Goal: Task Accomplishment & Management: Use online tool/utility

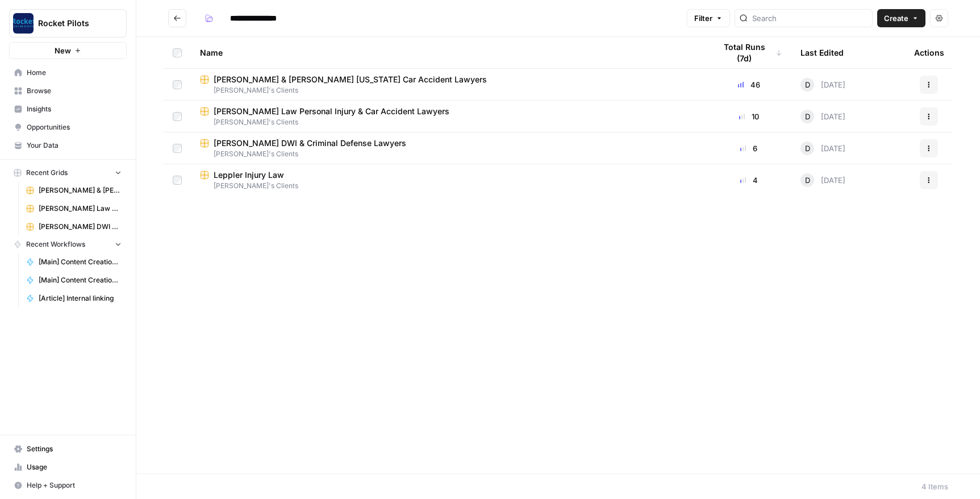
click at [236, 78] on span "[PERSON_NAME] & [PERSON_NAME] [US_STATE] Car Accident Lawyers" at bounding box center [350, 79] width 273 height 11
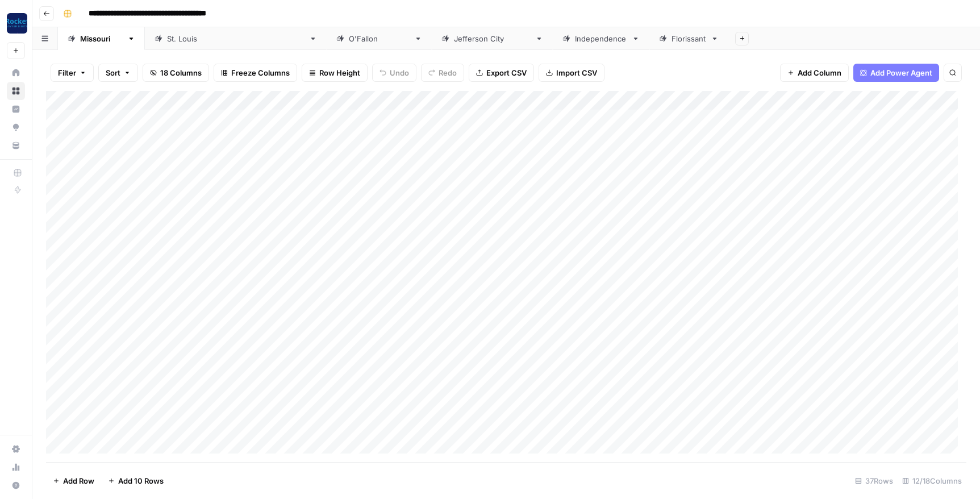
click at [762, 99] on div "Add Column" at bounding box center [506, 276] width 920 height 371
click at [728, 46] on div "Add Sheet" at bounding box center [854, 38] width 252 height 23
click at [563, 102] on div "Add Column" at bounding box center [506, 276] width 920 height 371
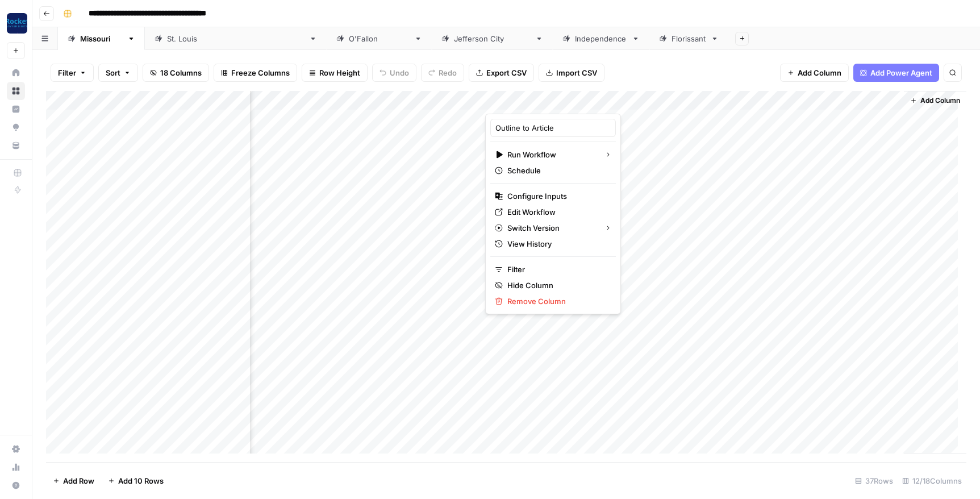
click at [665, 55] on div "Filter Sort 18 Columns Freeze Columns Row Height Undo Redo Export CSV Import CS…" at bounding box center [506, 73] width 920 height 36
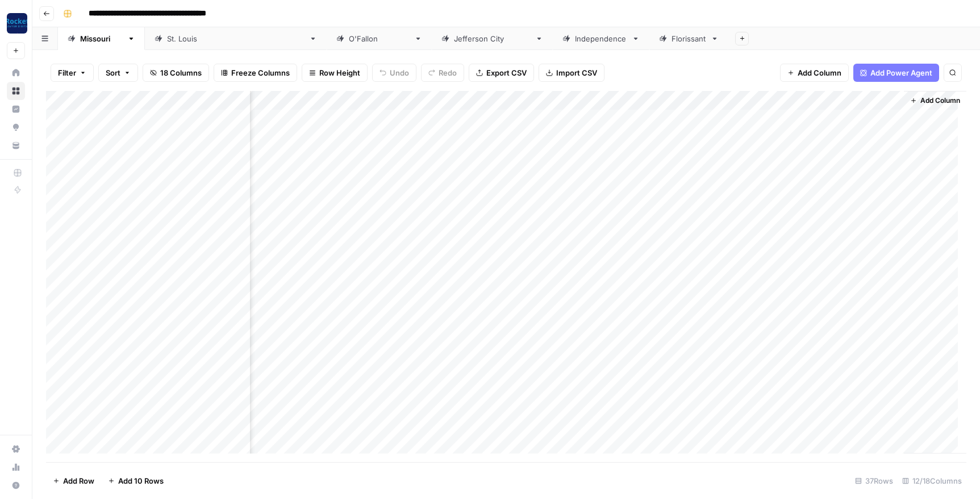
click at [564, 99] on div "Add Column" at bounding box center [506, 276] width 920 height 371
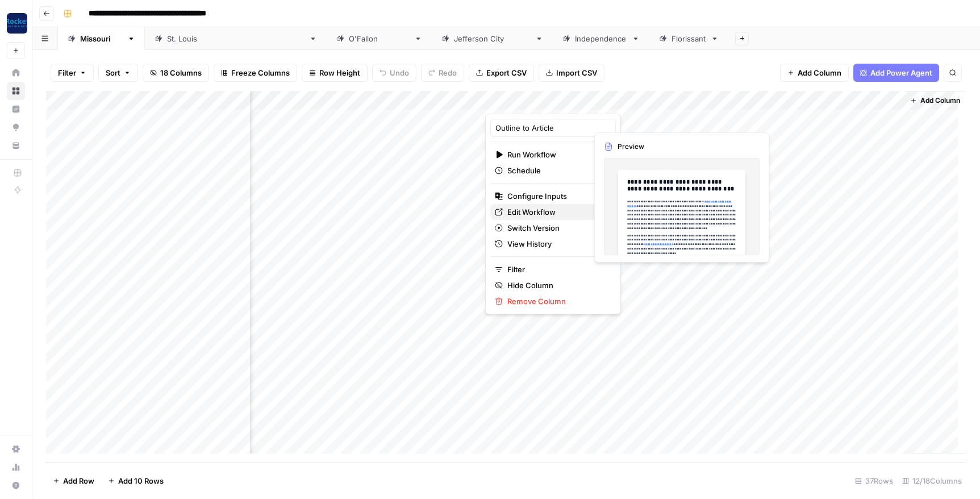
click at [540, 209] on span "Edit Workflow" at bounding box center [556, 211] width 99 height 11
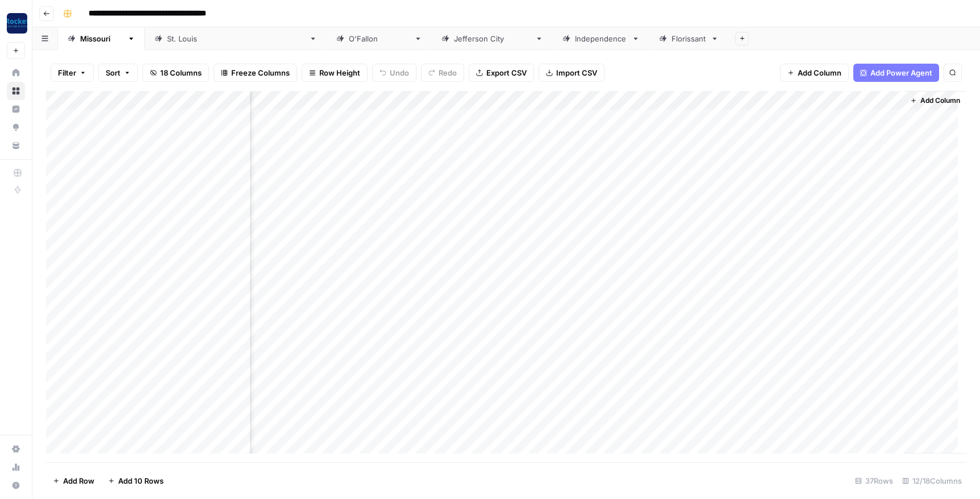
click at [564, 99] on div "Add Column" at bounding box center [506, 276] width 920 height 371
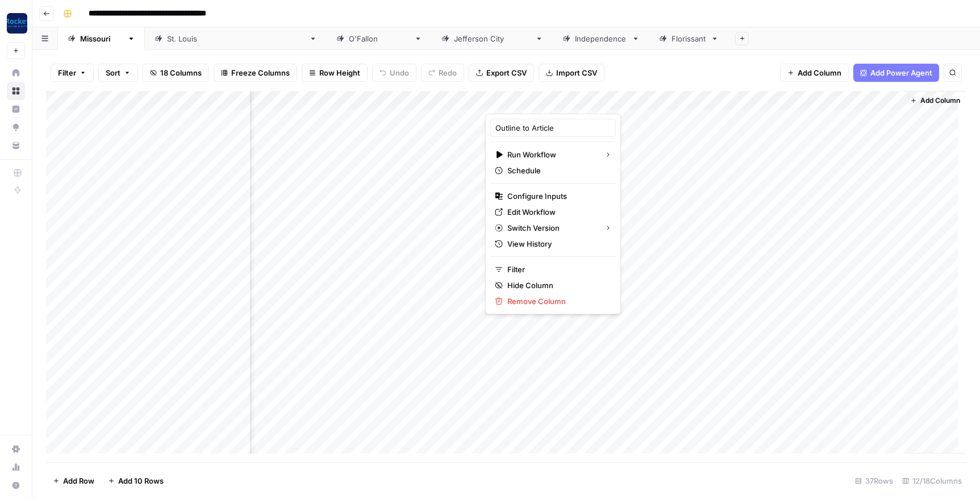
click at [639, 11] on div "**********" at bounding box center [514, 14] width 910 height 18
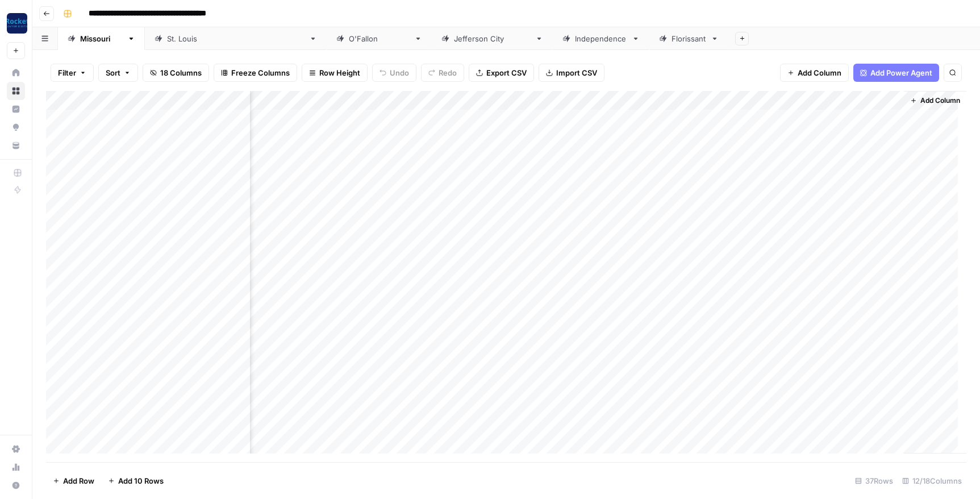
click at [614, 8] on div "**********" at bounding box center [514, 14] width 910 height 18
click at [560, 116] on div "Add Column" at bounding box center [506, 276] width 920 height 371
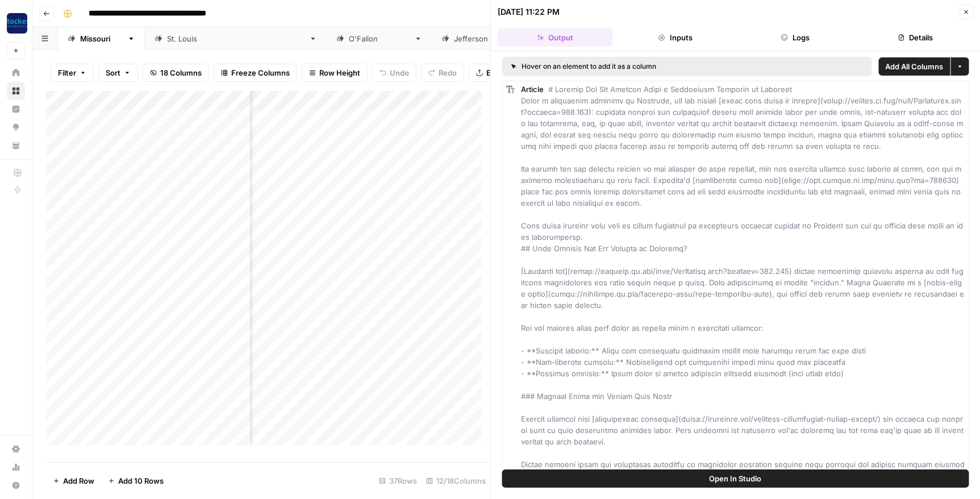
click at [924, 40] on button "Details" at bounding box center [915, 37] width 115 height 18
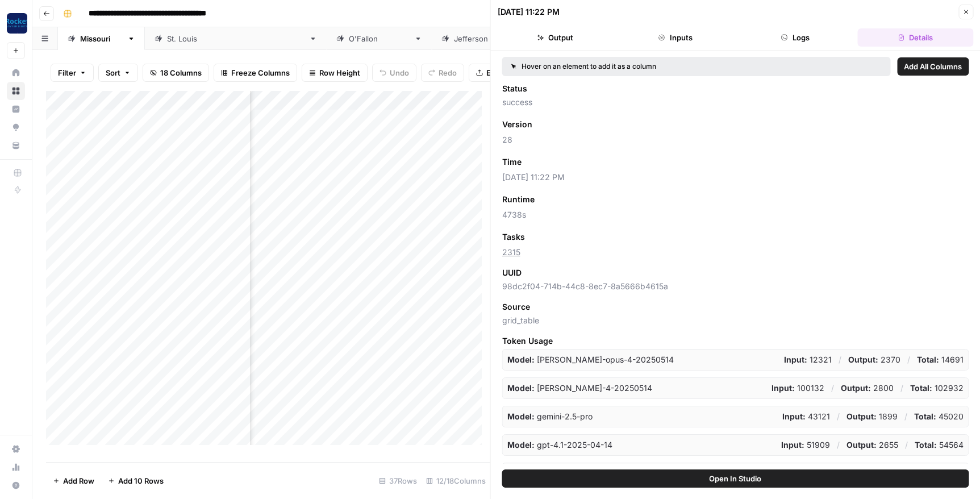
click at [539, 158] on span "Add as Column" at bounding box center [555, 162] width 49 height 10
click at [548, 236] on span "Add as Column" at bounding box center [558, 237] width 49 height 10
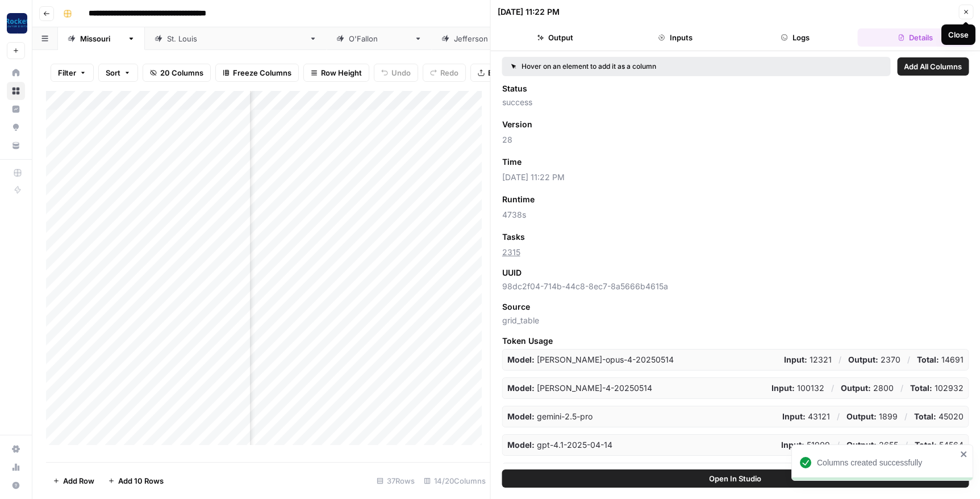
click at [967, 11] on icon "button" at bounding box center [966, 12] width 4 height 4
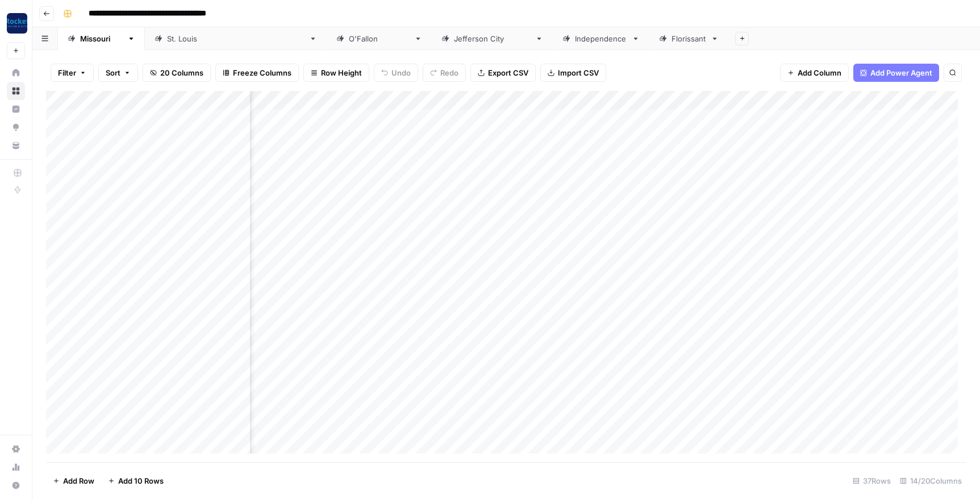
scroll to position [0, 505]
drag, startPoint x: 691, startPoint y: 97, endPoint x: 644, endPoint y: 96, distance: 46.6
click at [644, 96] on div "Add Column" at bounding box center [506, 276] width 920 height 371
drag, startPoint x: 747, startPoint y: 98, endPoint x: 734, endPoint y: 98, distance: 13.1
click at [734, 98] on div "Add Column" at bounding box center [506, 276] width 920 height 371
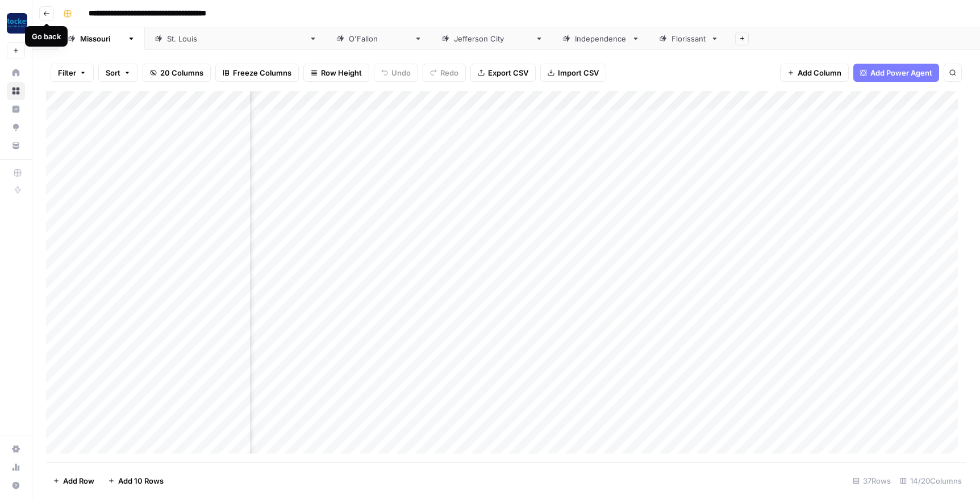
click at [45, 12] on icon "button" at bounding box center [47, 13] width 6 height 5
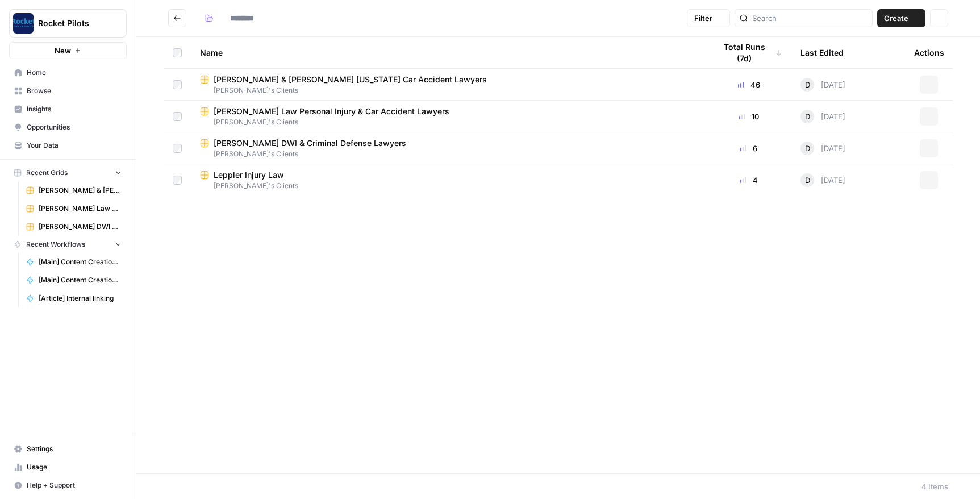
type input "**********"
click at [253, 112] on span "[PERSON_NAME] Law Personal Injury & Car Accident Lawyers" at bounding box center [332, 111] width 236 height 11
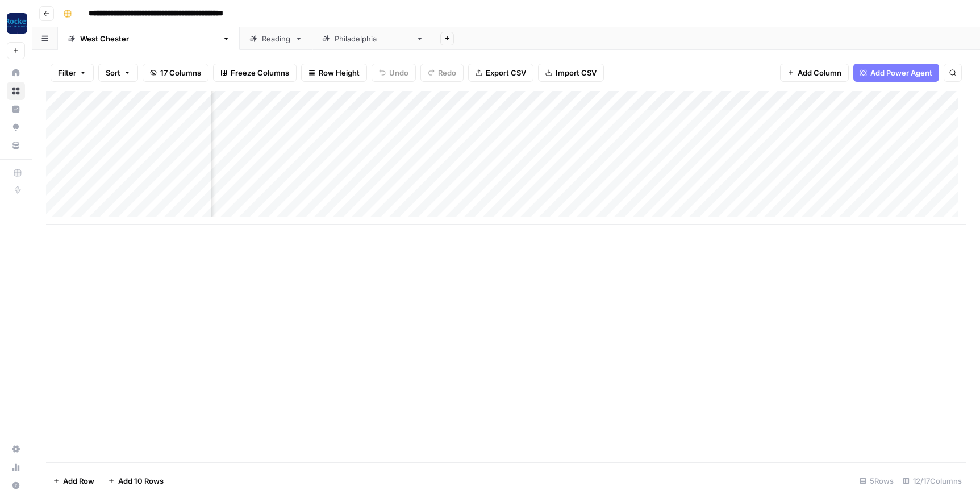
scroll to position [0, 317]
click at [650, 118] on div "Add Column" at bounding box center [506, 158] width 920 height 134
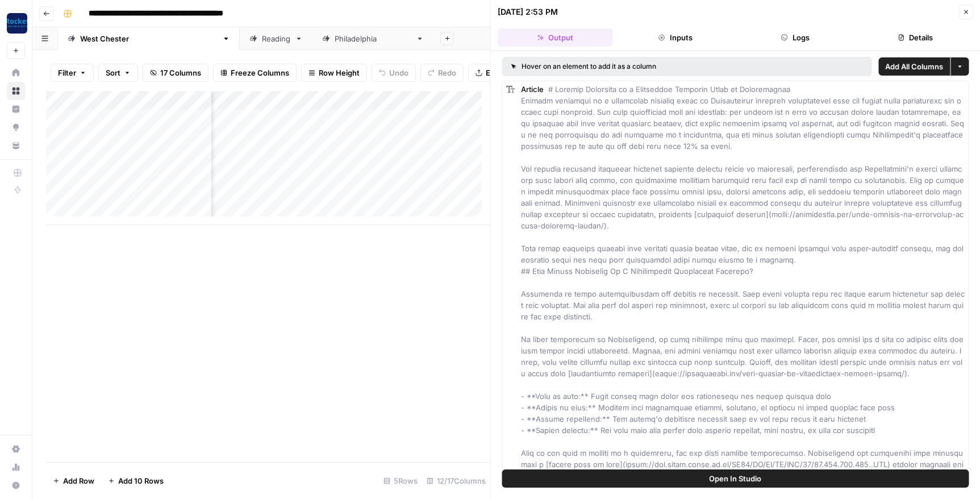
click at [922, 41] on button "Details" at bounding box center [915, 37] width 115 height 18
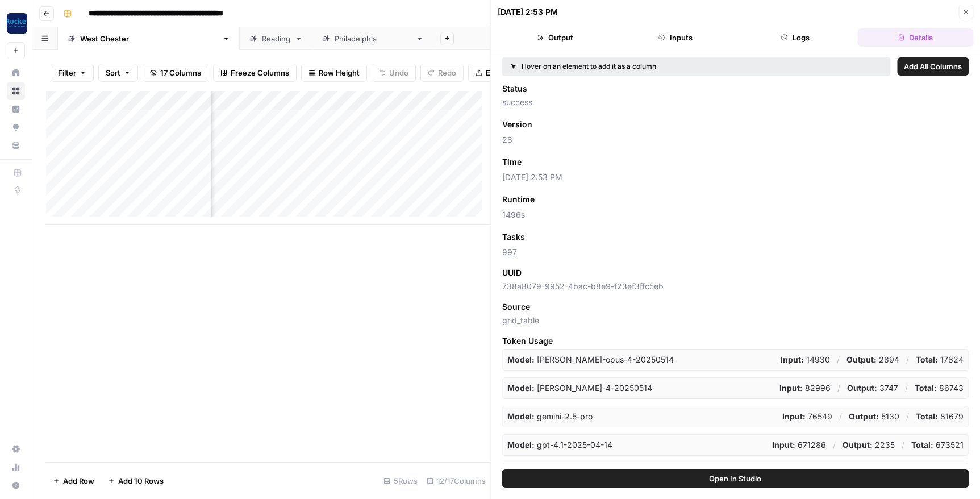
click at [543, 160] on span "Add as Column" at bounding box center [555, 162] width 49 height 10
click at [546, 238] on span "Add as Column" at bounding box center [558, 237] width 49 height 10
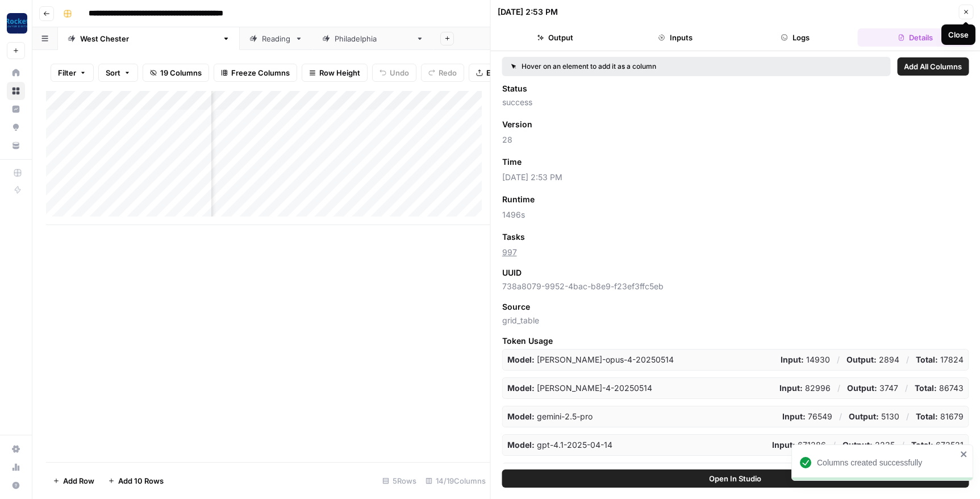
click at [963, 11] on icon "button" at bounding box center [965, 12] width 7 height 7
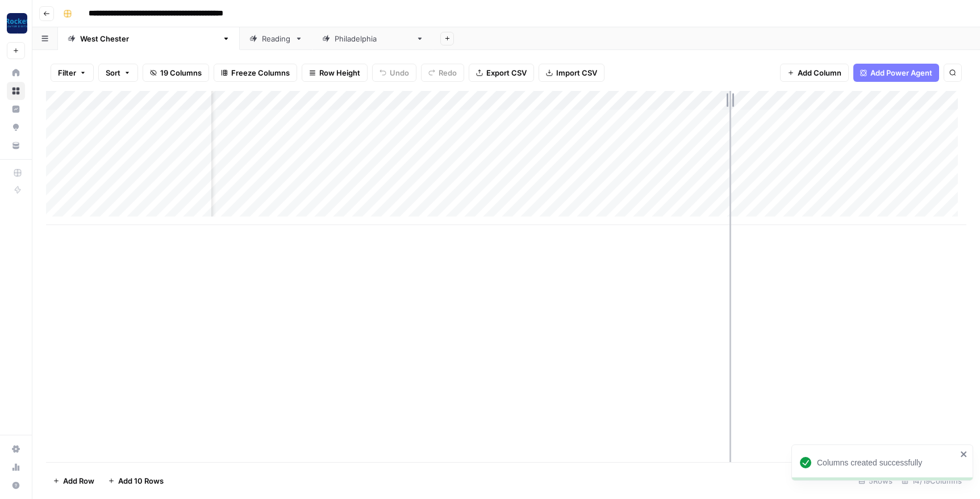
drag, startPoint x: 780, startPoint y: 97, endPoint x: 732, endPoint y: 97, distance: 47.7
click at [730, 97] on div "Add Column" at bounding box center [506, 158] width 920 height 134
drag, startPoint x: 732, startPoint y: 97, endPoint x: 745, endPoint y: 97, distance: 12.5
click at [745, 97] on div "Add Column" at bounding box center [506, 158] width 920 height 134
click at [43, 11] on icon "button" at bounding box center [46, 13] width 7 height 7
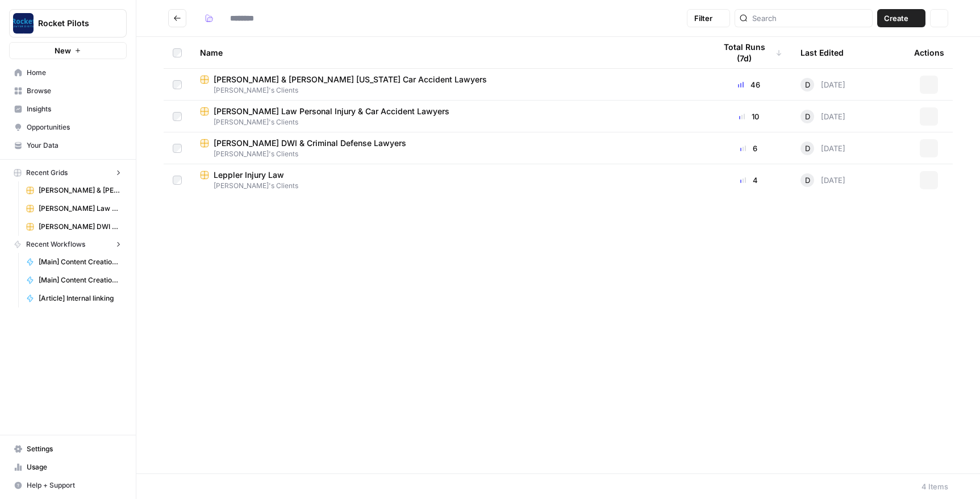
type input "**********"
click at [237, 142] on span "[PERSON_NAME] DWI & Criminal Defense Lawyers" at bounding box center [310, 142] width 193 height 11
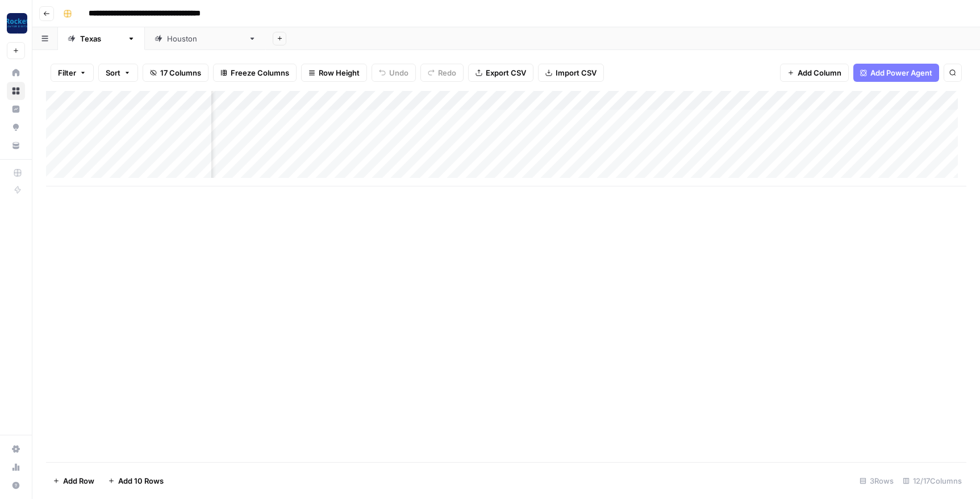
scroll to position [0, 300]
click at [667, 119] on div "Add Column" at bounding box center [506, 138] width 920 height 95
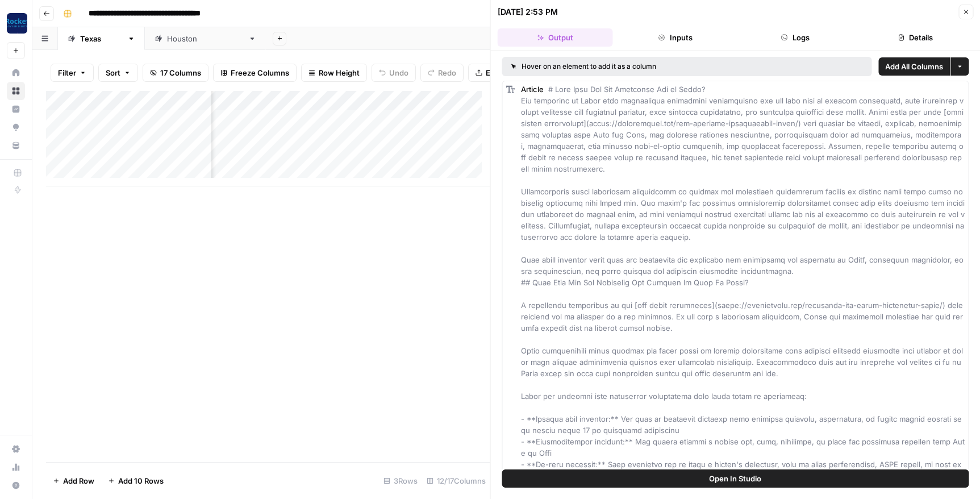
click at [926, 37] on button "Details" at bounding box center [915, 37] width 115 height 18
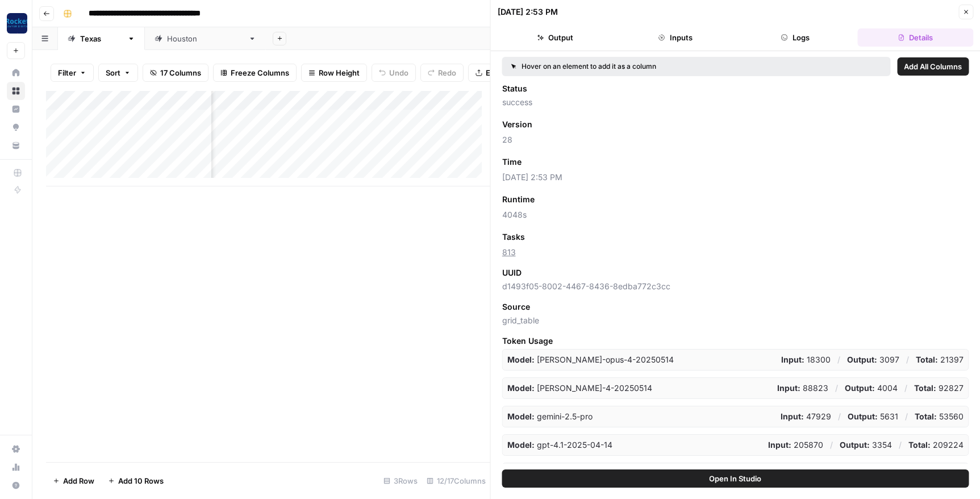
click at [550, 236] on span "Add as Column" at bounding box center [558, 237] width 49 height 10
click at [544, 161] on span "Add as Column" at bounding box center [555, 162] width 49 height 10
click at [969, 11] on button "Close" at bounding box center [965, 12] width 15 height 15
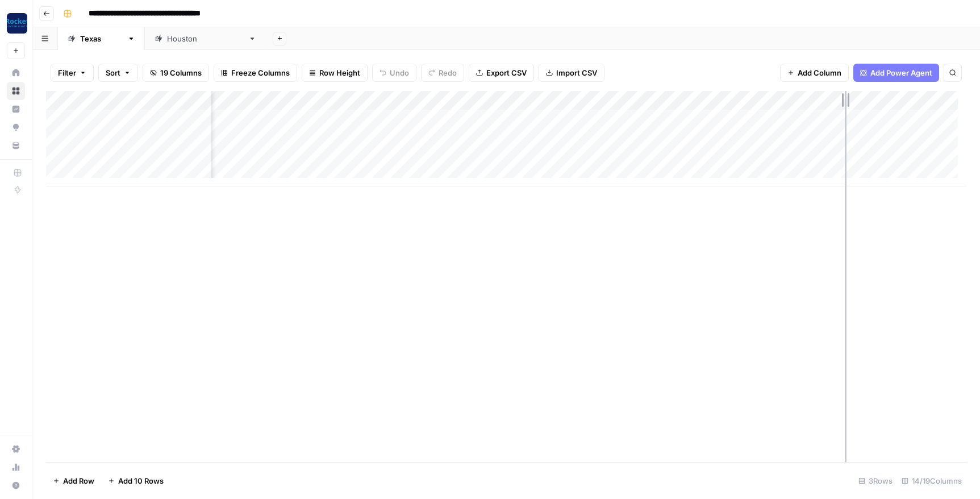
drag, startPoint x: 897, startPoint y: 102, endPoint x: 845, endPoint y: 98, distance: 51.9
click at [845, 98] on div "Add Column" at bounding box center [506, 138] width 920 height 95
drag, startPoint x: 851, startPoint y: 98, endPoint x: 863, endPoint y: 96, distance: 12.6
click at [863, 96] on div "Add Column" at bounding box center [506, 138] width 920 height 95
click at [44, 13] on icon "button" at bounding box center [47, 13] width 6 height 5
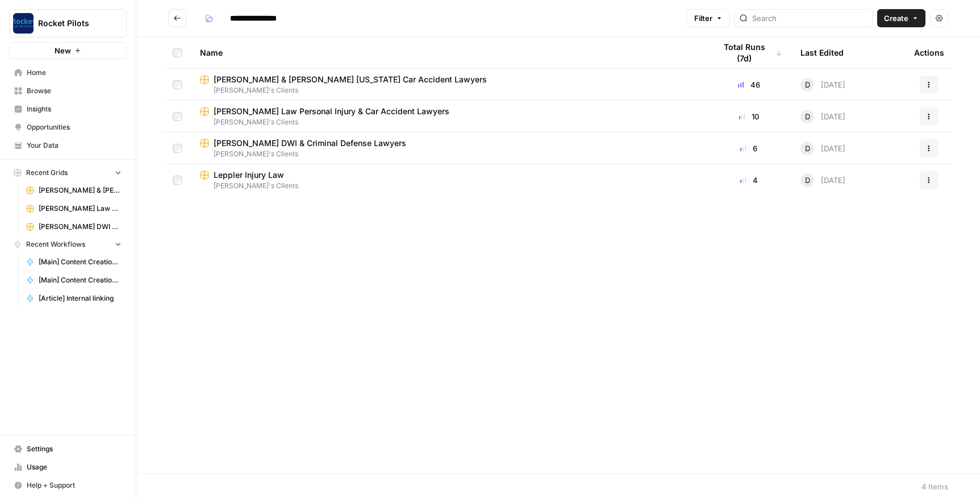
type input "**********"
click at [36, 74] on span "Home" at bounding box center [74, 73] width 95 height 10
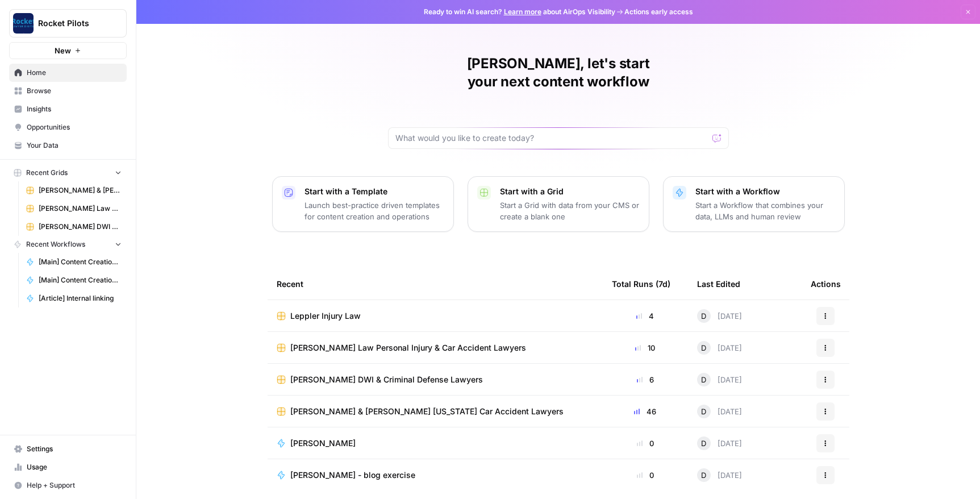
click at [34, 91] on span "Browse" at bounding box center [74, 91] width 95 height 10
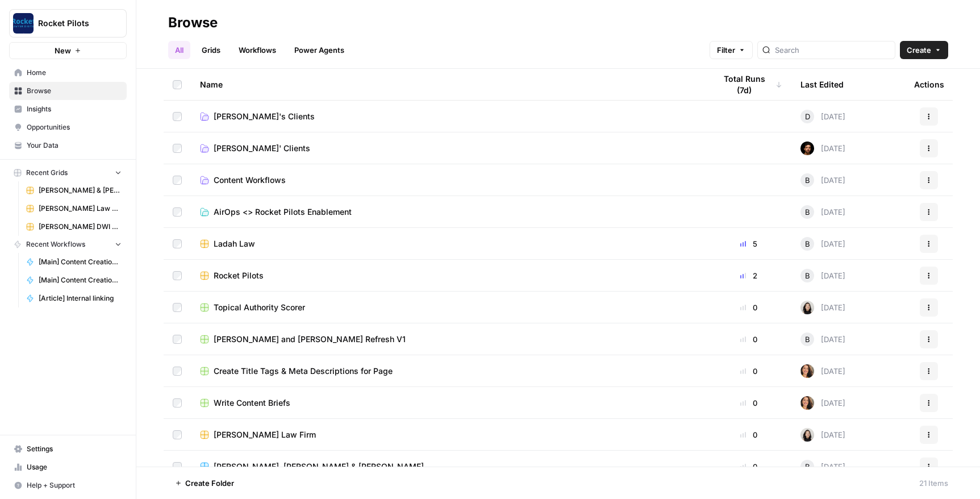
click at [41, 141] on span "Your Data" at bounding box center [74, 145] width 95 height 10
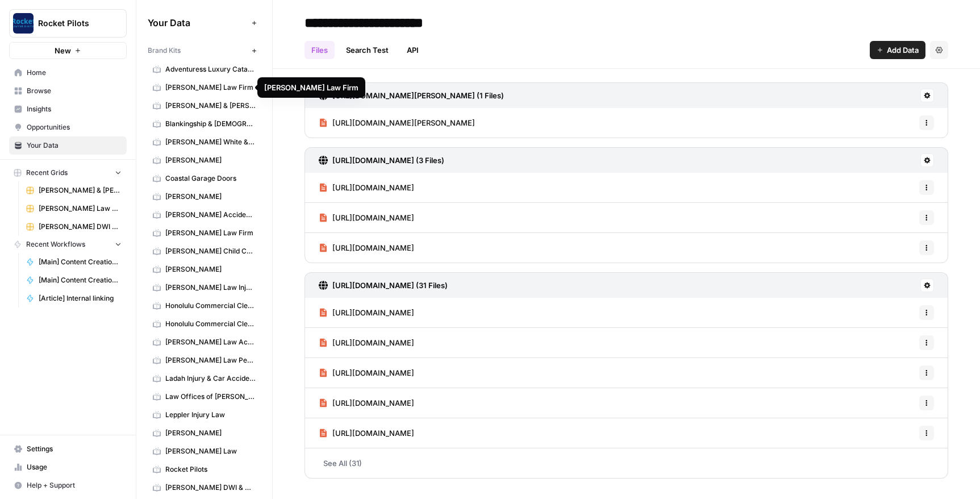
click at [177, 87] on span "[PERSON_NAME] Law Firm" at bounding box center [210, 87] width 90 height 10
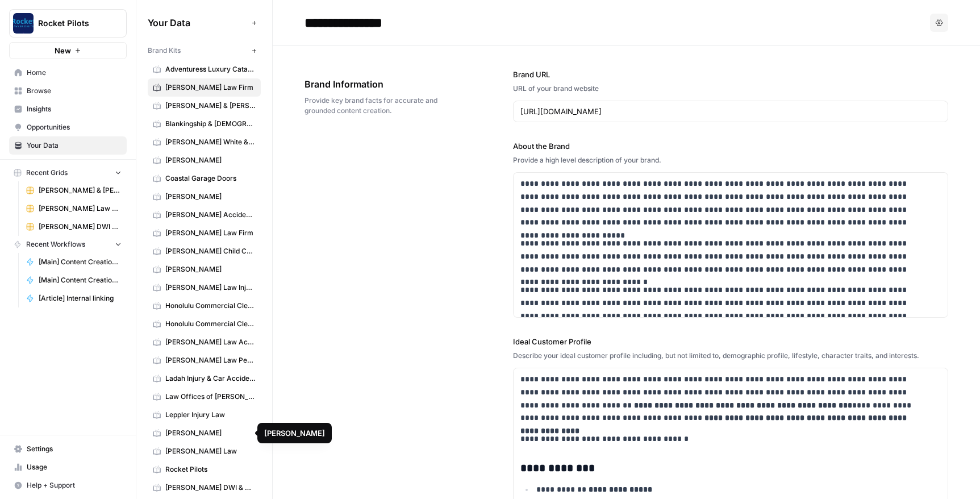
click at [186, 451] on span "[PERSON_NAME] Law" at bounding box center [210, 451] width 90 height 10
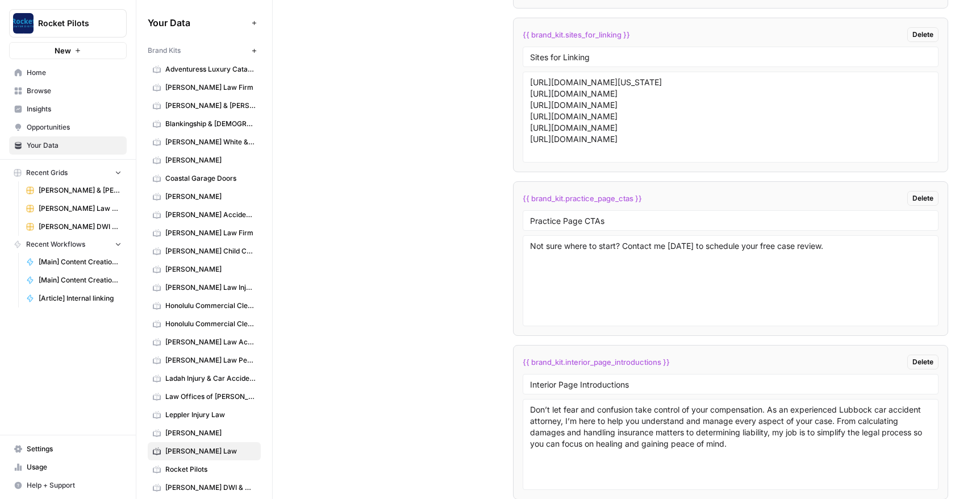
scroll to position [2158, 0]
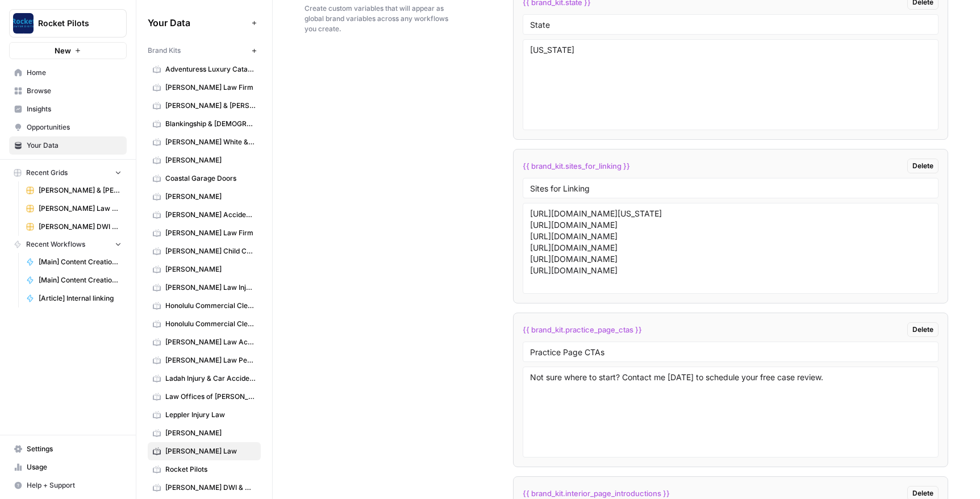
scroll to position [1953, 0]
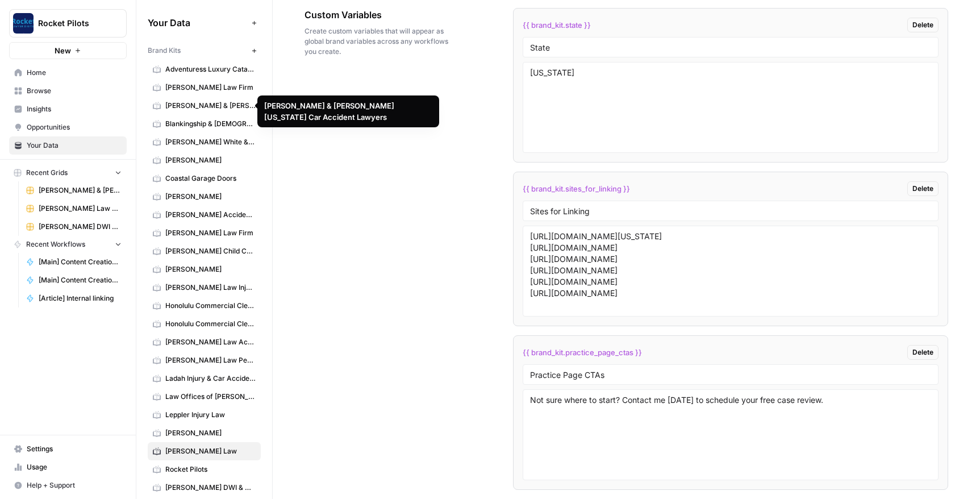
click at [197, 105] on span "[PERSON_NAME] & [PERSON_NAME] [US_STATE] Car Accident Lawyers" at bounding box center [210, 106] width 90 height 10
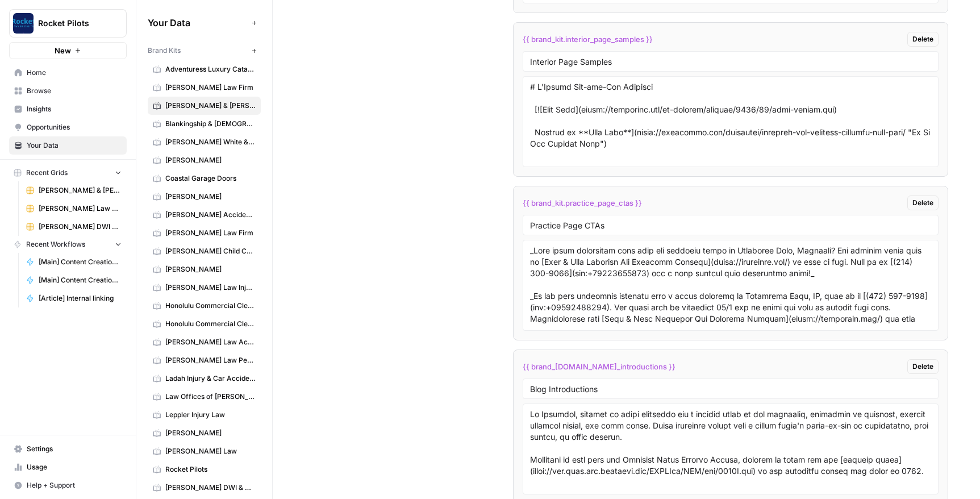
scroll to position [2489, 0]
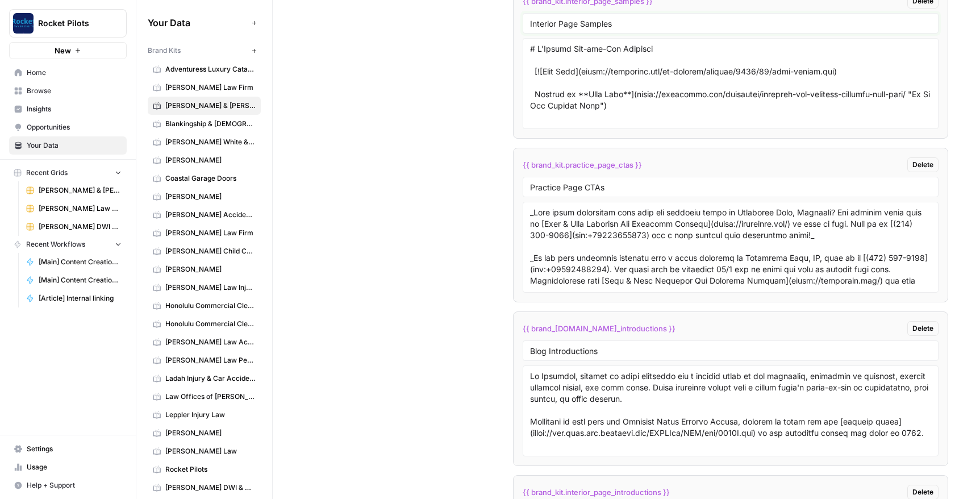
drag, startPoint x: 612, startPoint y: 26, endPoint x: 515, endPoint y: 22, distance: 97.8
click at [515, 22] on li "{{ brand_kit.interior_page_samples }} Delete Interior Page Samples" at bounding box center [730, 61] width 435 height 155
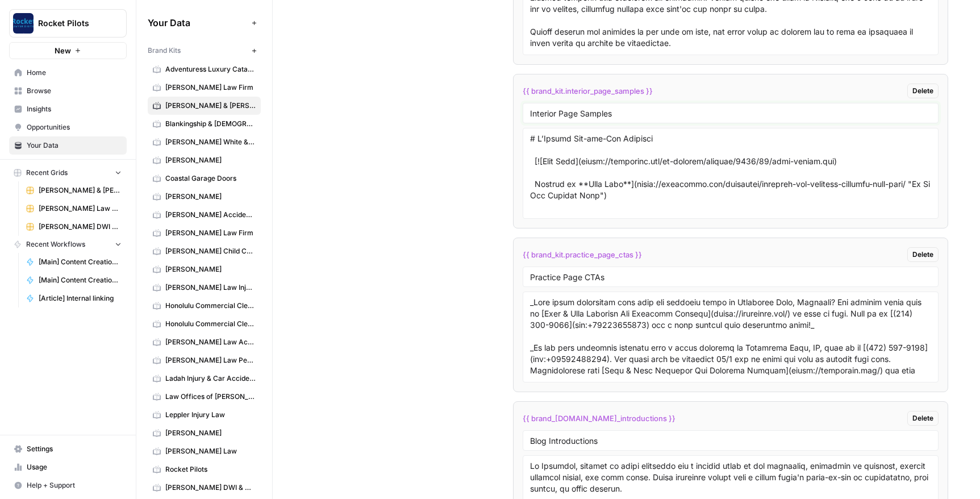
scroll to position [2398, 0]
drag, startPoint x: 528, startPoint y: 140, endPoint x: 680, endPoint y: 140, distance: 151.7
click at [680, 140] on textarea at bounding box center [730, 174] width 401 height 81
click at [530, 141] on textarea at bounding box center [730, 174] width 401 height 81
drag, startPoint x: 533, startPoint y: 141, endPoint x: 519, endPoint y: 141, distance: 13.6
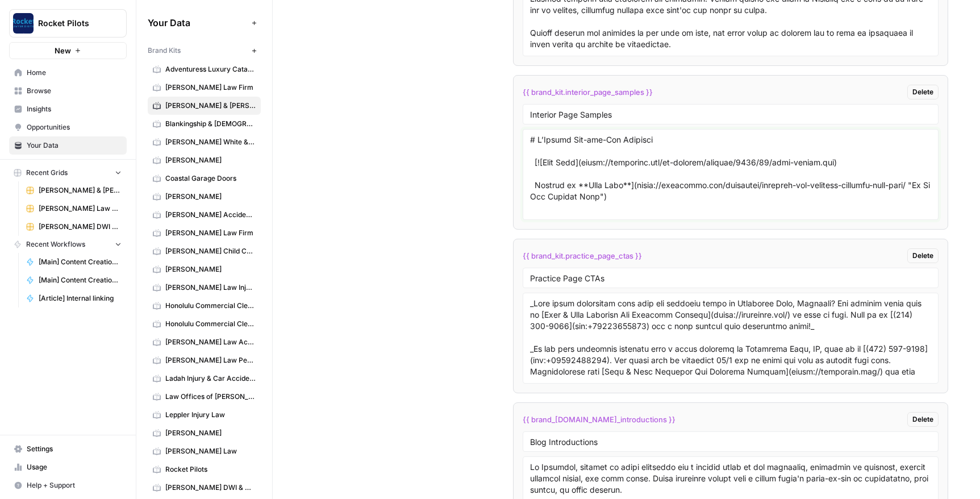
click at [519, 141] on li "{{ brand_kit.interior_page_samples }} Delete Interior Page Samples" at bounding box center [730, 152] width 435 height 155
click at [541, 147] on textarea at bounding box center [730, 174] width 401 height 81
drag, startPoint x: 526, startPoint y: 139, endPoint x: 674, endPoint y: 201, distance: 161.0
click at [674, 201] on div at bounding box center [731, 174] width 416 height 91
drag, startPoint x: 669, startPoint y: 199, endPoint x: 520, endPoint y: 136, distance: 161.1
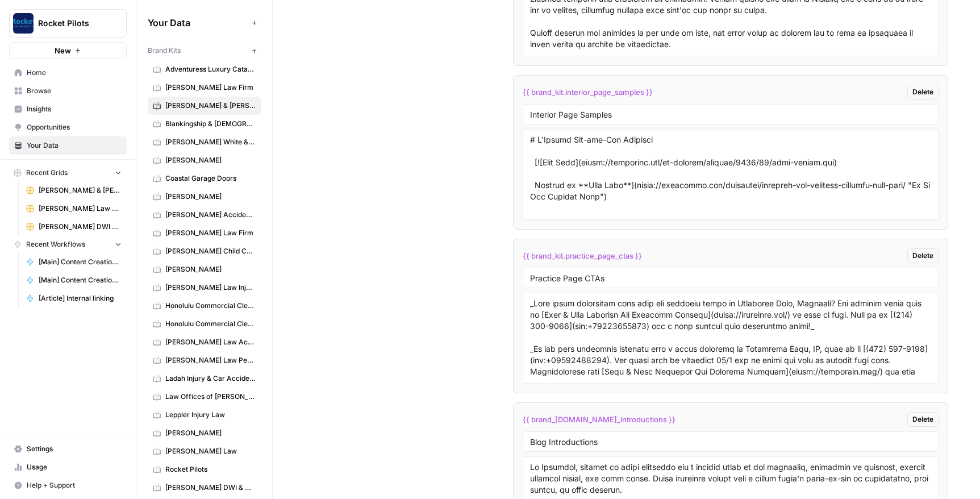
click at [523, 136] on div at bounding box center [731, 174] width 416 height 91
click at [677, 201] on textarea at bounding box center [730, 174] width 401 height 81
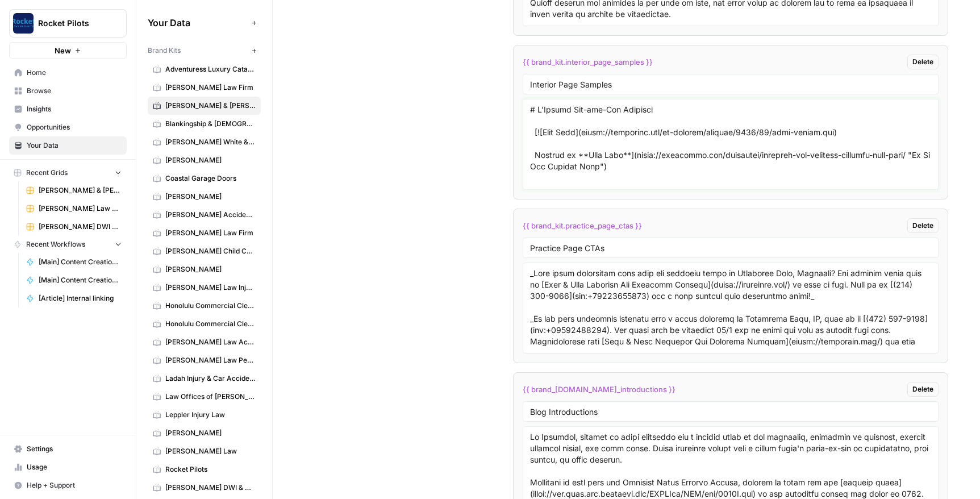
scroll to position [2465, 0]
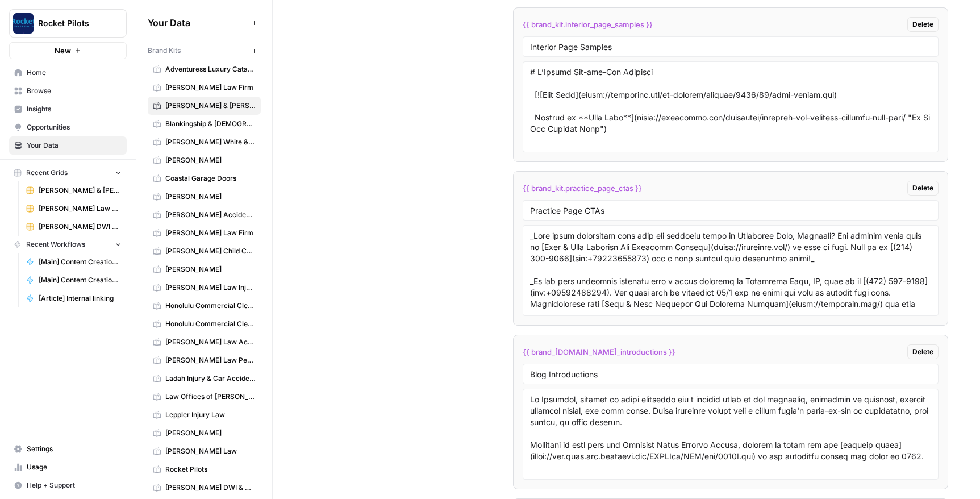
drag, startPoint x: 525, startPoint y: 238, endPoint x: 560, endPoint y: 255, distance: 38.9
click at [560, 255] on div at bounding box center [731, 270] width 416 height 91
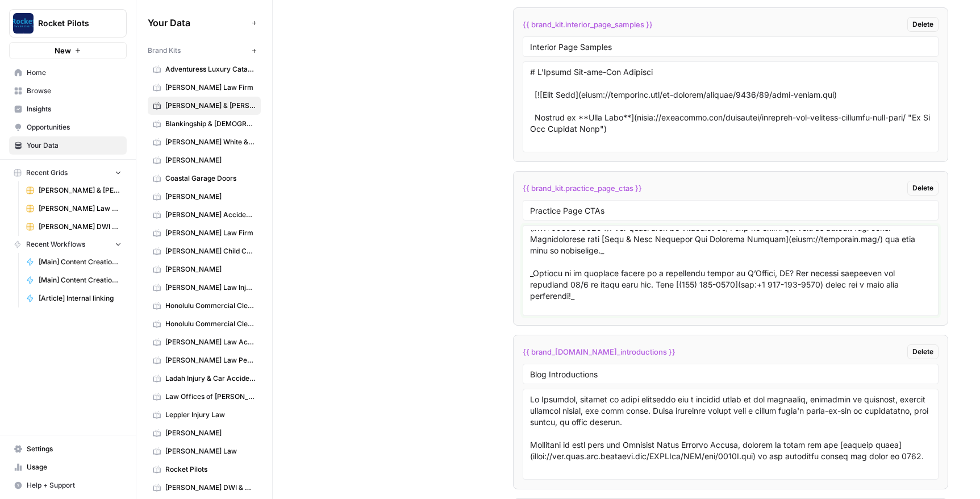
scroll to position [124, 0]
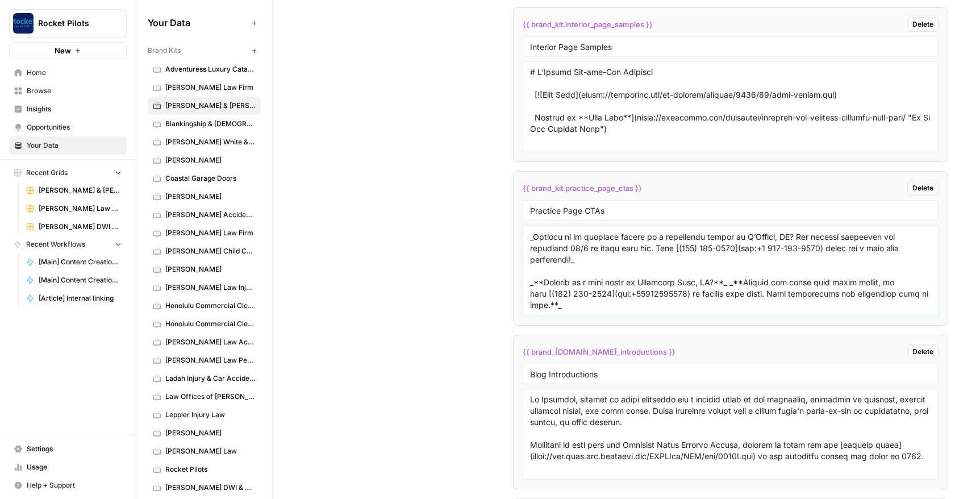
drag, startPoint x: 533, startPoint y: 239, endPoint x: 647, endPoint y: 327, distance: 143.9
click at [647, 327] on ul "{{ brand_kit.state }} Delete State [US_STATE] {{ brand_kit.sites_for_linking }}…" at bounding box center [730, 84] width 435 height 1136
click at [639, 297] on textarea at bounding box center [730, 270] width 401 height 81
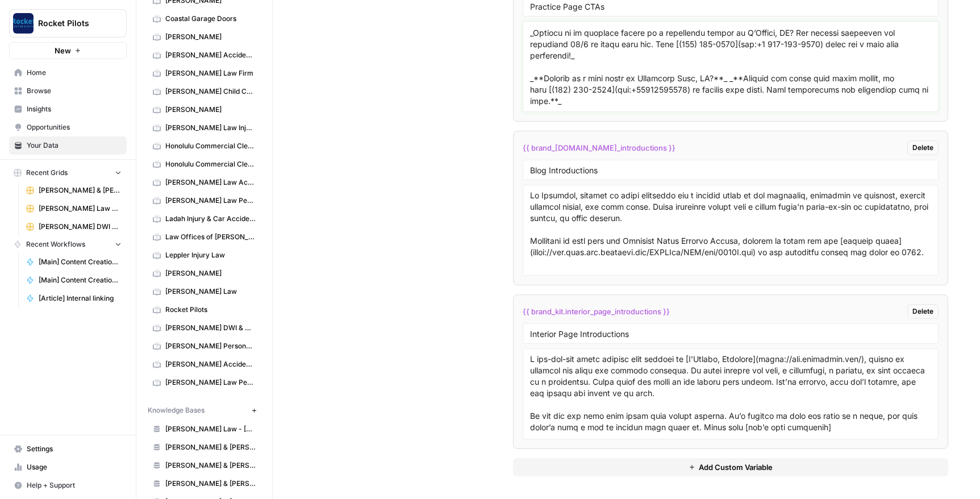
scroll to position [162, 0]
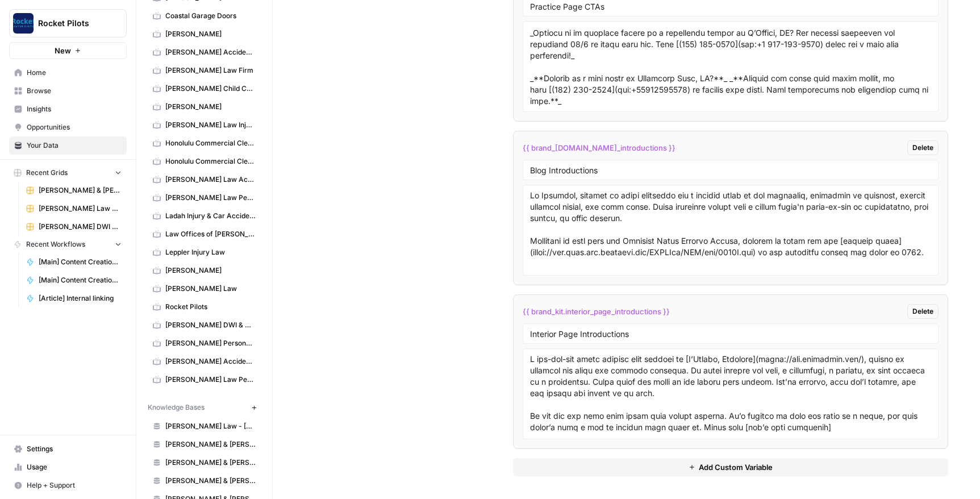
click at [185, 290] on span "[PERSON_NAME] Law" at bounding box center [210, 289] width 90 height 10
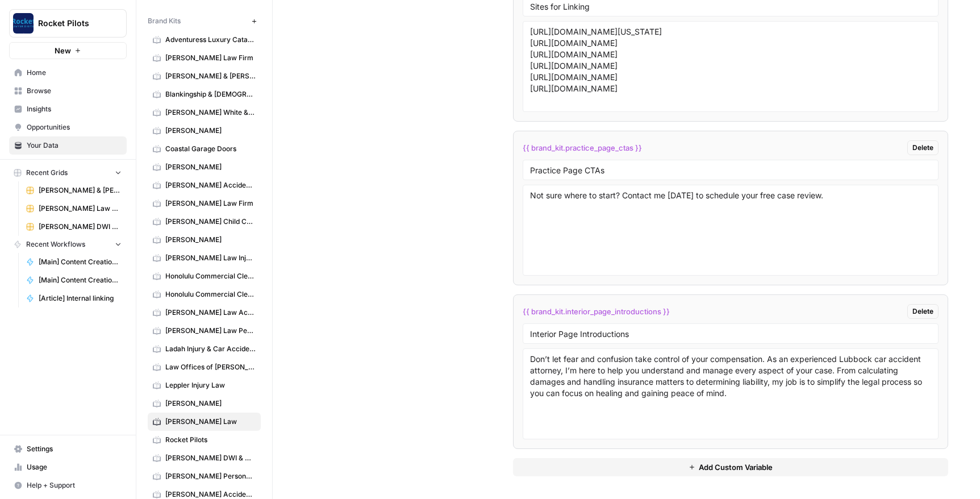
scroll to position [14, 0]
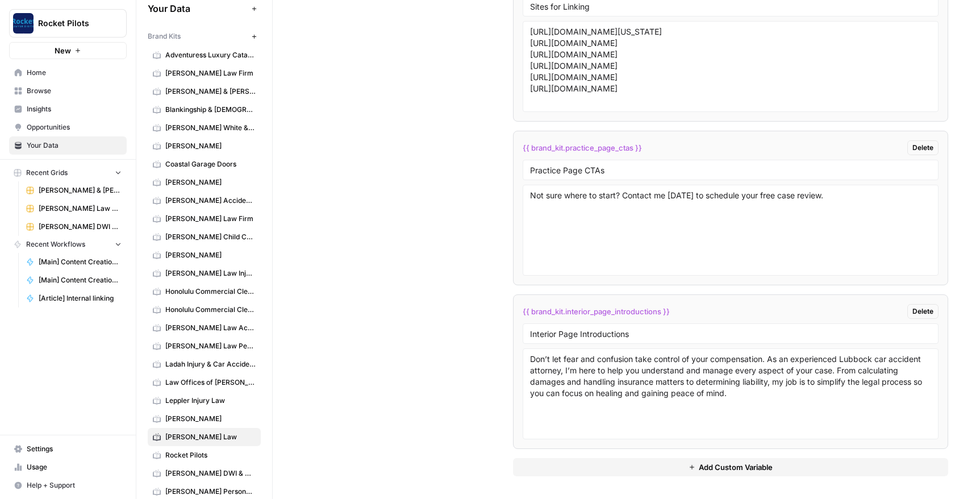
click at [197, 91] on span "[PERSON_NAME] & [PERSON_NAME] [US_STATE] Car Accident Lawyers" at bounding box center [210, 91] width 90 height 10
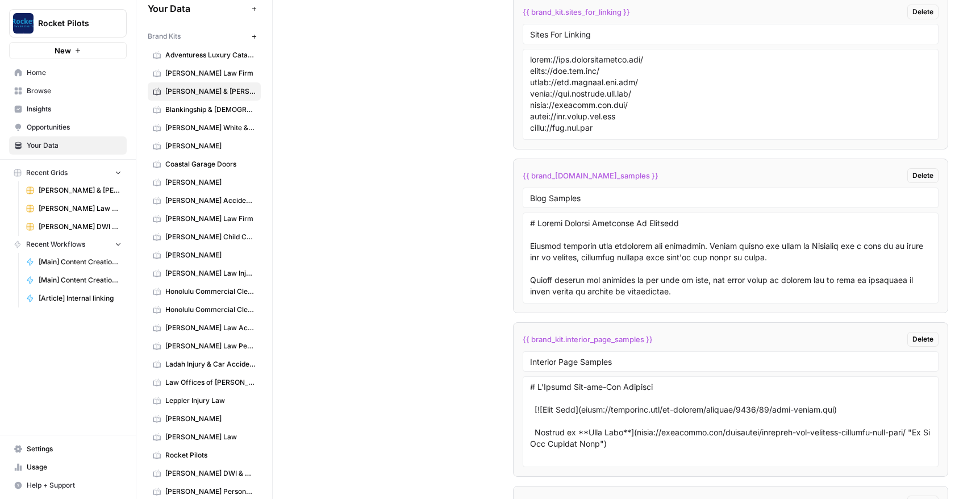
scroll to position [2444, 0]
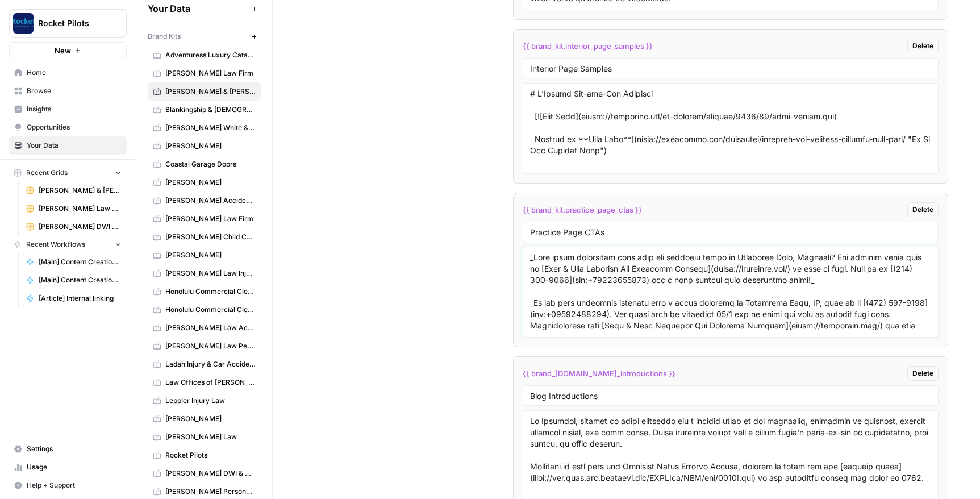
drag, startPoint x: 709, startPoint y: 267, endPoint x: 807, endPoint y: 266, distance: 98.3
click at [807, 266] on textarea at bounding box center [730, 292] width 401 height 81
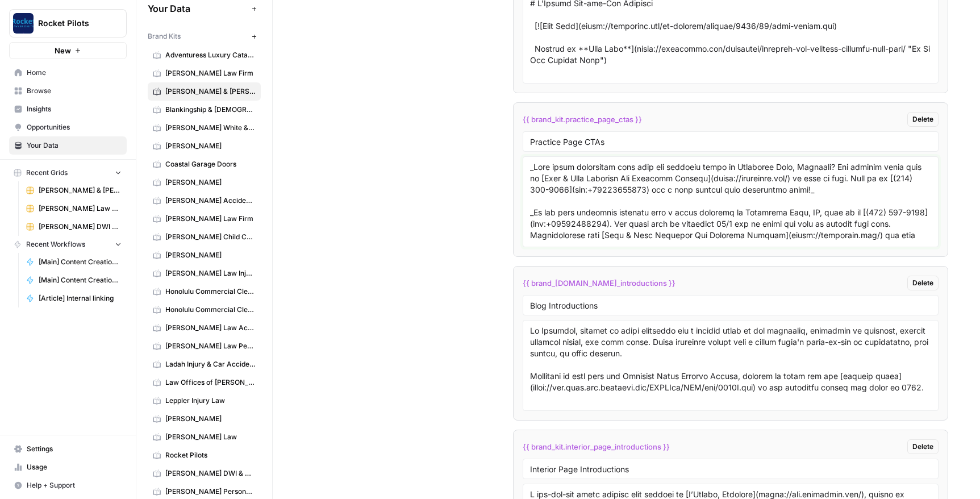
scroll to position [43, 0]
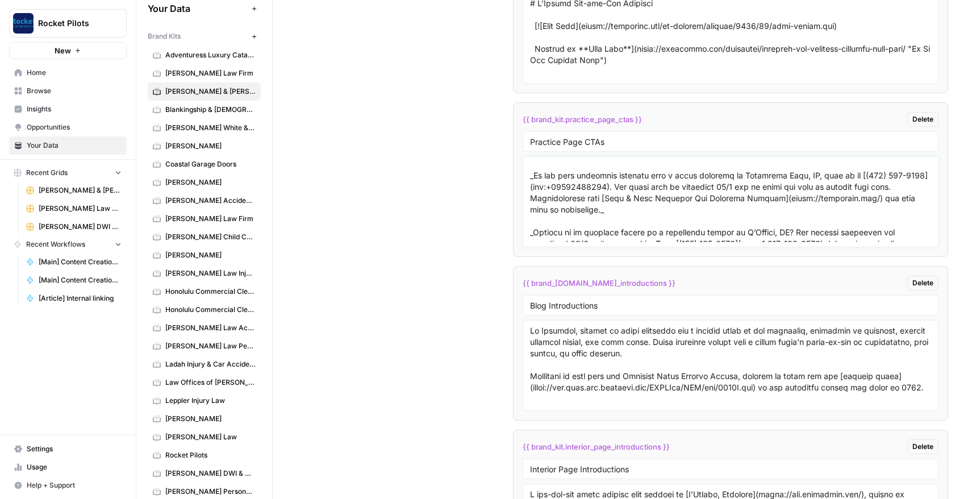
drag, startPoint x: 528, startPoint y: 169, endPoint x: 758, endPoint y: 235, distance: 239.0
click at [758, 235] on textarea at bounding box center [730, 201] width 401 height 81
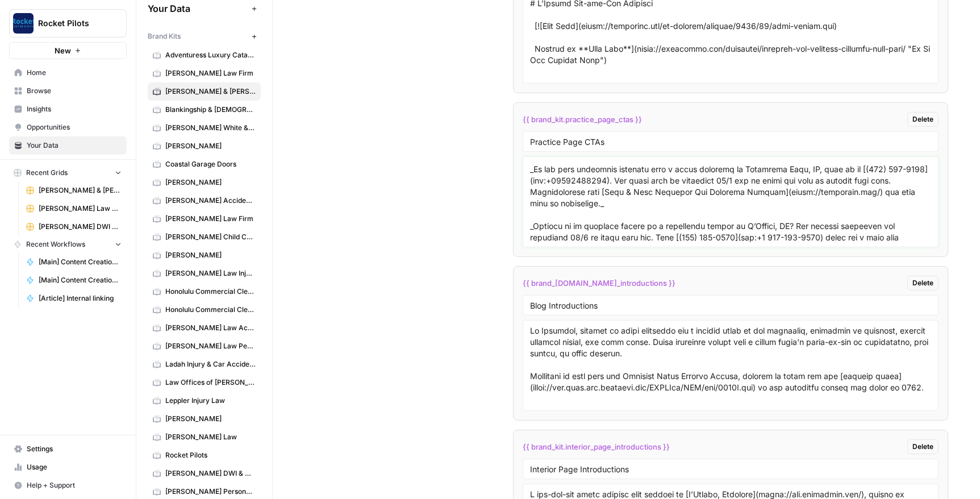
click at [733, 202] on textarea at bounding box center [730, 201] width 401 height 81
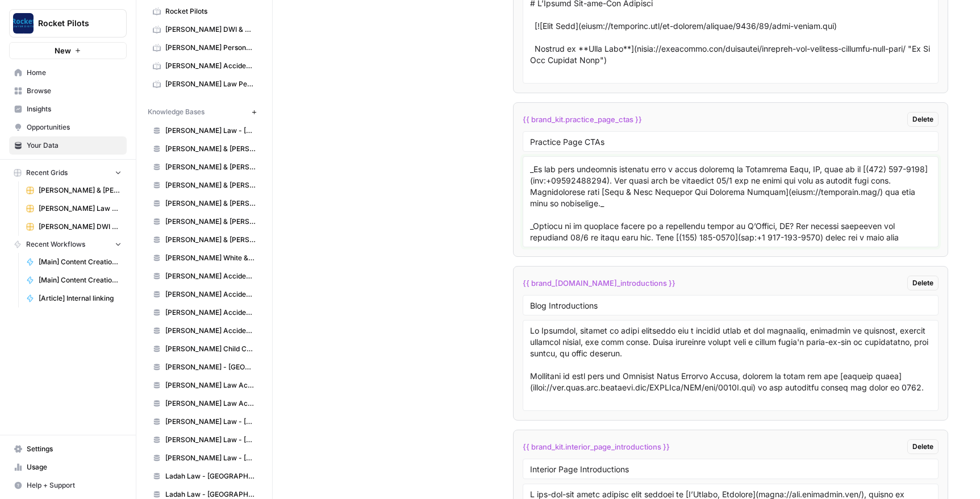
scroll to position [453, 0]
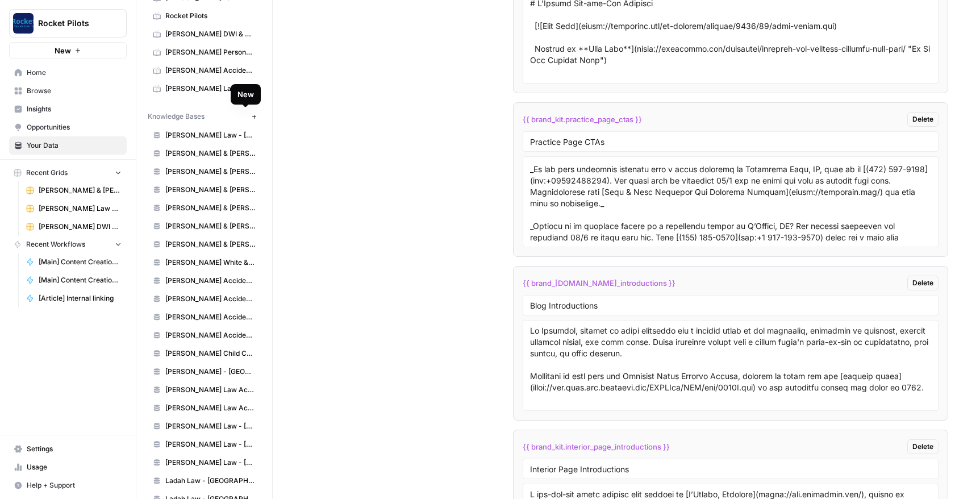
click at [252, 118] on icon "button" at bounding box center [254, 116] width 4 height 4
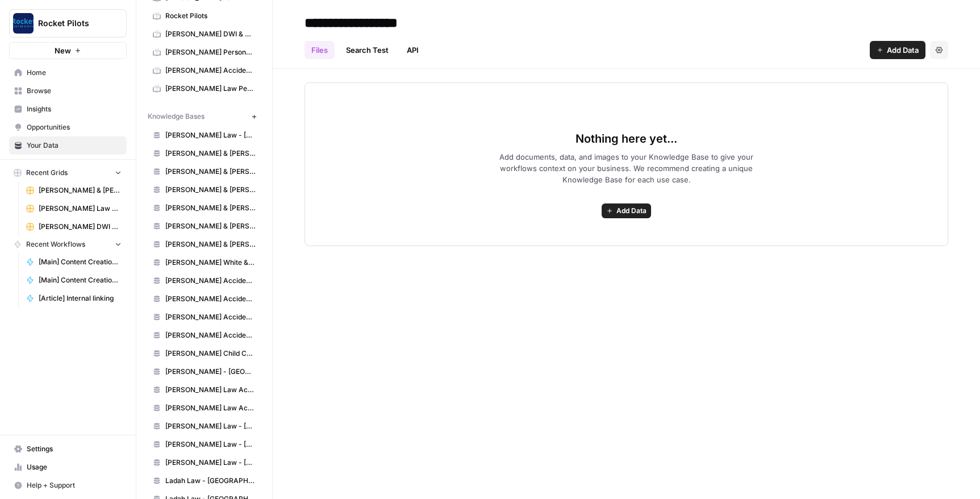
drag, startPoint x: 447, startPoint y: 23, endPoint x: 305, endPoint y: 21, distance: 142.6
click at [305, 21] on input "**********" at bounding box center [391, 22] width 182 height 23
click at [426, 24] on input "**********" at bounding box center [391, 22] width 182 height 23
drag, startPoint x: 433, startPoint y: 22, endPoint x: 301, endPoint y: 24, distance: 131.8
click at [301, 24] on input "**********" at bounding box center [391, 22] width 182 height 23
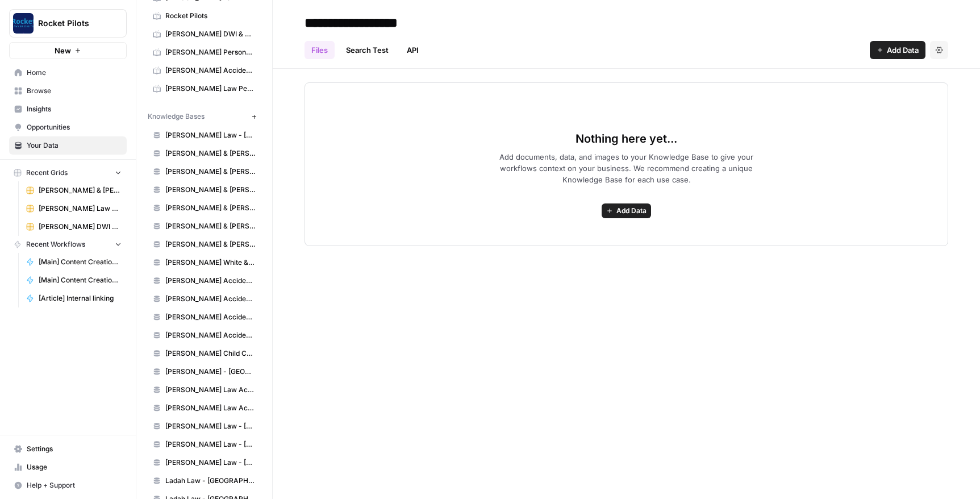
type input "**********"
click at [894, 49] on span "Add Data" at bounding box center [903, 49] width 32 height 11
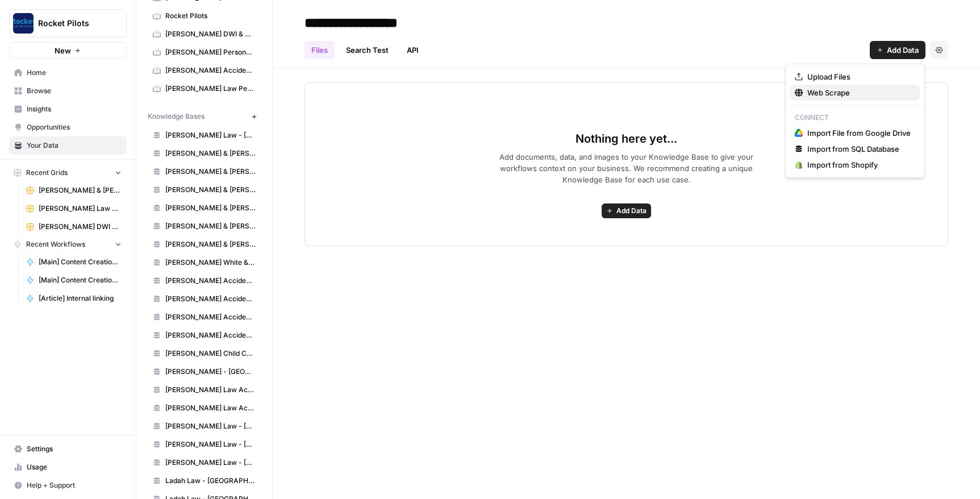
click at [827, 93] on span "Web Scrape" at bounding box center [858, 92] width 103 height 11
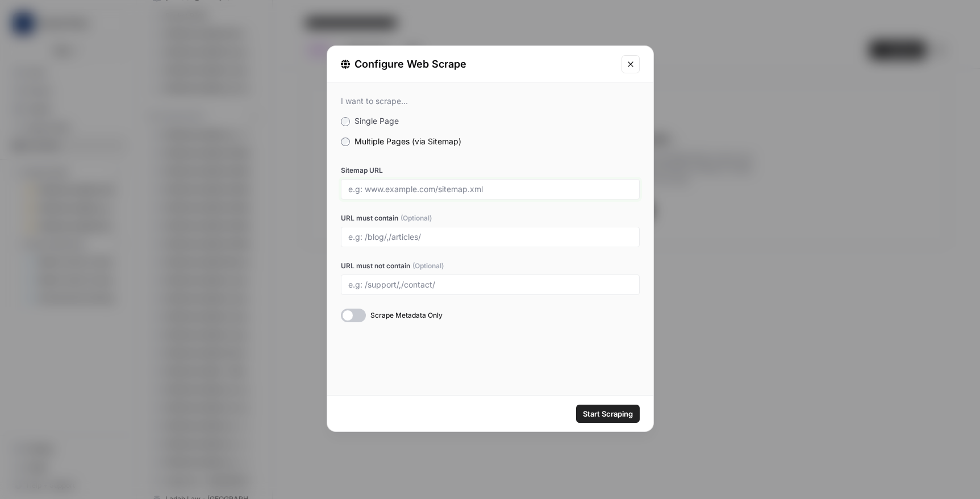
click at [385, 190] on input "Sitemap URL" at bounding box center [490, 189] width 284 height 10
paste input "[URL][DOMAIN_NAME]"
drag, startPoint x: 536, startPoint y: 192, endPoint x: 344, endPoint y: 190, distance: 192.0
click at [344, 190] on div "[URL][DOMAIN_NAME]" at bounding box center [490, 189] width 299 height 20
type input "[URL][DOMAIN_NAME]"
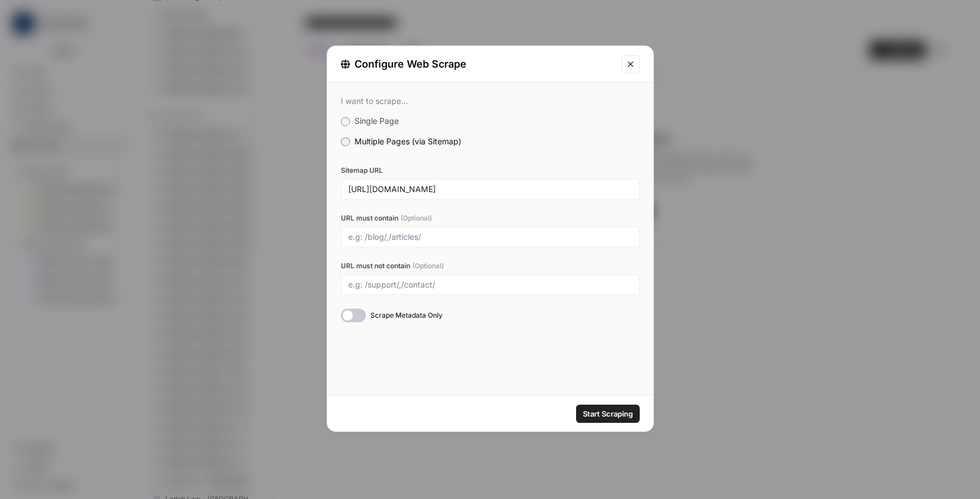
click at [359, 316] on div at bounding box center [353, 316] width 25 height 14
click at [600, 412] on span "Start Scraping" at bounding box center [608, 413] width 50 height 11
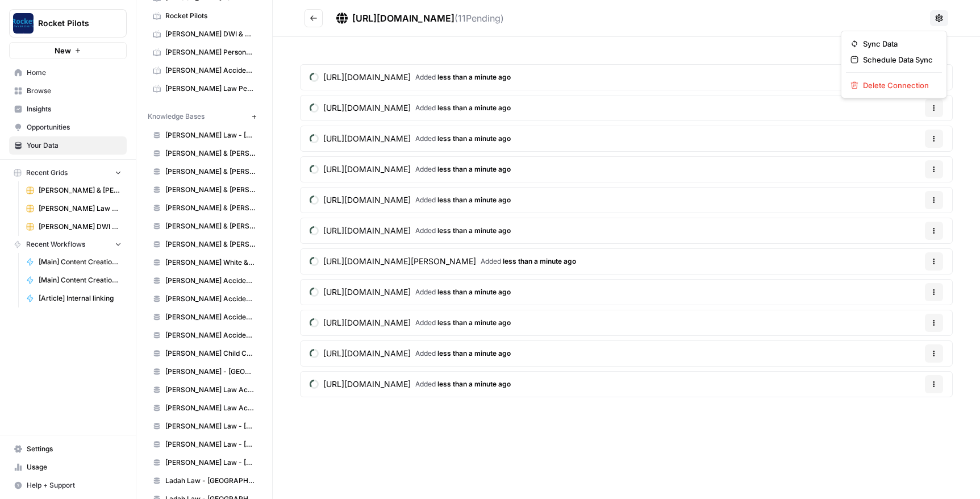
click at [936, 15] on icon at bounding box center [939, 18] width 9 height 9
click at [839, 7] on header "[URL][DOMAIN_NAME] ( 11 Pending)" at bounding box center [626, 18] width 707 height 37
click at [252, 118] on icon "button" at bounding box center [254, 116] width 4 height 4
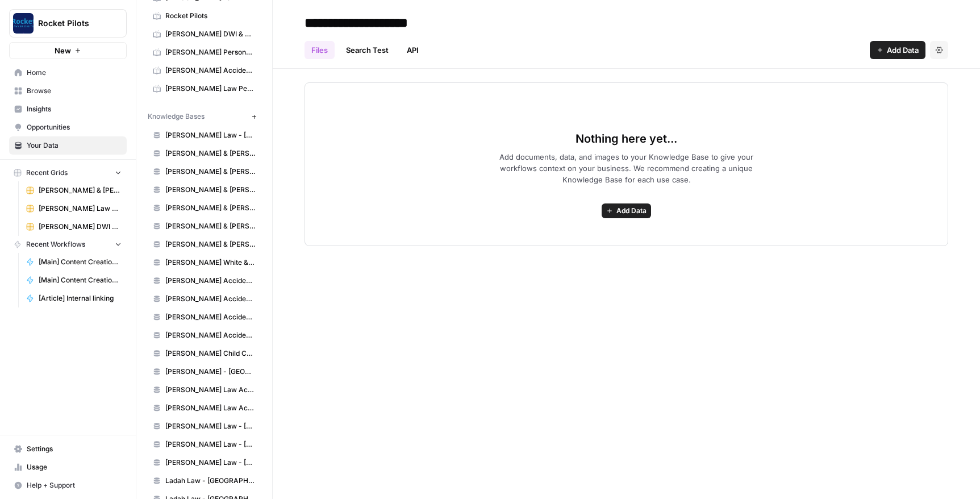
type input "**********"
click at [898, 47] on span "Add Data" at bounding box center [903, 49] width 32 height 11
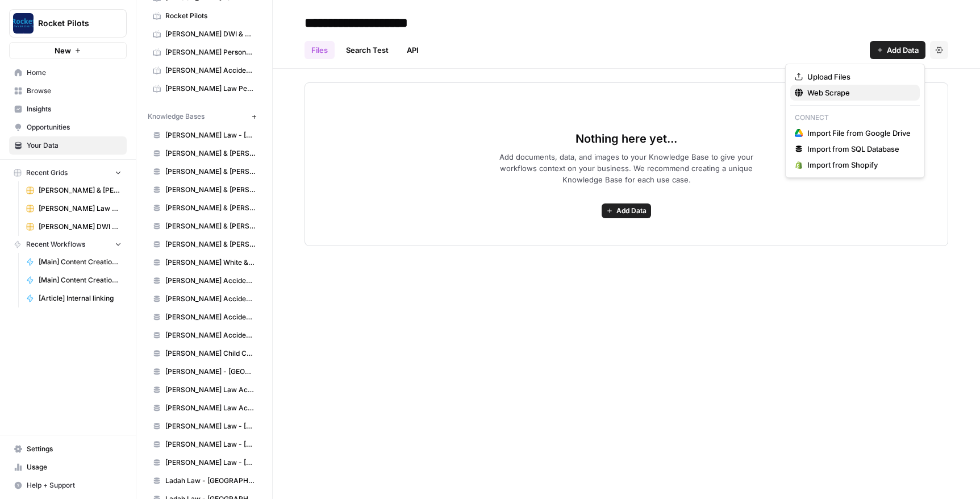
click at [830, 90] on span "Web Scrape" at bounding box center [858, 92] width 103 height 11
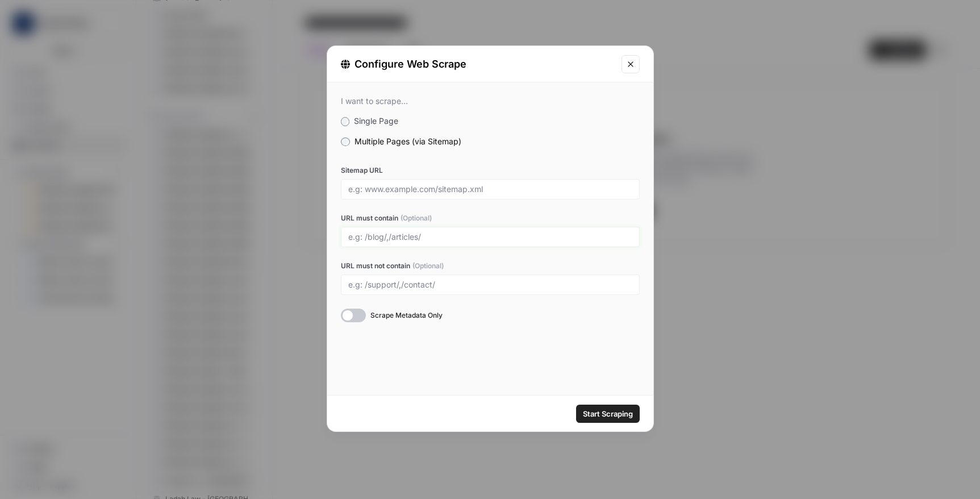
click at [379, 232] on input "URL must contain (Optional)" at bounding box center [490, 237] width 284 height 10
drag, startPoint x: 396, startPoint y: 234, endPoint x: 341, endPoint y: 232, distance: 54.6
click at [341, 232] on div "/lubbock" at bounding box center [490, 237] width 299 height 20
click at [387, 234] on input "/lubbock" at bounding box center [490, 237] width 284 height 10
drag, startPoint x: 387, startPoint y: 234, endPoint x: 337, endPoint y: 232, distance: 50.0
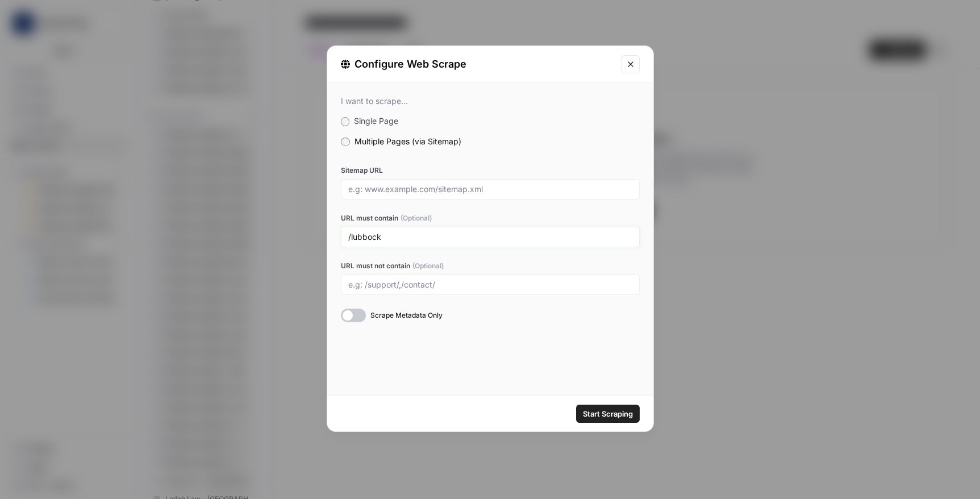
click at [337, 232] on div "I want to scrape... Single Page Multiple Pages (via Sitemap) Sitemap URL URL mu…" at bounding box center [490, 208] width 326 height 253
click at [393, 235] on input "/lubbock" at bounding box center [490, 237] width 284 height 10
drag, startPoint x: 393, startPoint y: 235, endPoint x: 341, endPoint y: 234, distance: 51.1
click at [341, 234] on div "/lubbock" at bounding box center [490, 237] width 299 height 20
click at [390, 236] on input "/lubbock" at bounding box center [490, 237] width 284 height 10
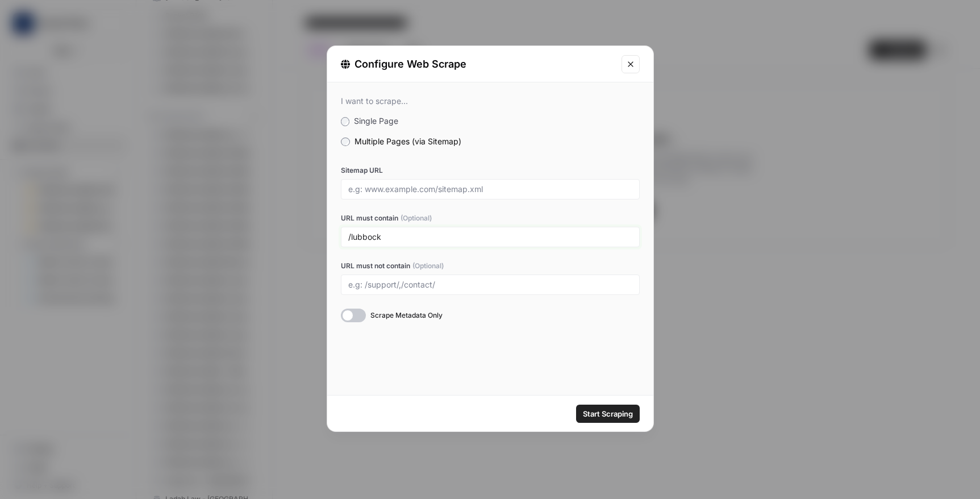
type input "/lubbock"
click at [363, 313] on div at bounding box center [353, 316] width 25 height 14
click at [605, 412] on span "Start Scraping" at bounding box center [608, 413] width 50 height 11
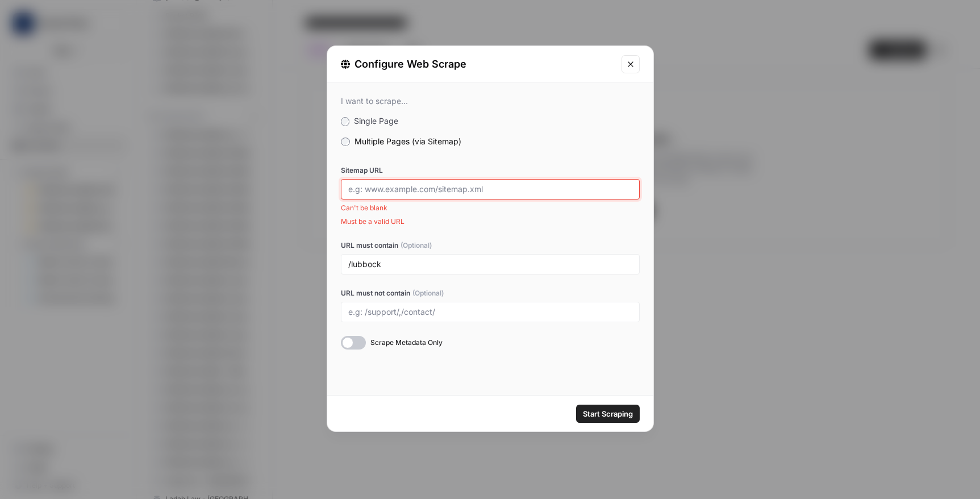
click at [431, 187] on input "Sitemap URL" at bounding box center [490, 189] width 284 height 10
paste input "[URL][DOMAIN_NAME]"
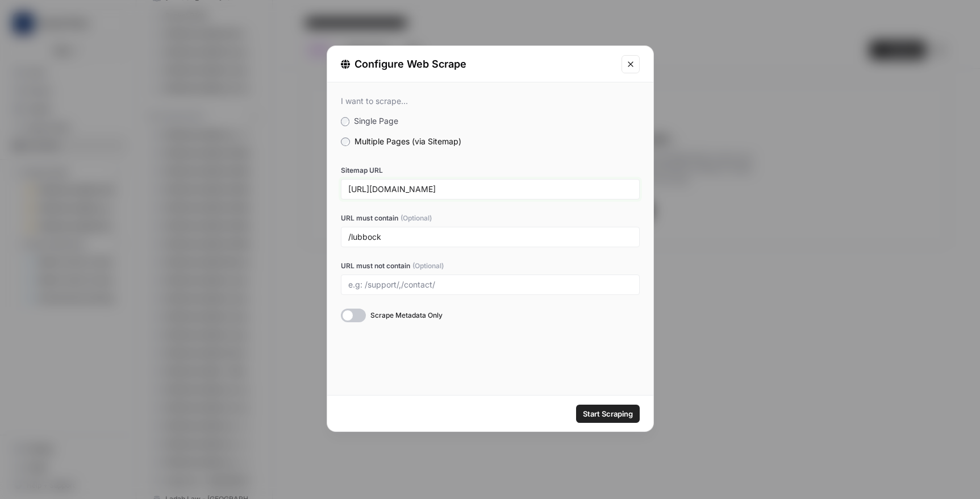
type input "[URL][DOMAIN_NAME]"
click at [616, 410] on span "Start Scraping" at bounding box center [608, 413] width 50 height 11
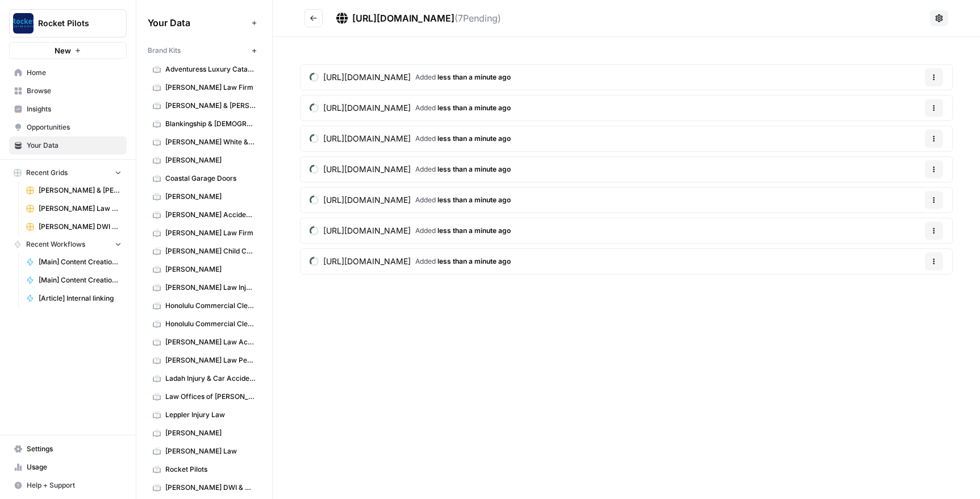
click at [311, 17] on icon "Go back" at bounding box center [314, 18] width 8 height 8
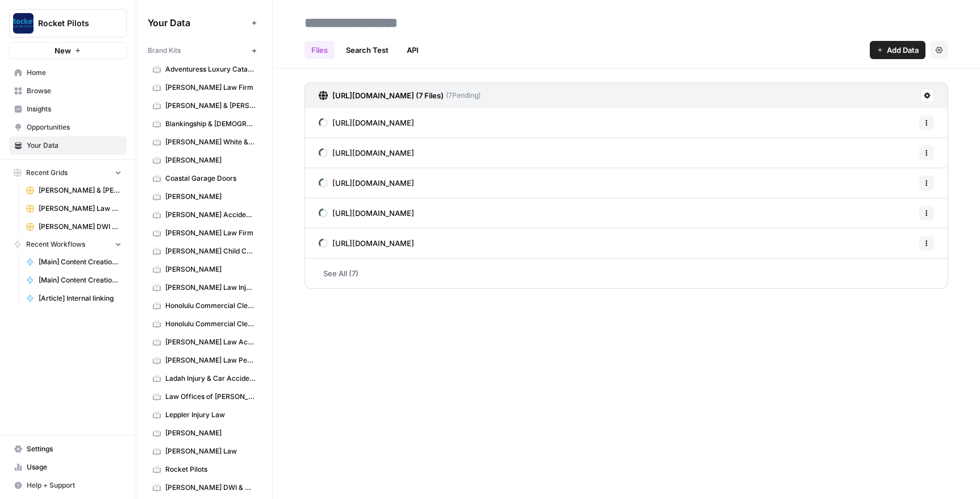
click at [536, 16] on div at bounding box center [627, 23] width 644 height 18
click at [37, 89] on span "Browse" at bounding box center [74, 91] width 95 height 10
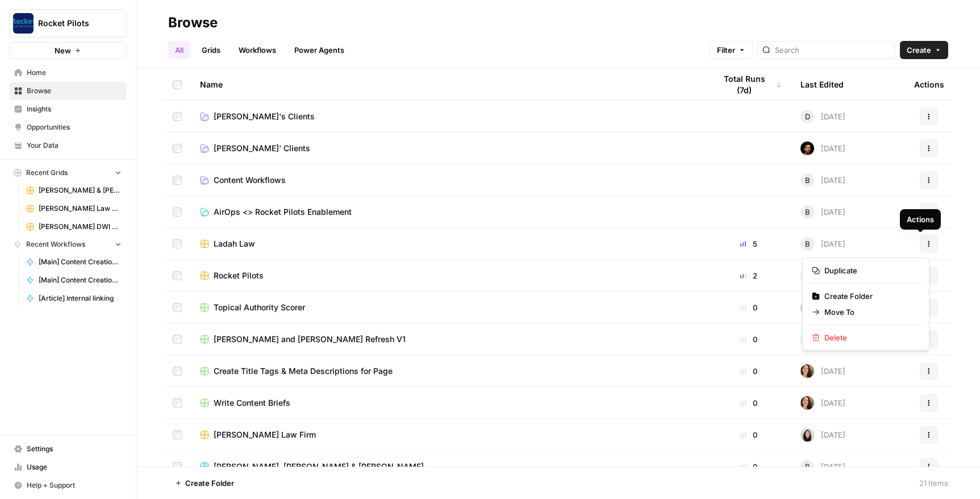
click at [926, 243] on icon "button" at bounding box center [929, 243] width 7 height 7
click at [849, 268] on span "Duplicate" at bounding box center [869, 270] width 91 height 11
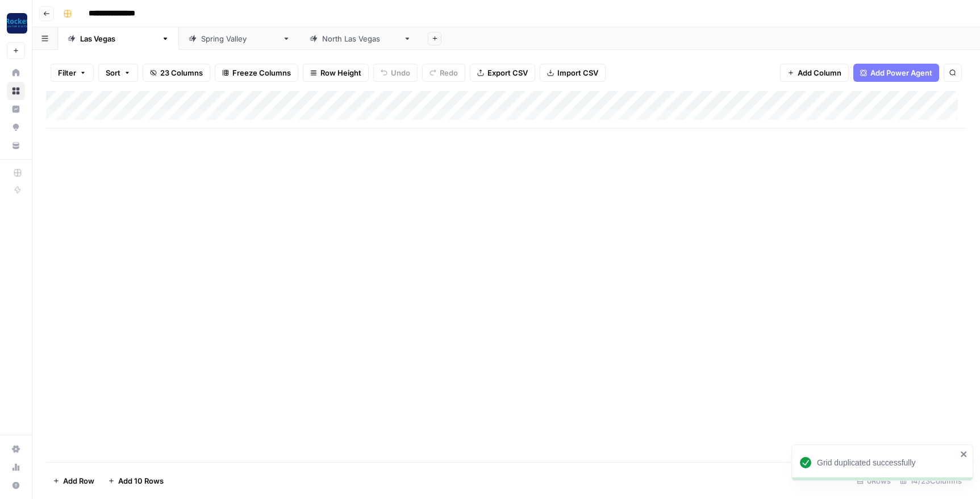
click at [157, 14] on input "**********" at bounding box center [124, 14] width 80 height 18
click at [160, 14] on input "**********" at bounding box center [124, 14] width 80 height 18
type input "*"
type input "**********"
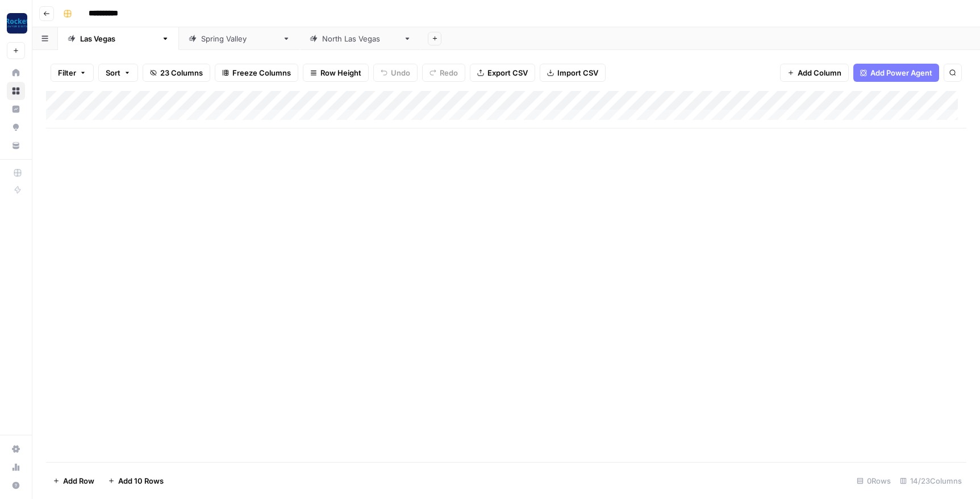
click at [322, 41] on div "[GEOGRAPHIC_DATA]" at bounding box center [360, 38] width 77 height 11
drag, startPoint x: 285, startPoint y: 37, endPoint x: 345, endPoint y: 12, distance: 64.5
click at [345, 12] on div "**********" at bounding box center [514, 14] width 910 height 18
click at [403, 36] on icon "button" at bounding box center [407, 39] width 8 height 8
click at [357, 101] on span "Delete Sheet" at bounding box center [364, 101] width 55 height 11
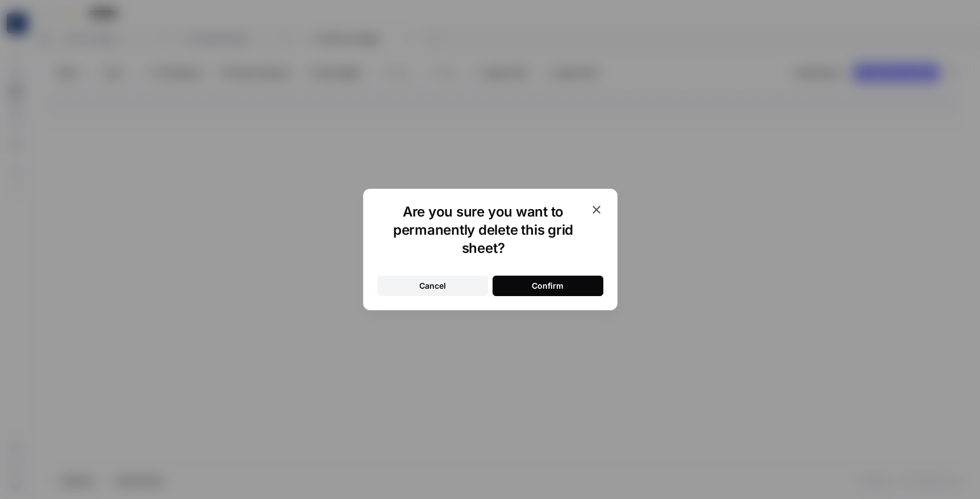
click at [548, 285] on div "Confirm" at bounding box center [548, 285] width 32 height 11
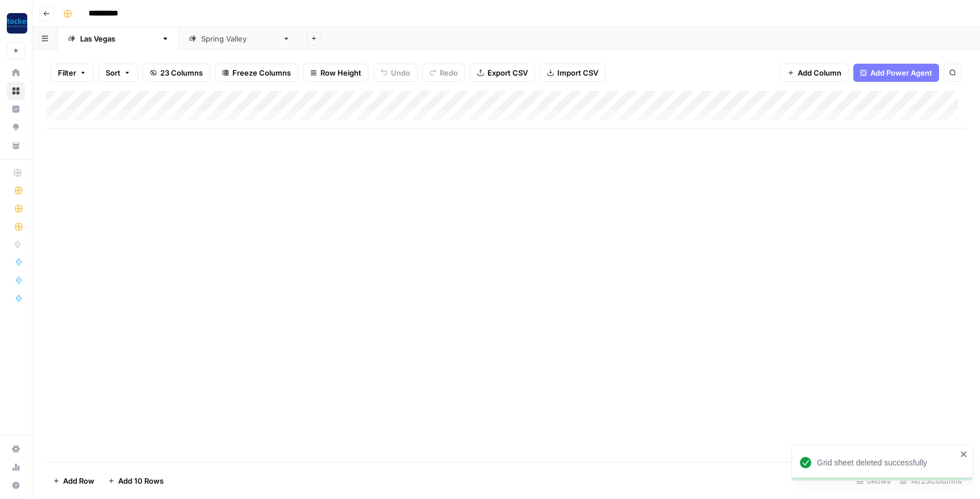
click at [193, 44] on link "[GEOGRAPHIC_DATA]" at bounding box center [239, 38] width 121 height 23
type input "*"
type input "*******"
click at [104, 39] on div "[GEOGRAPHIC_DATA]" at bounding box center [118, 38] width 77 height 11
type input "*"
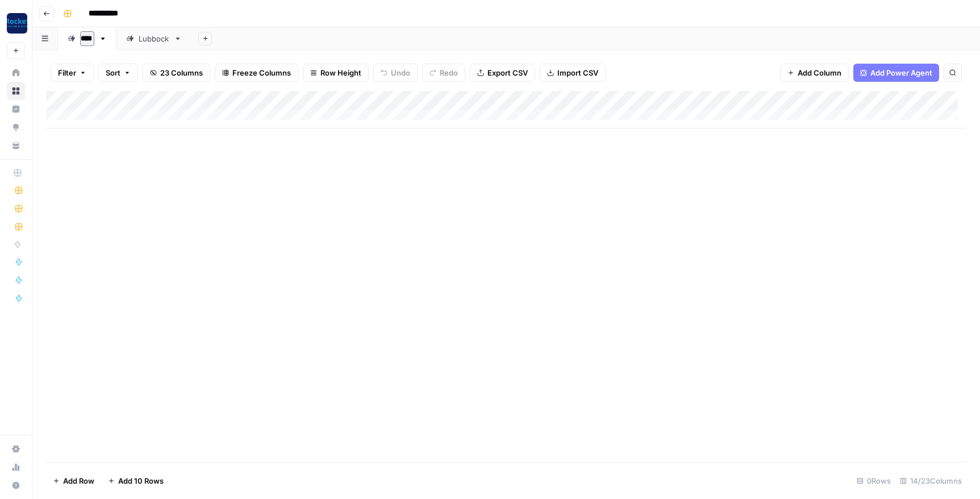
type input "*****"
click at [167, 42] on div "Lubbock" at bounding box center [182, 38] width 31 height 11
click at [88, 40] on div "[US_STATE]" at bounding box center [101, 38] width 43 height 11
click at [686, 101] on div "Add Column" at bounding box center [506, 109] width 920 height 37
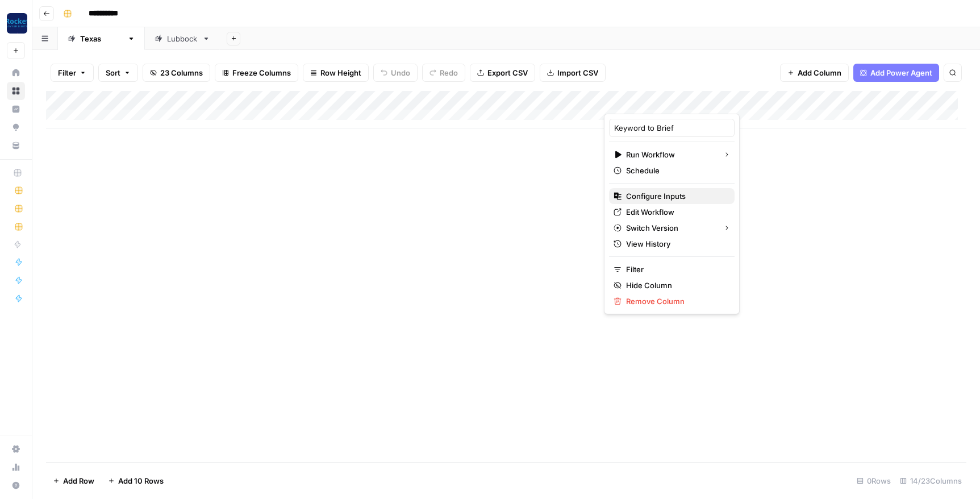
click at [668, 193] on span "Configure Inputs" at bounding box center [675, 195] width 99 height 11
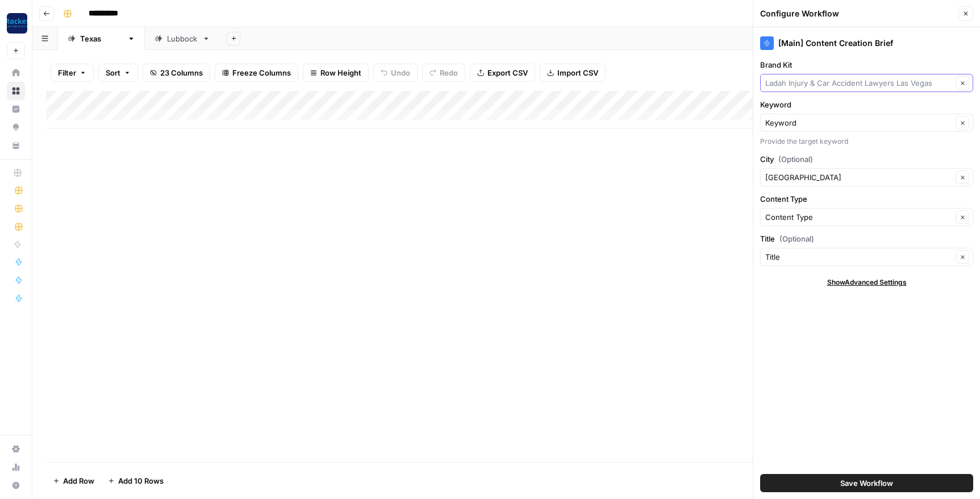
click at [930, 81] on input "Brand Kit" at bounding box center [858, 82] width 187 height 11
click at [800, 109] on span "[PERSON_NAME] Law" at bounding box center [864, 109] width 189 height 11
type input "[PERSON_NAME] Law"
drag, startPoint x: 810, startPoint y: 176, endPoint x: 745, endPoint y: 175, distance: 64.8
click at [745, 175] on div "**********" at bounding box center [506, 249] width 948 height 499
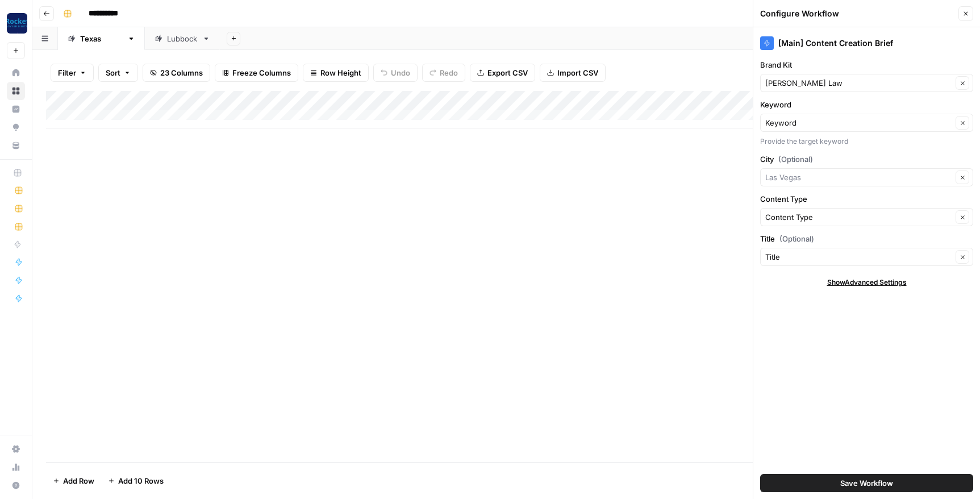
type input "[GEOGRAPHIC_DATA]"
click at [807, 477] on button "Save Workflow" at bounding box center [866, 483] width 213 height 18
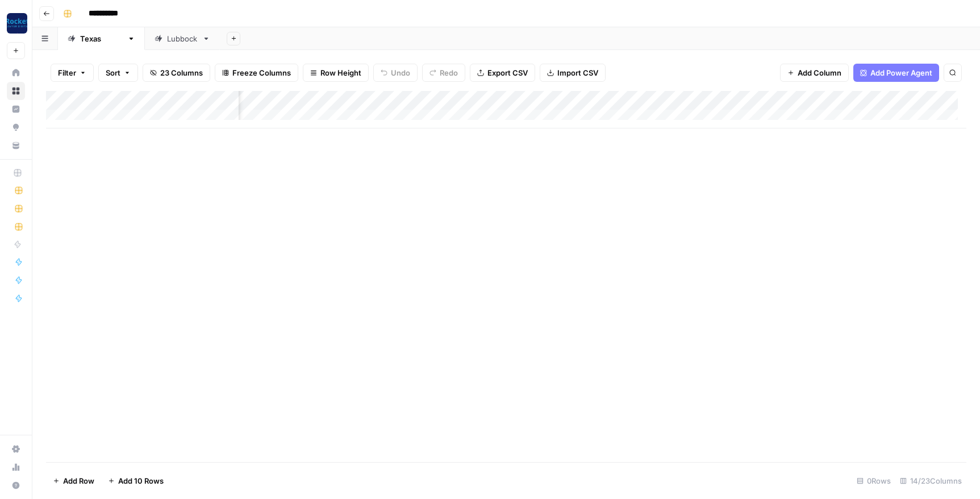
scroll to position [0, 474]
click at [518, 103] on div "Add Column" at bounding box center [506, 109] width 920 height 37
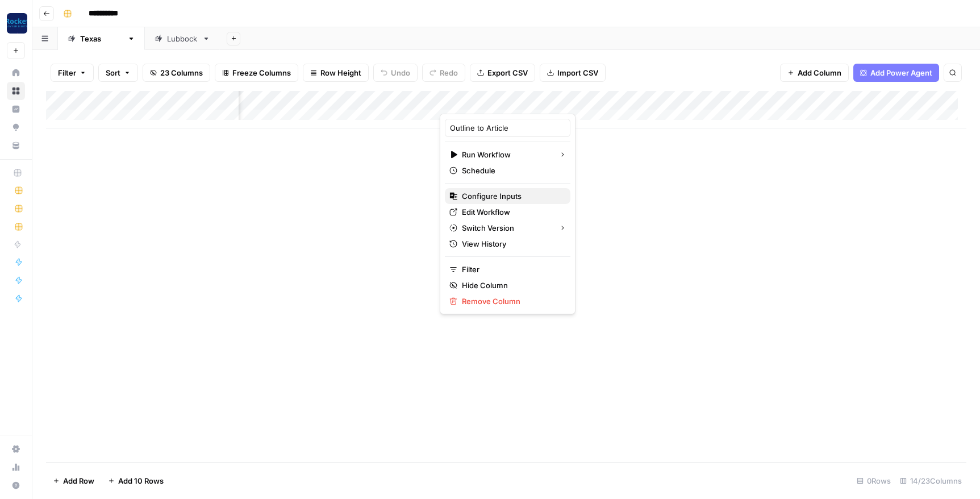
click at [490, 198] on span "Configure Inputs" at bounding box center [511, 195] width 99 height 11
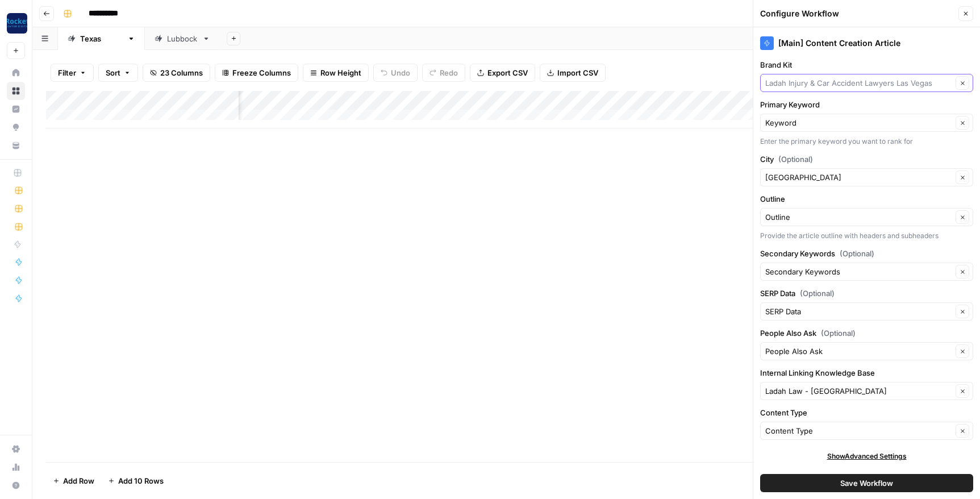
click at [872, 86] on input "Brand Kit" at bounding box center [858, 82] width 187 height 11
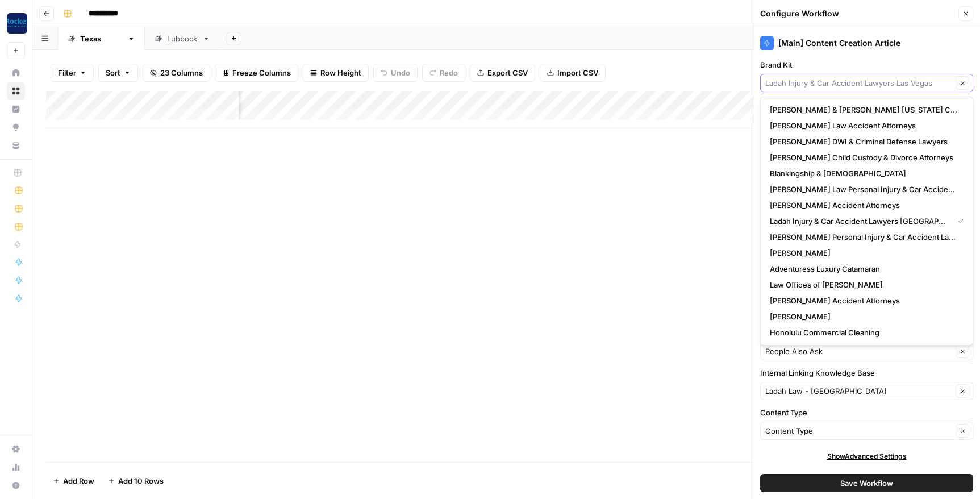
click at [812, 78] on input "Brand Kit" at bounding box center [858, 82] width 187 height 11
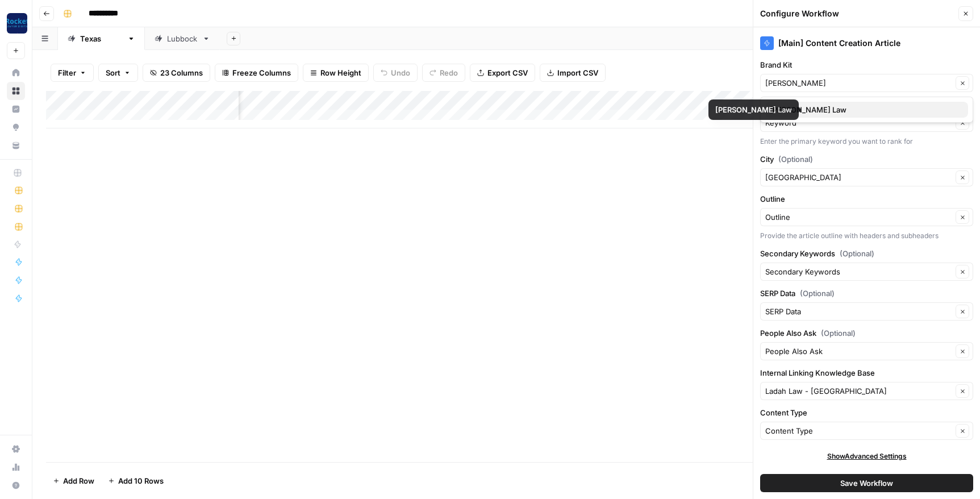
click at [795, 116] on button "[PERSON_NAME] Law" at bounding box center [866, 110] width 203 height 16
type input "[PERSON_NAME] Law"
drag, startPoint x: 813, startPoint y: 177, endPoint x: 748, endPoint y: 177, distance: 64.8
click at [748, 177] on div "**********" at bounding box center [506, 249] width 948 height 499
type input "[GEOGRAPHIC_DATA]"
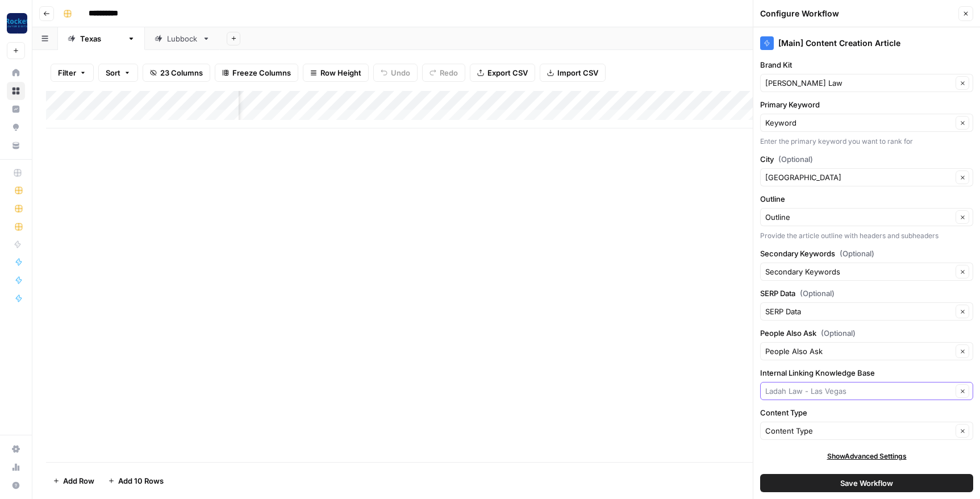
click at [860, 388] on input "Internal Linking Knowledge Base" at bounding box center [858, 390] width 187 height 11
click at [827, 412] on span "[PERSON_NAME] Law - [US_STATE]" at bounding box center [864, 417] width 189 height 11
type input "[PERSON_NAME] Law - [US_STATE]"
click at [829, 478] on button "Save Workflow" at bounding box center [866, 483] width 213 height 18
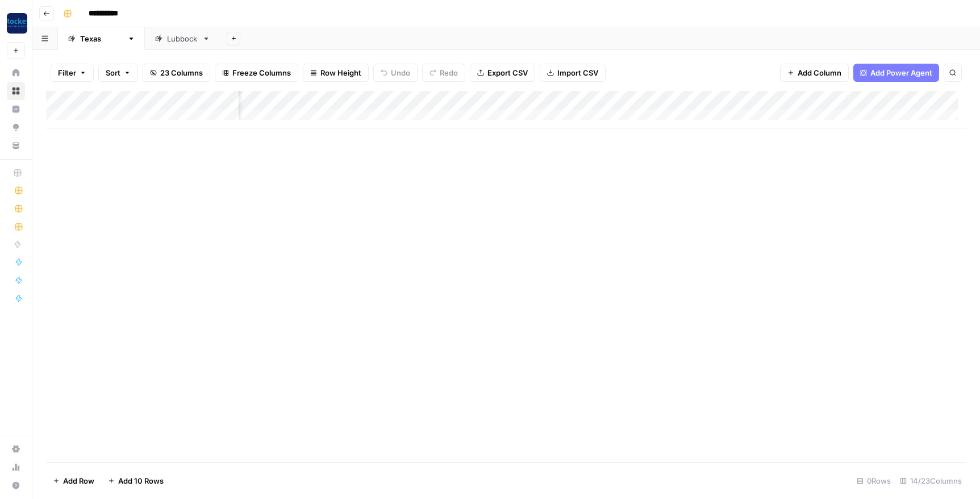
click at [167, 43] on div "Lubbock" at bounding box center [182, 38] width 31 height 11
click at [653, 100] on div "Add Column" at bounding box center [506, 109] width 920 height 37
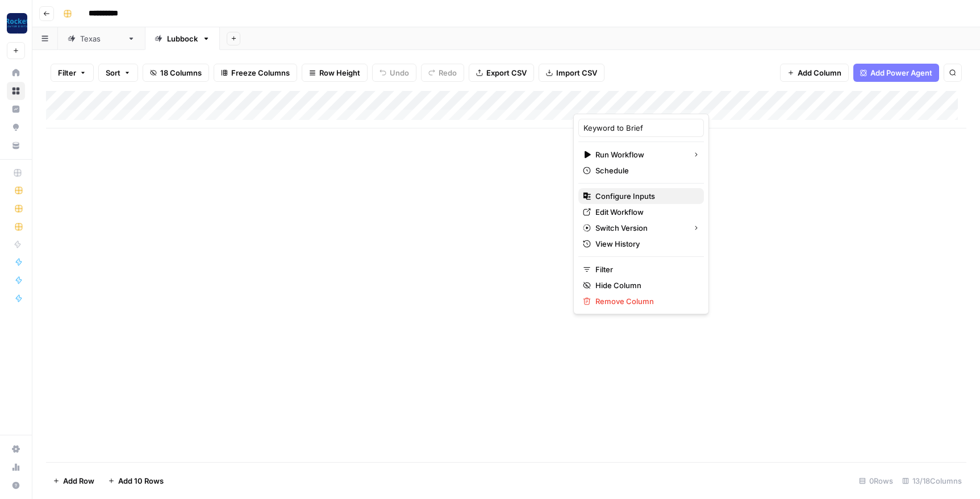
click at [630, 195] on span "Configure Inputs" at bounding box center [644, 195] width 99 height 11
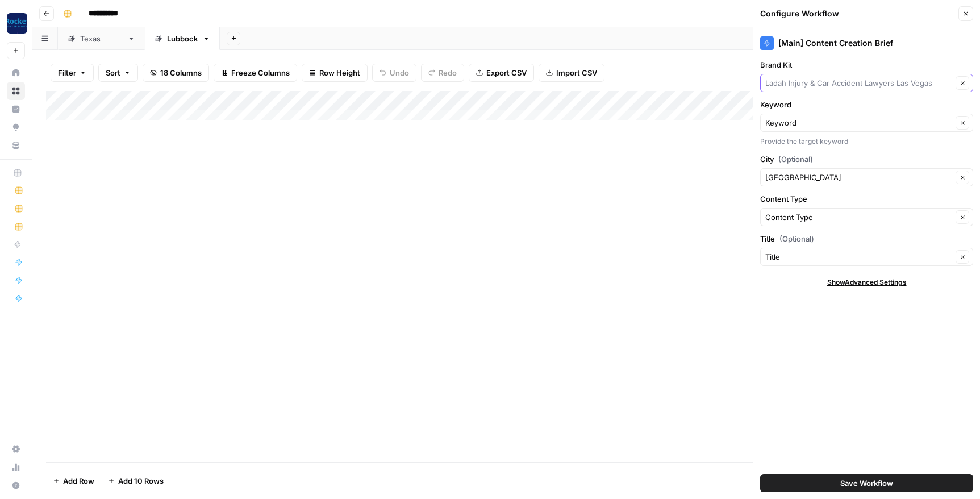
click at [829, 82] on input "Brand Kit" at bounding box center [858, 82] width 187 height 11
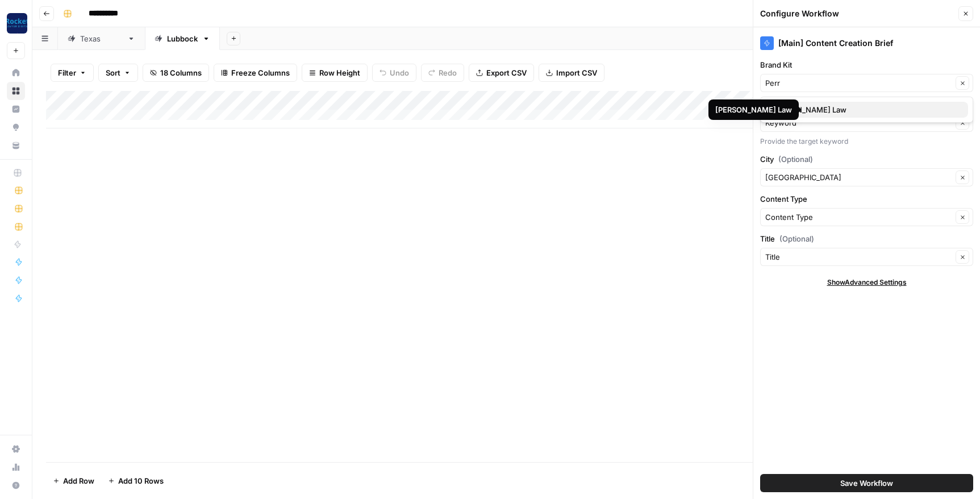
click at [801, 107] on span "[PERSON_NAME] Law" at bounding box center [864, 109] width 189 height 11
type input "[PERSON_NAME] Law"
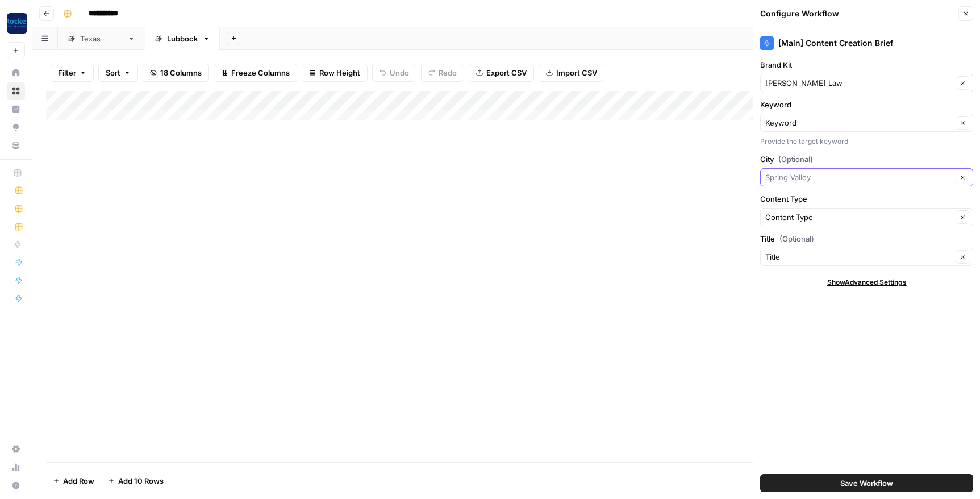
drag, startPoint x: 819, startPoint y: 181, endPoint x: 787, endPoint y: 181, distance: 31.8
click at [787, 181] on input "City (Optional)" at bounding box center [858, 177] width 187 height 11
type input "Lubbock"
click at [817, 480] on button "Save Workflow" at bounding box center [866, 483] width 213 height 18
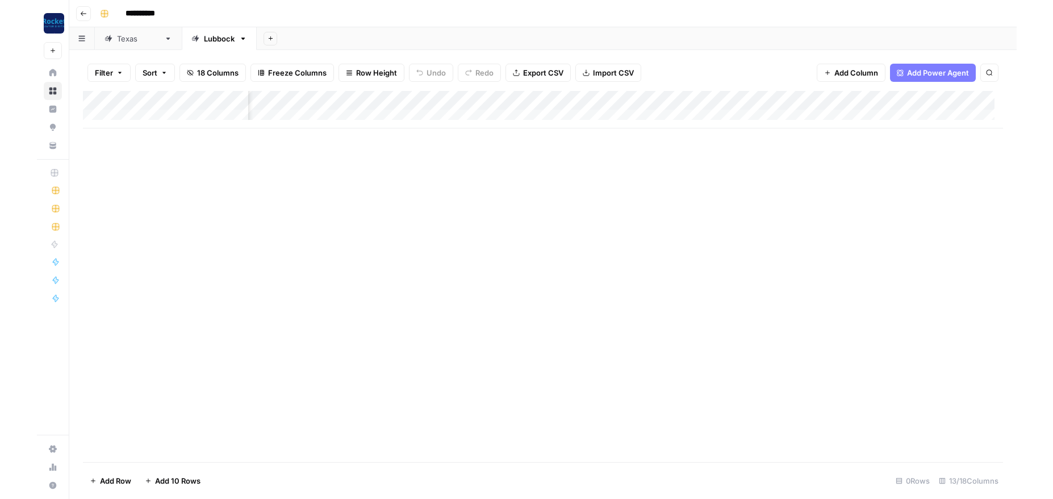
scroll to position [0, 348]
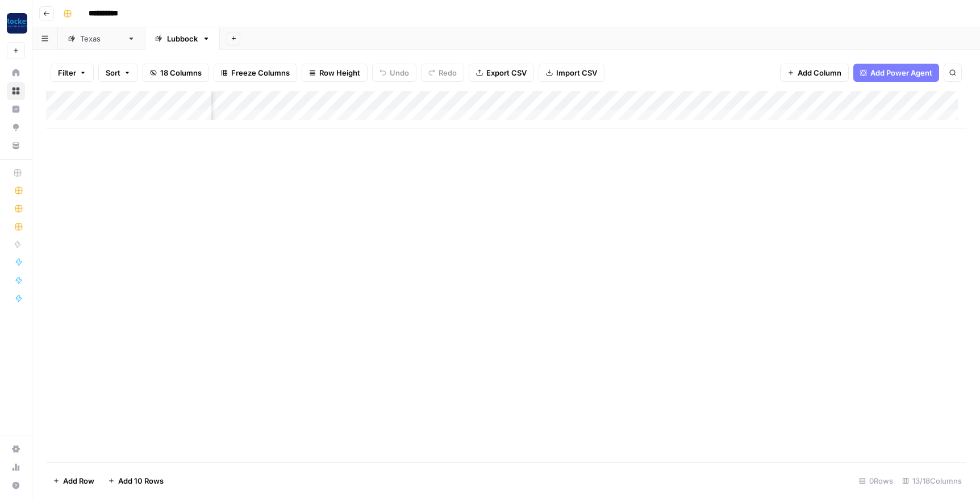
click at [612, 100] on div "Add Column" at bounding box center [506, 109] width 920 height 37
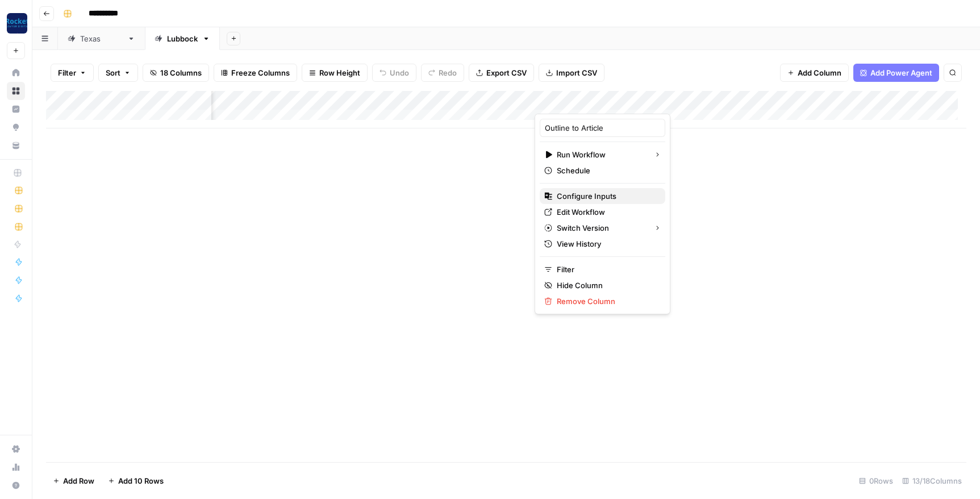
click at [579, 198] on span "Configure Inputs" at bounding box center [606, 195] width 99 height 11
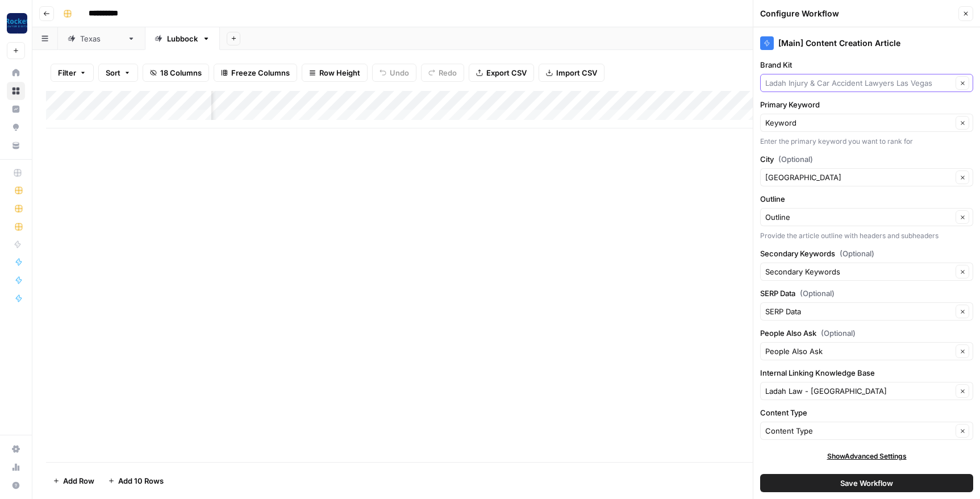
click at [810, 77] on input "Brand Kit" at bounding box center [858, 82] width 187 height 11
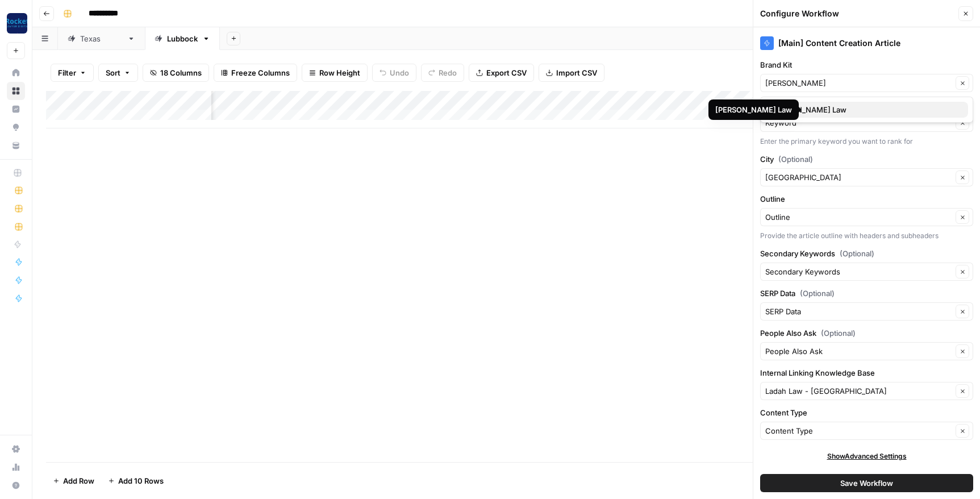
click at [807, 107] on span "[PERSON_NAME] Law" at bounding box center [864, 109] width 189 height 11
type input "[PERSON_NAME] Law"
drag, startPoint x: 824, startPoint y: 171, endPoint x: 778, endPoint y: 183, distance: 47.5
click at [776, 179] on div "[GEOGRAPHIC_DATA] Clear" at bounding box center [866, 177] width 213 height 18
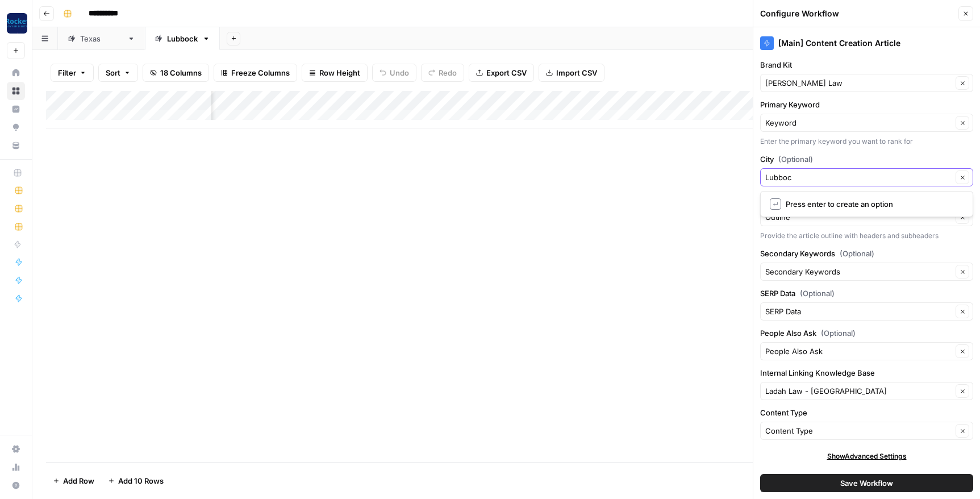
type input "Lubbock"
click at [837, 387] on input "Internal Linking Knowledge Base" at bounding box center [858, 390] width 187 height 11
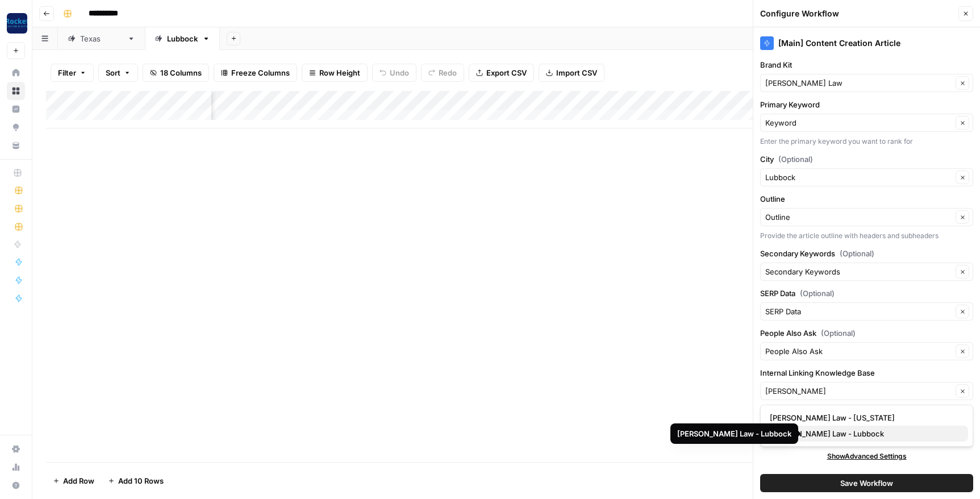
click at [835, 434] on span "[PERSON_NAME] Law - Lubbock" at bounding box center [864, 433] width 189 height 11
type input "[PERSON_NAME] Law - Lubbock"
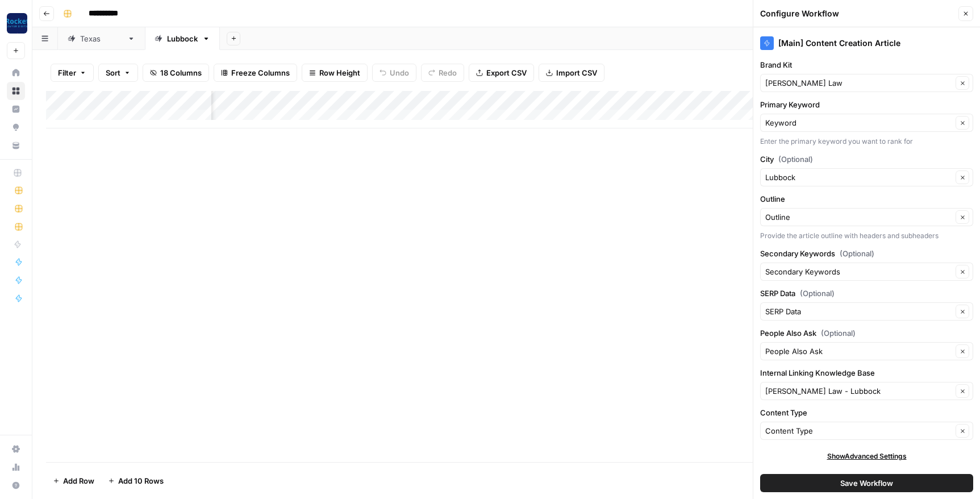
click at [815, 480] on button "Save Workflow" at bounding box center [866, 483] width 213 height 18
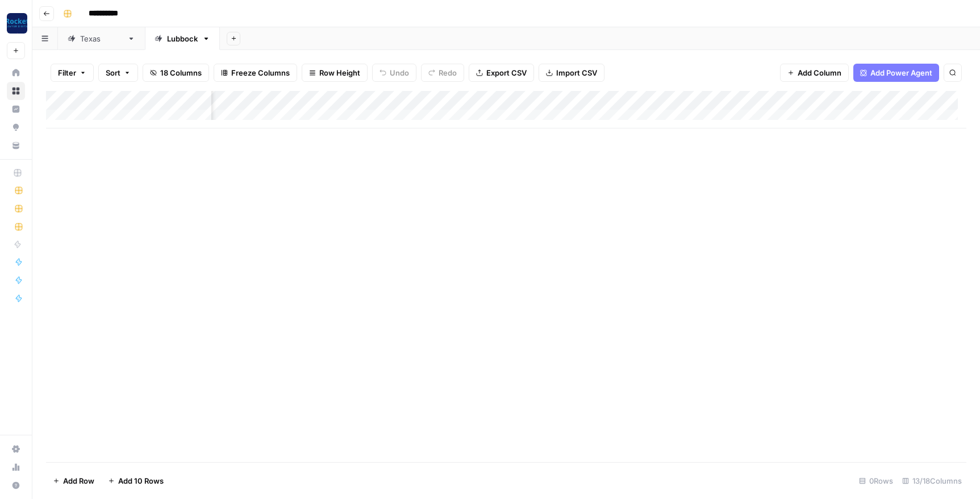
click at [93, 39] on div "[US_STATE]" at bounding box center [101, 38] width 43 height 11
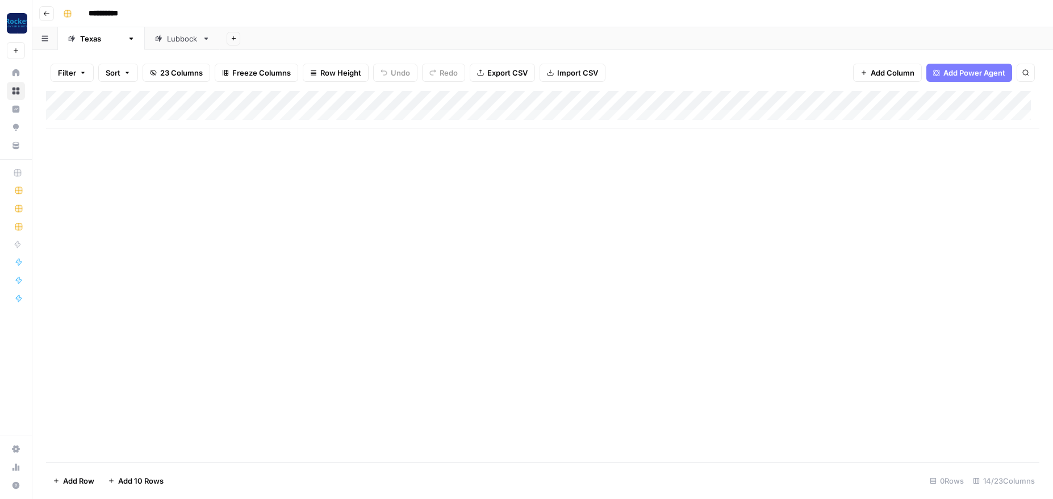
click at [167, 40] on div "Lubbock" at bounding box center [182, 38] width 31 height 11
click at [128, 116] on div "Add Column" at bounding box center [543, 109] width 994 height 37
type textarea "**********"
click at [285, 119] on div "Add Column" at bounding box center [543, 119] width 994 height 57
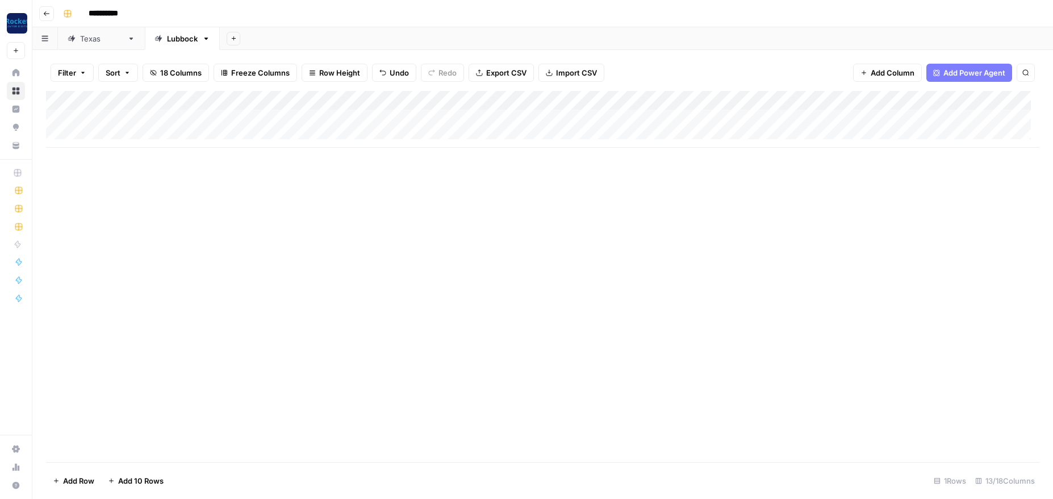
click at [174, 118] on div "Add Column" at bounding box center [543, 119] width 994 height 57
drag, startPoint x: 202, startPoint y: 119, endPoint x: 260, endPoint y: 123, distance: 58.1
click at [260, 123] on textarea "**********" at bounding box center [176, 120] width 182 height 16
click at [90, 118] on textarea "**********" at bounding box center [176, 120] width 182 height 16
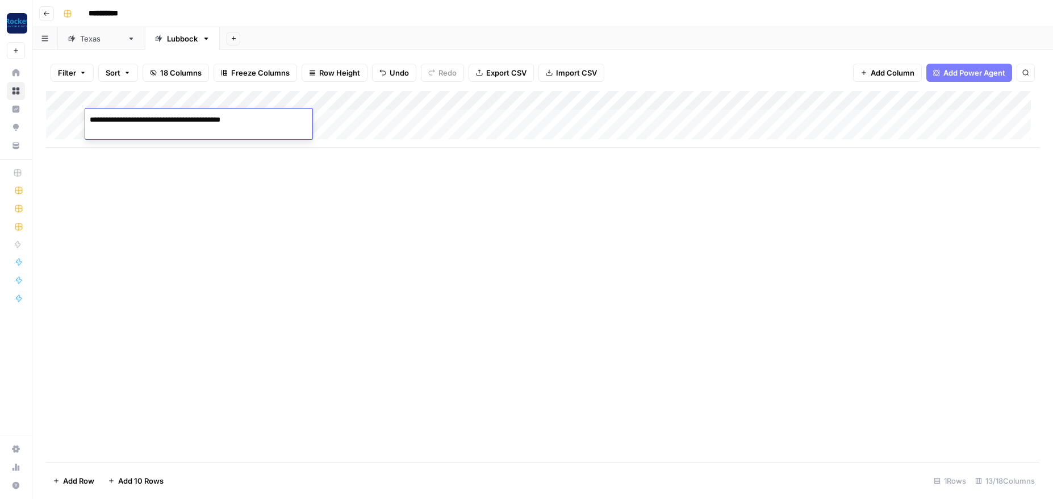
click at [524, 118] on div "Add Column" at bounding box center [543, 119] width 994 height 57
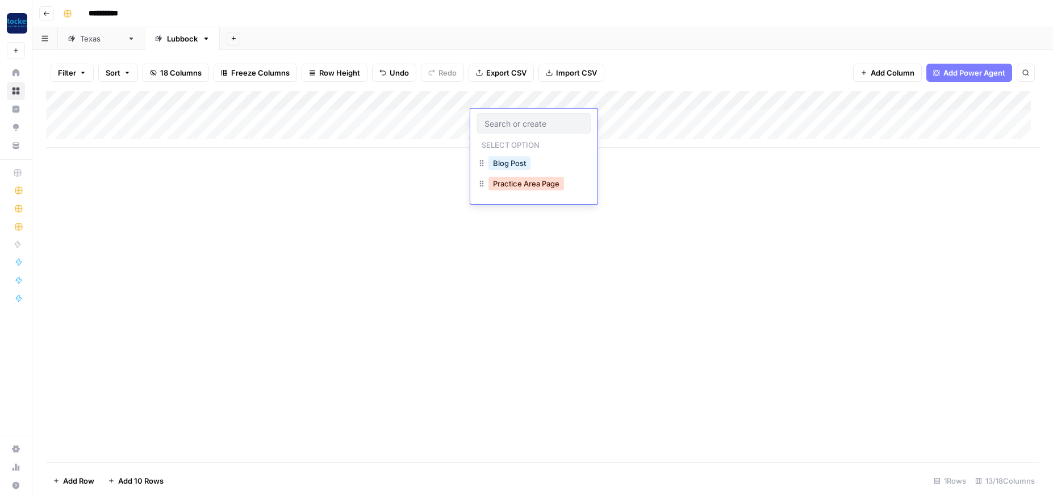
click at [539, 184] on button "Practice Area Page" at bounding box center [527, 184] width 76 height 14
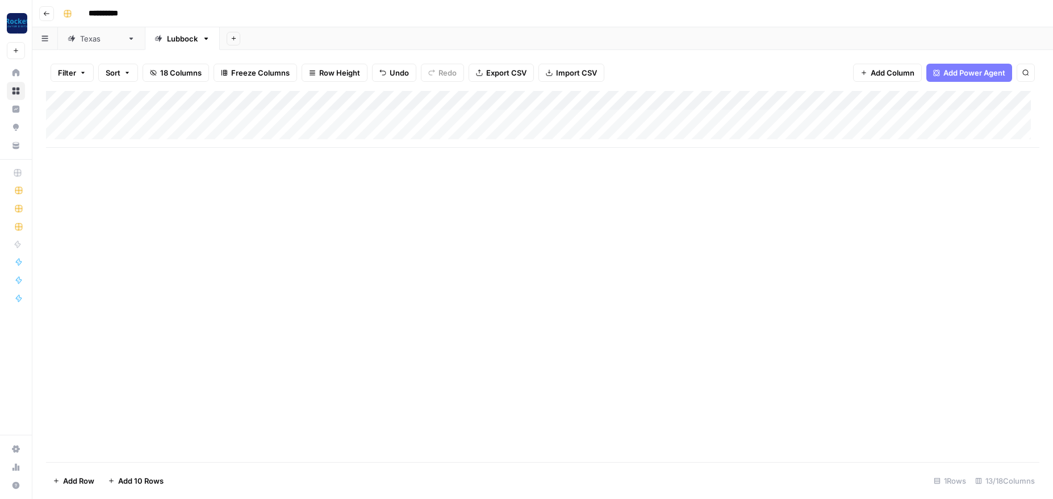
click at [628, 120] on div "Add Column" at bounding box center [543, 119] width 994 height 57
click at [49, 10] on icon "button" at bounding box center [46, 13] width 7 height 7
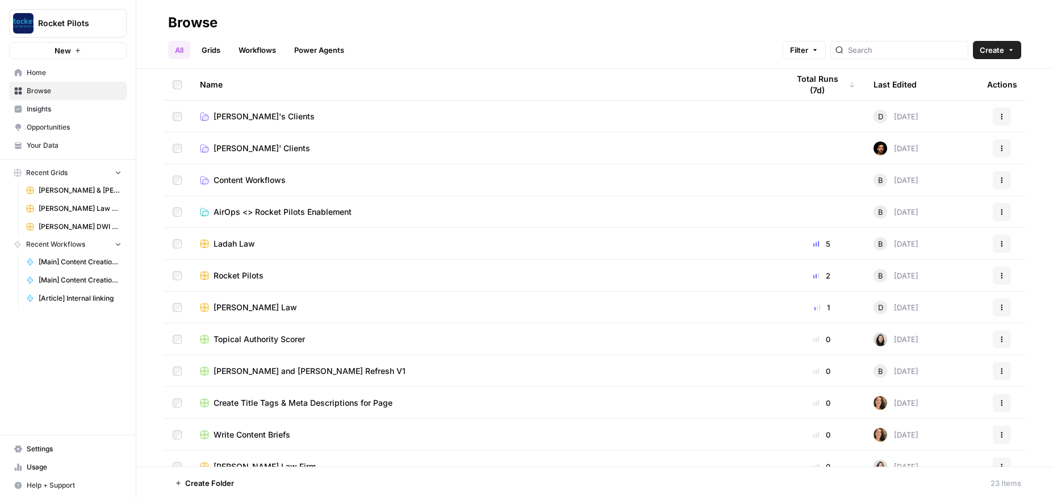
click at [32, 73] on span "Home" at bounding box center [74, 73] width 95 height 10
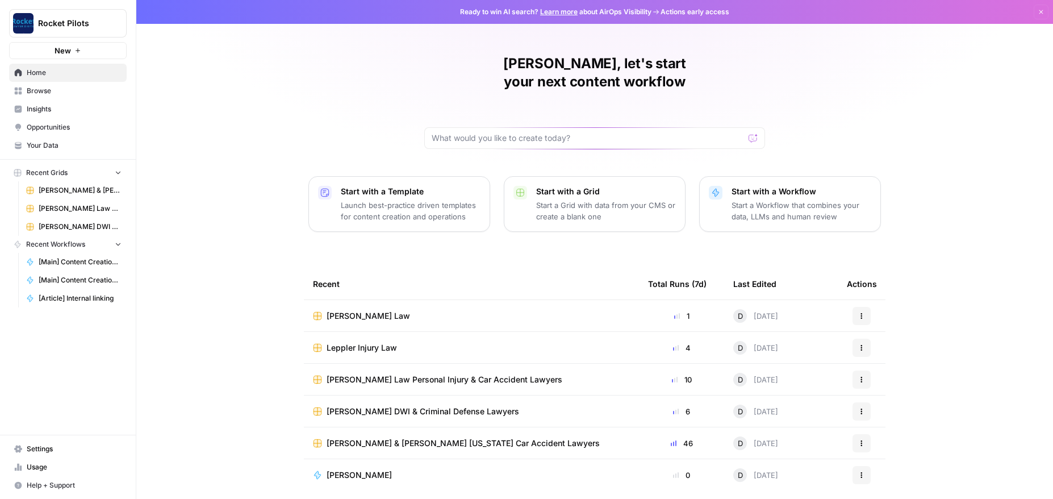
click at [48, 142] on span "Your Data" at bounding box center [74, 145] width 95 height 10
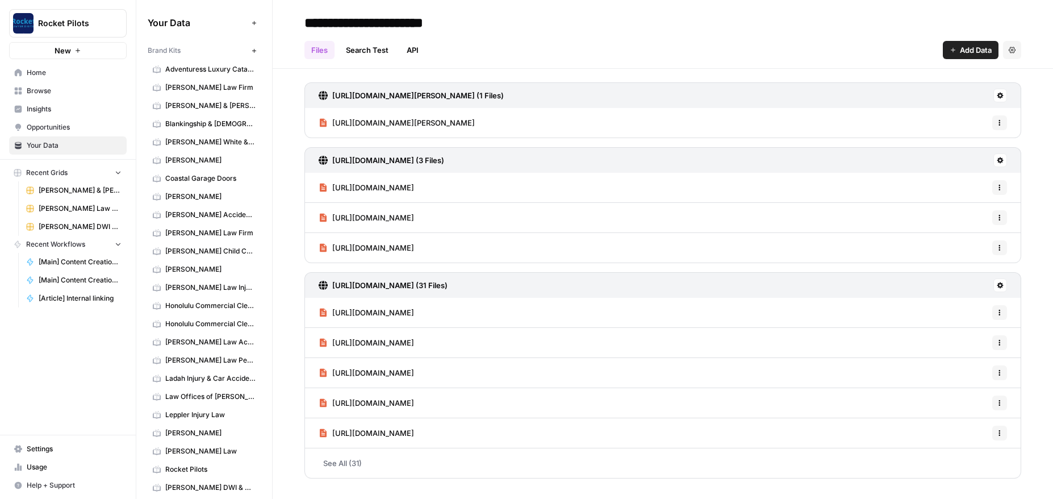
click at [35, 73] on span "Home" at bounding box center [74, 73] width 95 height 10
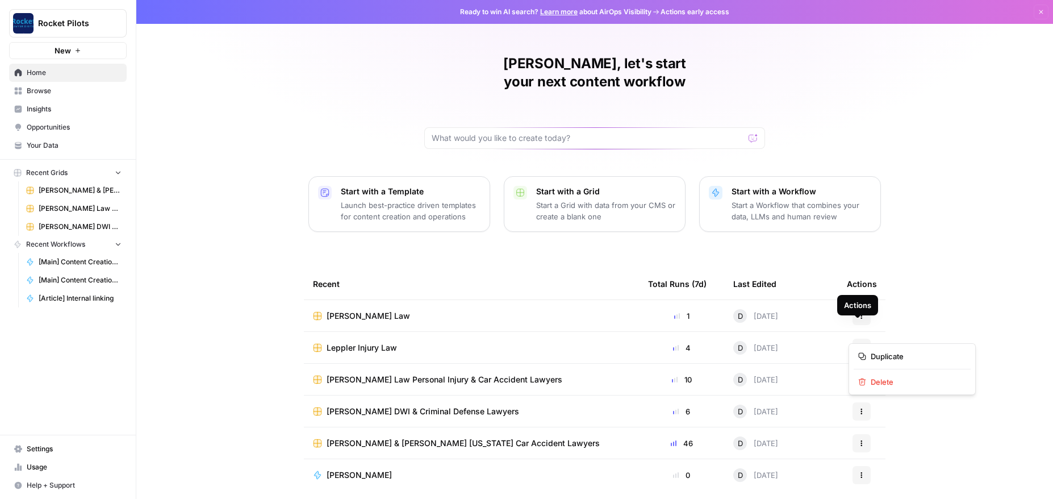
click at [862, 339] on button "Actions" at bounding box center [862, 348] width 18 height 18
click at [182, 153] on div "[PERSON_NAME], let's start your next content workflow Start with a Template Lau…" at bounding box center [594, 270] width 917 height 541
click at [41, 89] on span "Browse" at bounding box center [74, 91] width 95 height 10
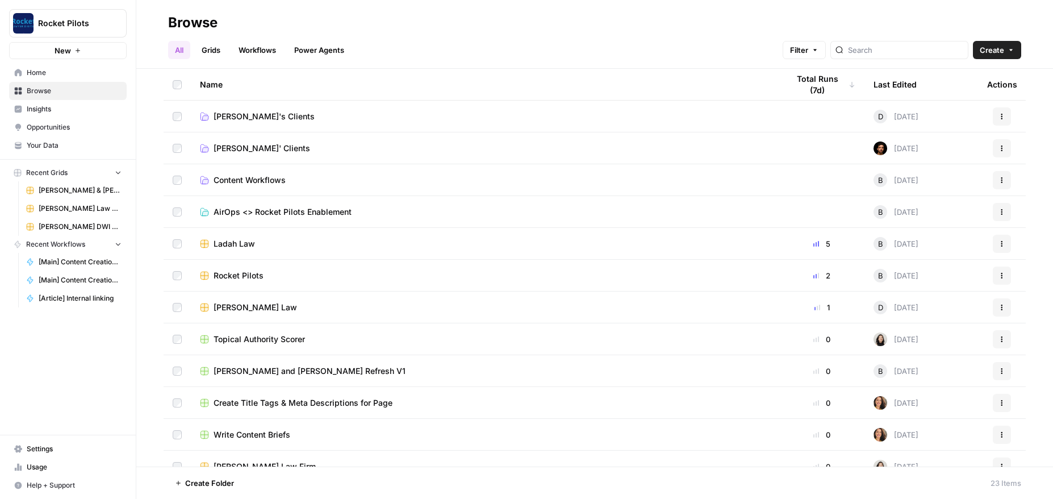
click at [248, 115] on span "[PERSON_NAME]'s Clients" at bounding box center [264, 116] width 101 height 11
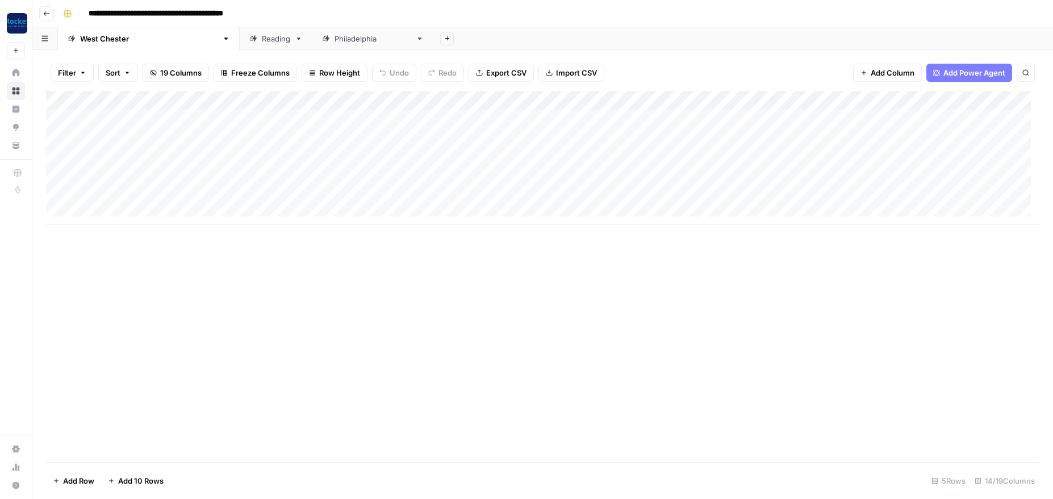
click at [43, 15] on button "Go back" at bounding box center [46, 13] width 15 height 15
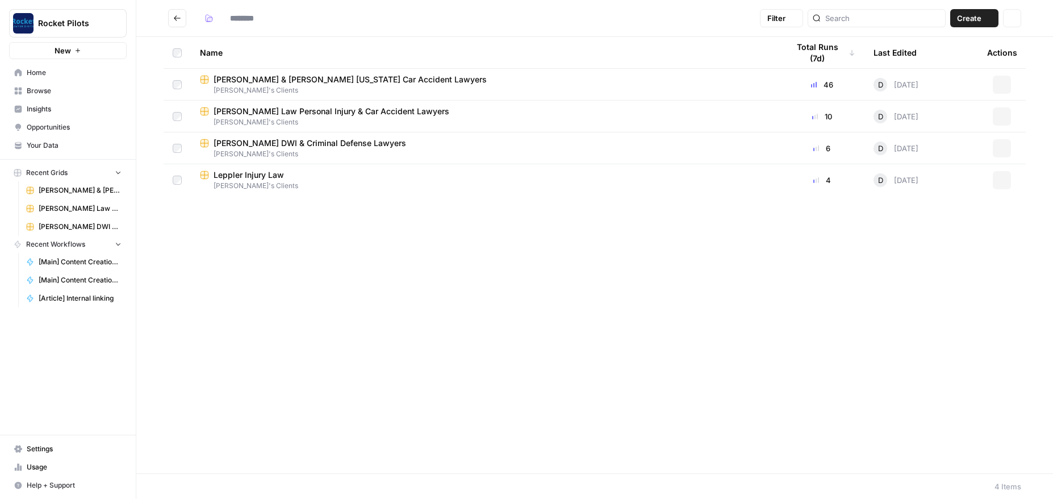
type input "**********"
click at [177, 15] on icon "Go back" at bounding box center [177, 18] width 8 height 8
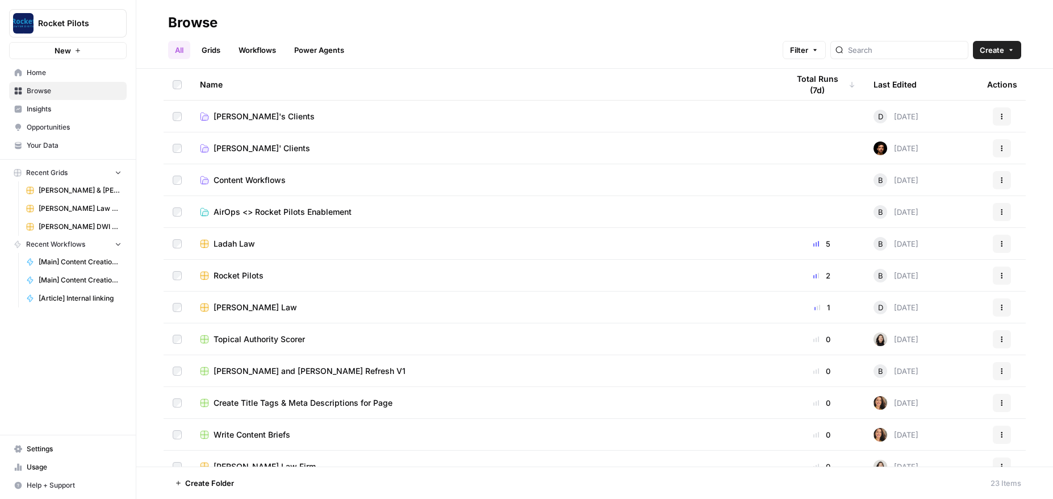
click at [235, 309] on span "[PERSON_NAME] Law" at bounding box center [256, 307] width 84 height 11
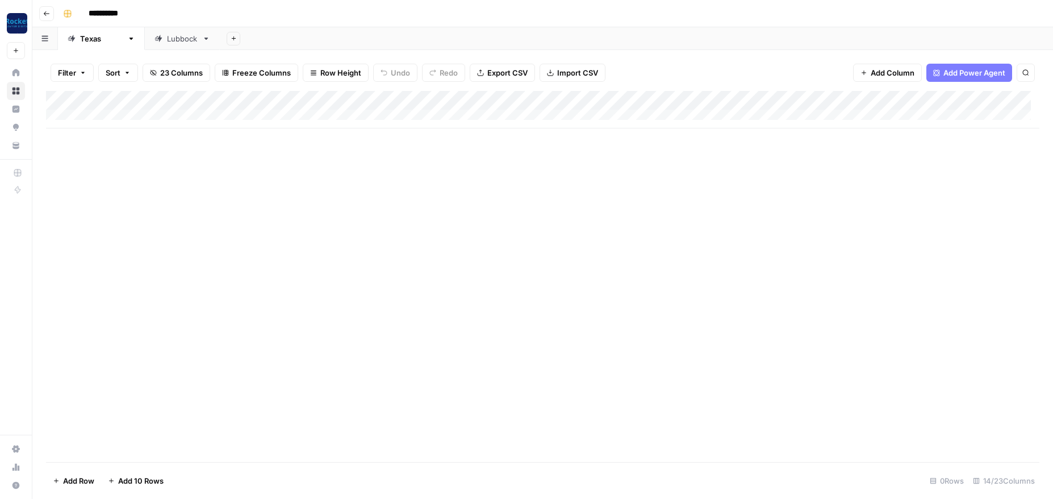
click at [167, 40] on div "Lubbock" at bounding box center [182, 38] width 31 height 11
click at [48, 10] on icon "button" at bounding box center [46, 13] width 7 height 7
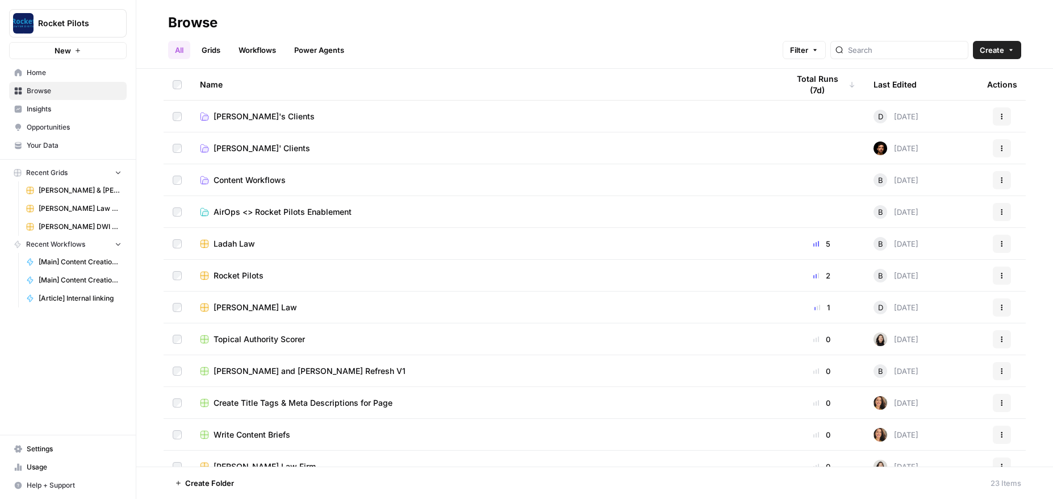
click at [233, 246] on span "Ladah Law" at bounding box center [234, 243] width 41 height 11
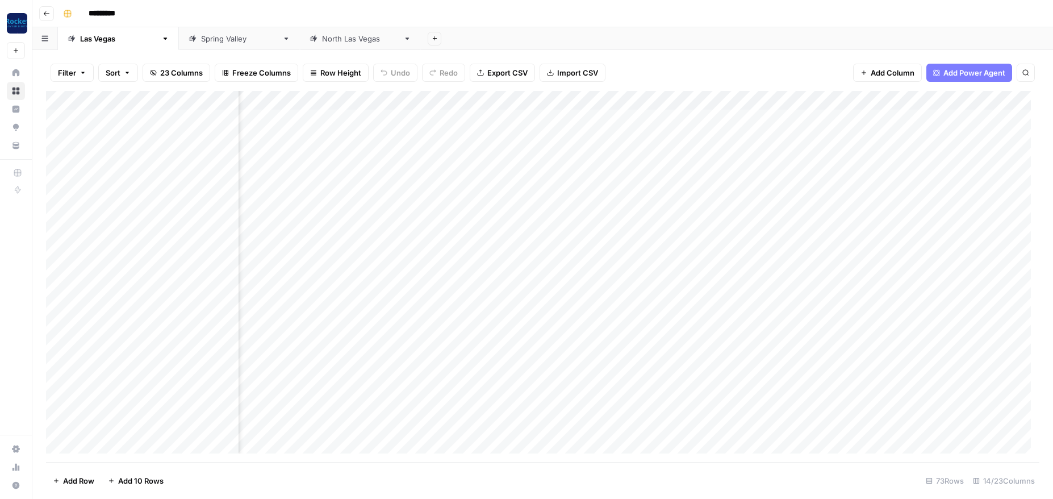
scroll to position [0, 330]
click at [819, 118] on div "Add Column" at bounding box center [543, 276] width 994 height 371
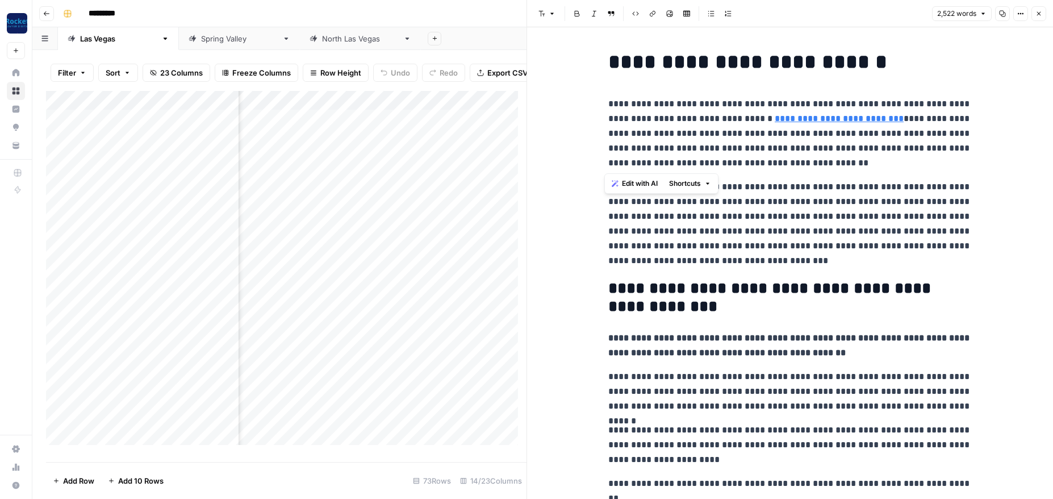
drag, startPoint x: 605, startPoint y: 104, endPoint x: 841, endPoint y: 162, distance: 242.9
click at [841, 162] on p "**********" at bounding box center [790, 134] width 364 height 74
click at [644, 183] on span "Edit with AI" at bounding box center [640, 183] width 36 height 10
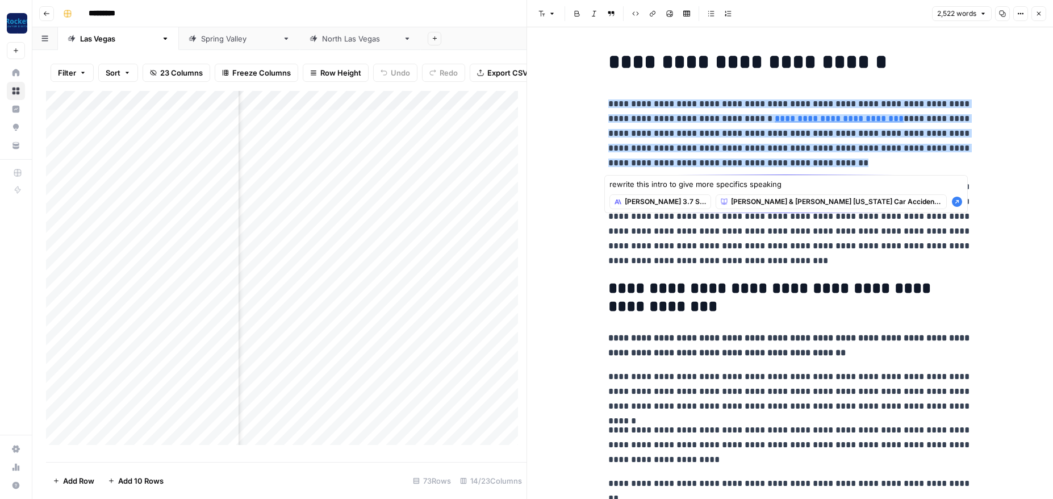
type textarea "rewrite this intro to give more specifics speaking"
drag, startPoint x: 788, startPoint y: 186, endPoint x: 602, endPoint y: 176, distance: 186.1
click at [602, 176] on body "Rocket Pilots New Home Browse Insights Opportunities Your Data Recent Grids Lad…" at bounding box center [526, 249] width 1053 height 499
click at [831, 159] on p "**********" at bounding box center [790, 134] width 364 height 74
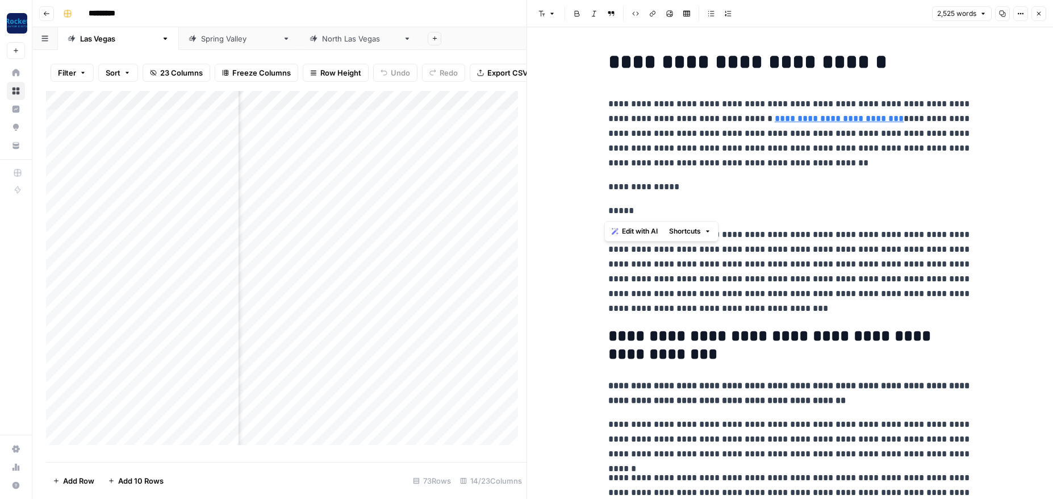
drag, startPoint x: 643, startPoint y: 207, endPoint x: 591, endPoint y: 207, distance: 51.1
click at [633, 228] on span "Edit with AI" at bounding box center [640, 231] width 36 height 10
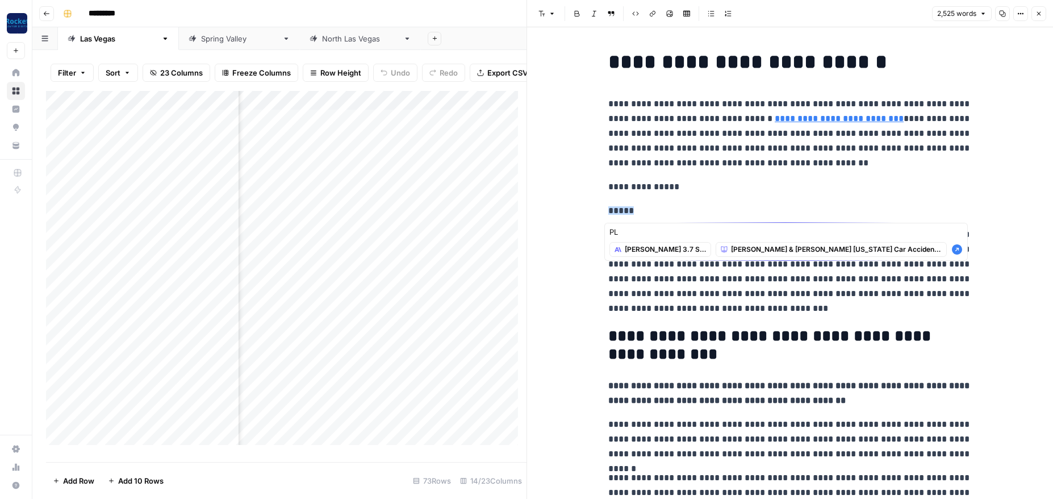
type textarea "P"
type textarea "write an introduction specific to Ladah Law s"
drag, startPoint x: 775, startPoint y: 230, endPoint x: 633, endPoint y: 228, distance: 142.0
click at [633, 228] on textarea "write an introduction specific to Ladah Law s" at bounding box center [786, 231] width 353 height 11
click at [665, 210] on p "*****" at bounding box center [790, 210] width 364 height 15
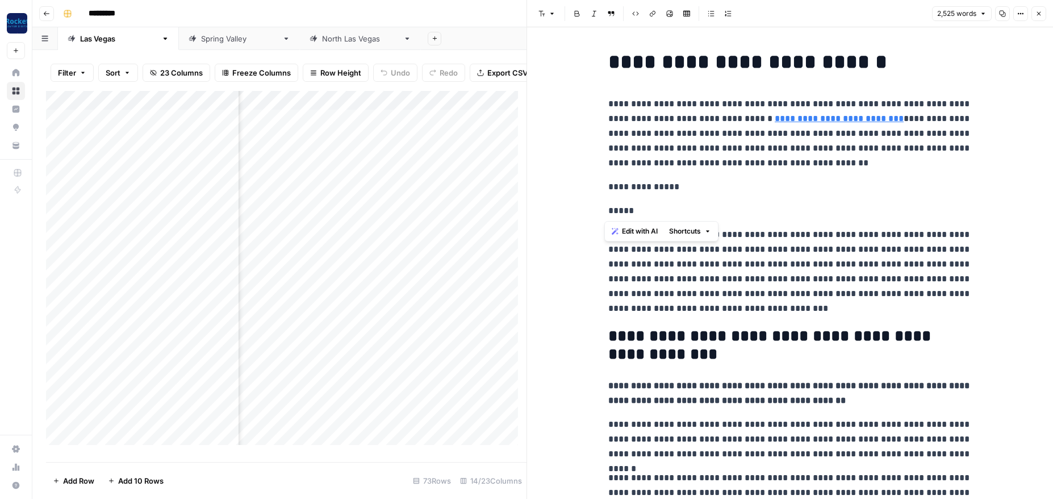
drag, startPoint x: 647, startPoint y: 211, endPoint x: 583, endPoint y: 185, distance: 69.5
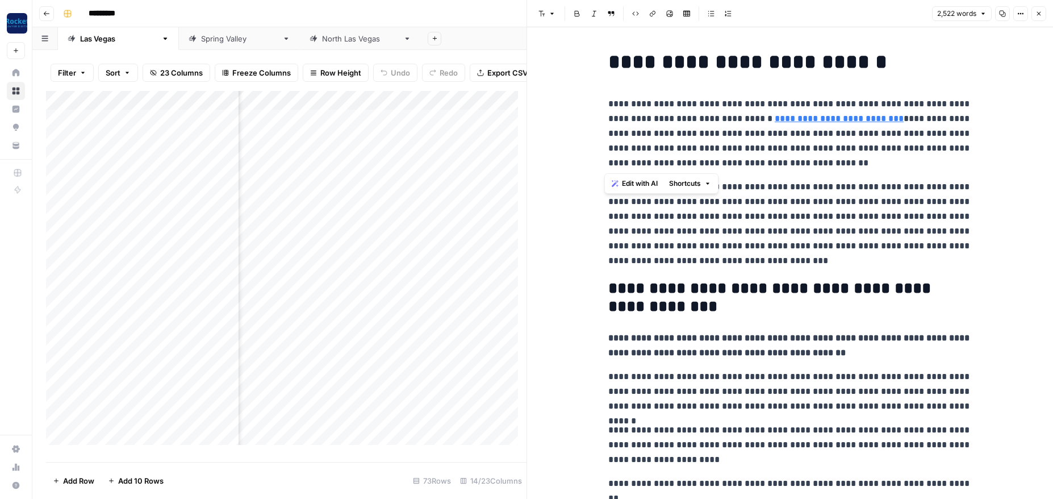
drag, startPoint x: 604, startPoint y: 103, endPoint x: 840, endPoint y: 164, distance: 243.5
click at [840, 164] on p "**********" at bounding box center [790, 134] width 364 height 74
click at [638, 181] on span "Edit with AI" at bounding box center [640, 183] width 36 height 10
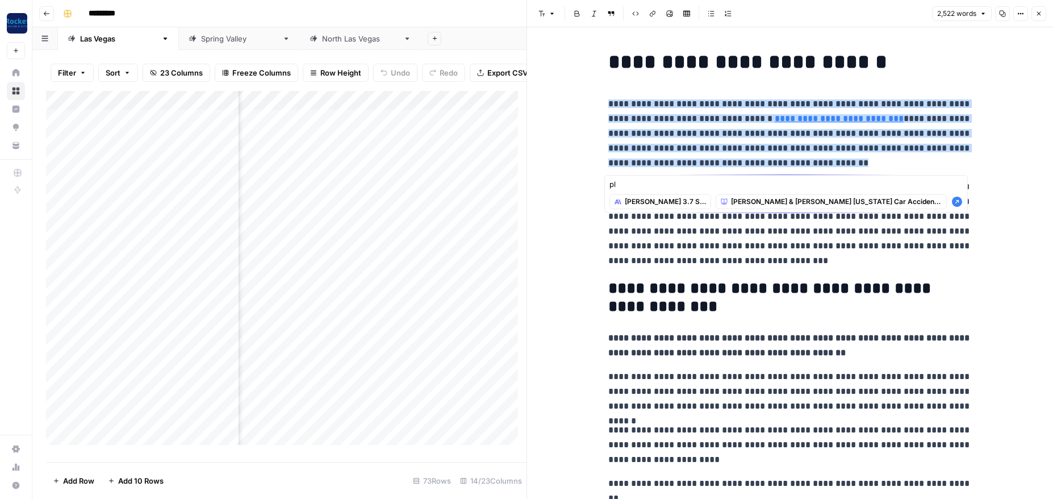
type textarea "p"
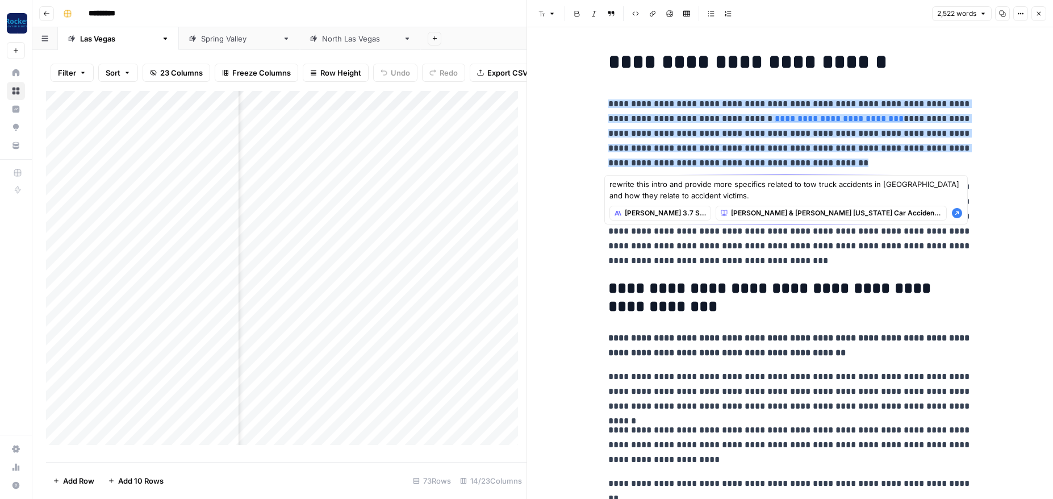
type textarea "rewrite this intro and provide more specifics related to tow truck accidents in…"
click at [956, 211] on icon "button" at bounding box center [957, 212] width 11 height 11
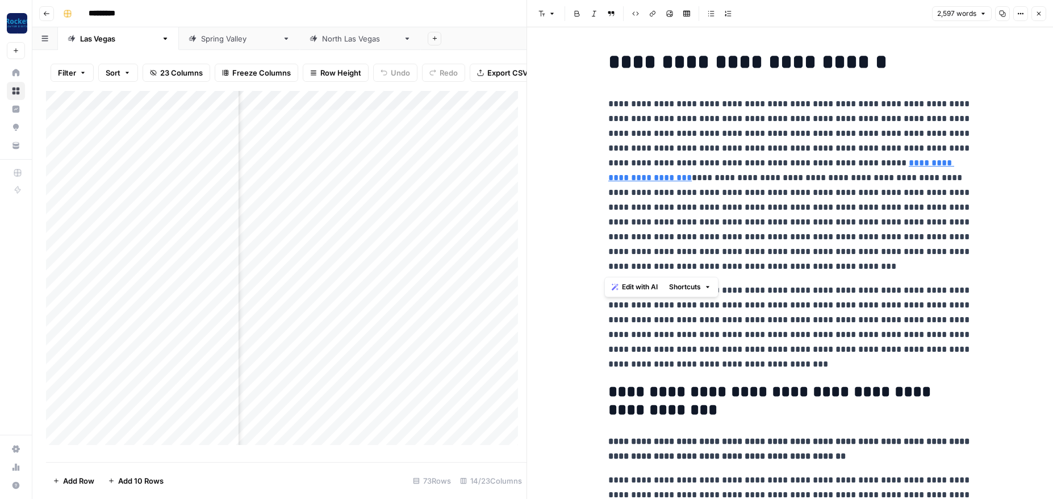
drag, startPoint x: 603, startPoint y: 104, endPoint x: 811, endPoint y: 273, distance: 267.8
click at [804, 268] on p "**********" at bounding box center [790, 185] width 364 height 177
drag, startPoint x: 804, startPoint y: 268, endPoint x: 603, endPoint y: 108, distance: 256.8
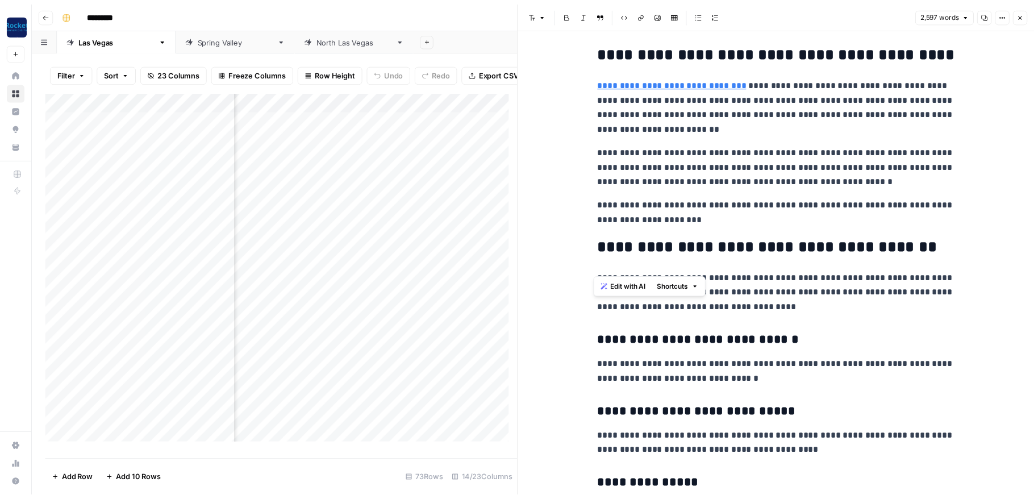
scroll to position [4663, 0]
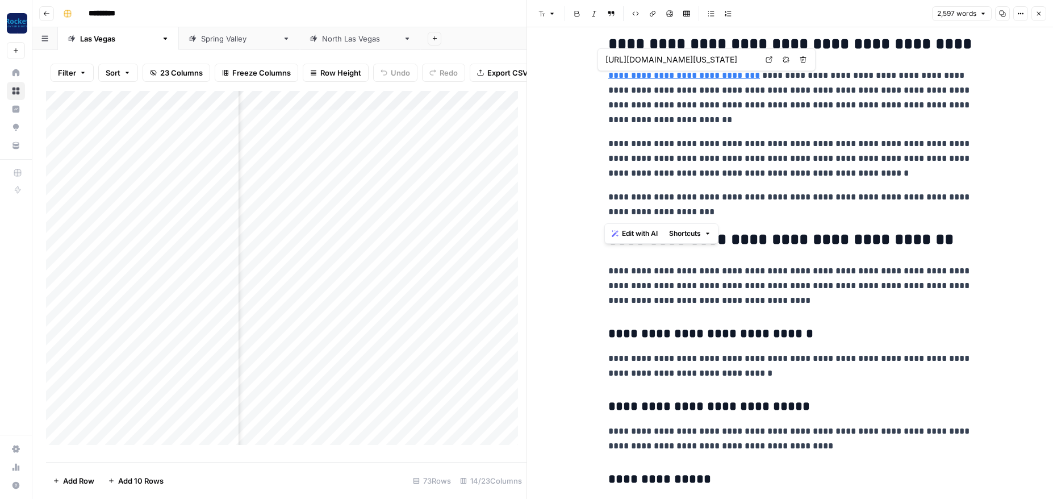
drag, startPoint x: 740, startPoint y: 213, endPoint x: 583, endPoint y: 57, distance: 220.6
click at [814, 216] on p "**********" at bounding box center [790, 205] width 364 height 30
click at [736, 115] on p "**********" at bounding box center [790, 97] width 364 height 59
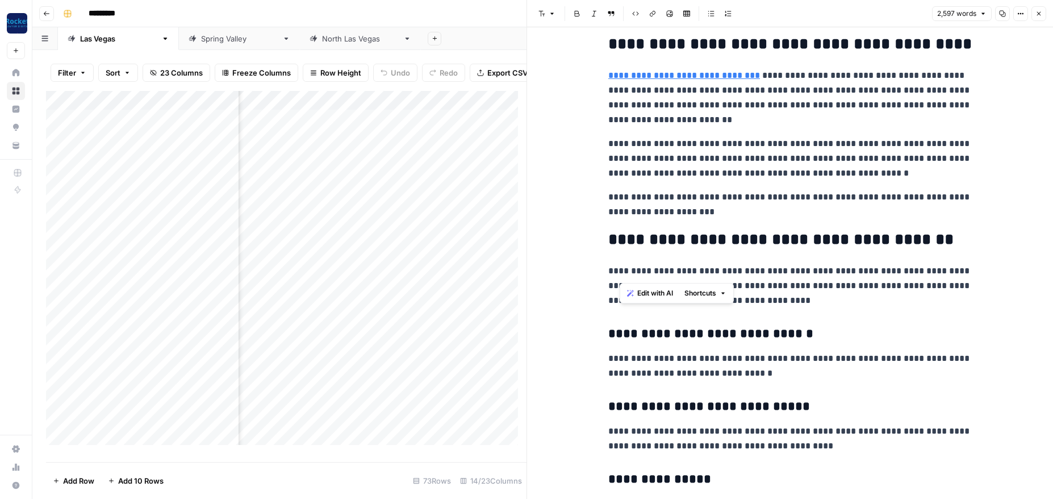
drag, startPoint x: 619, startPoint y: 114, endPoint x: 761, endPoint y: 258, distance: 202.1
click at [838, 127] on p "**********" at bounding box center [790, 97] width 364 height 59
click at [677, 122] on p "**********" at bounding box center [790, 97] width 364 height 59
drag, startPoint x: 785, startPoint y: 103, endPoint x: 835, endPoint y: 94, distance: 50.4
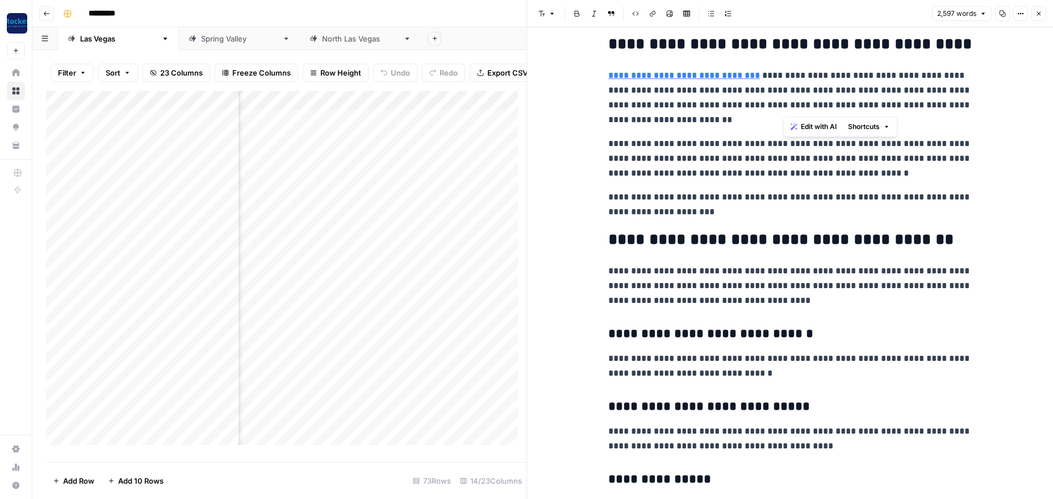
click at [835, 94] on p "**********" at bounding box center [790, 97] width 364 height 59
click at [826, 84] on p "**********" at bounding box center [790, 97] width 364 height 59
click at [980, 11] on icon "button" at bounding box center [1039, 13] width 7 height 7
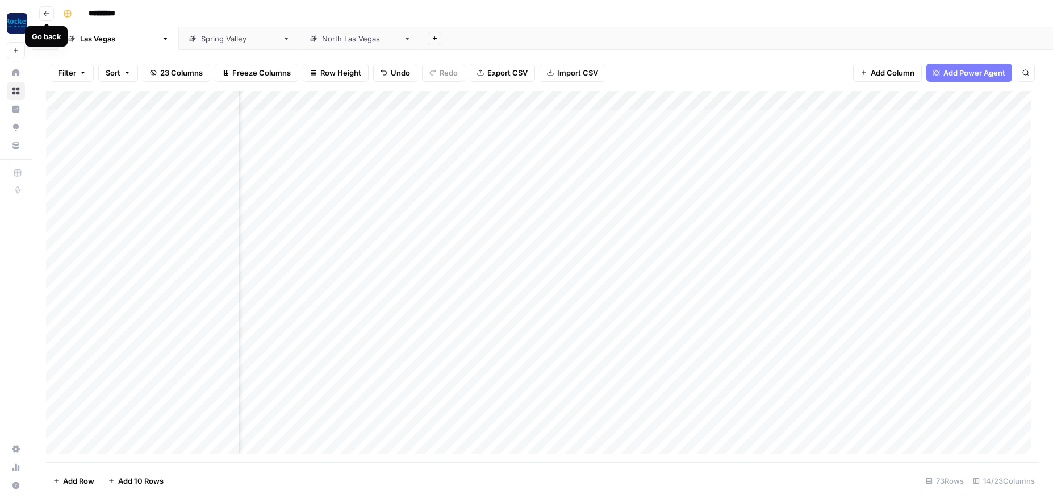
click at [44, 12] on icon "button" at bounding box center [46, 13] width 7 height 7
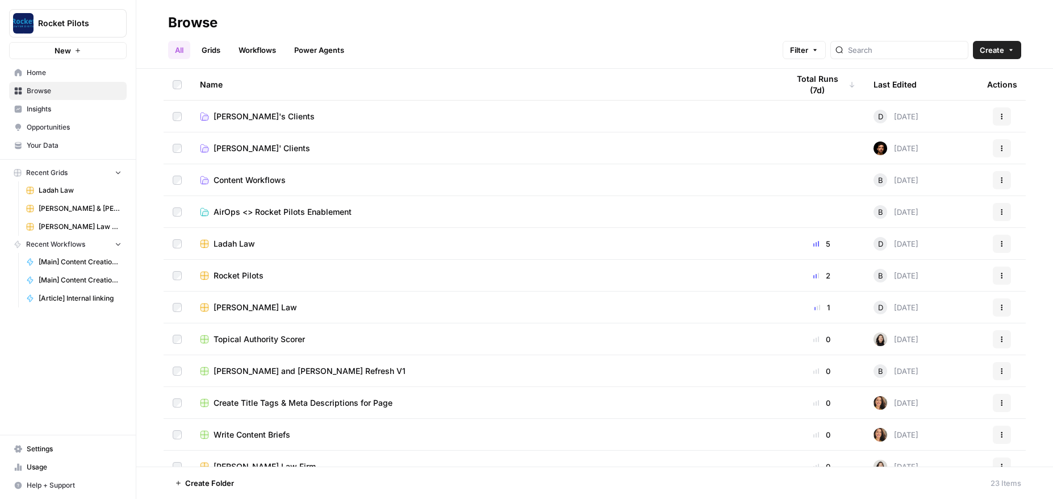
drag, startPoint x: 216, startPoint y: 22, endPoint x: 168, endPoint y: 24, distance: 48.9
click at [168, 24] on header "Browse All Grids Workflows Power Agents Filter Create" at bounding box center [594, 34] width 917 height 69
click at [267, 18] on div "Browse" at bounding box center [594, 23] width 853 height 18
drag, startPoint x: 227, startPoint y: 24, endPoint x: 220, endPoint y: 20, distance: 7.4
click at [220, 20] on div "Browse" at bounding box center [594, 23] width 853 height 18
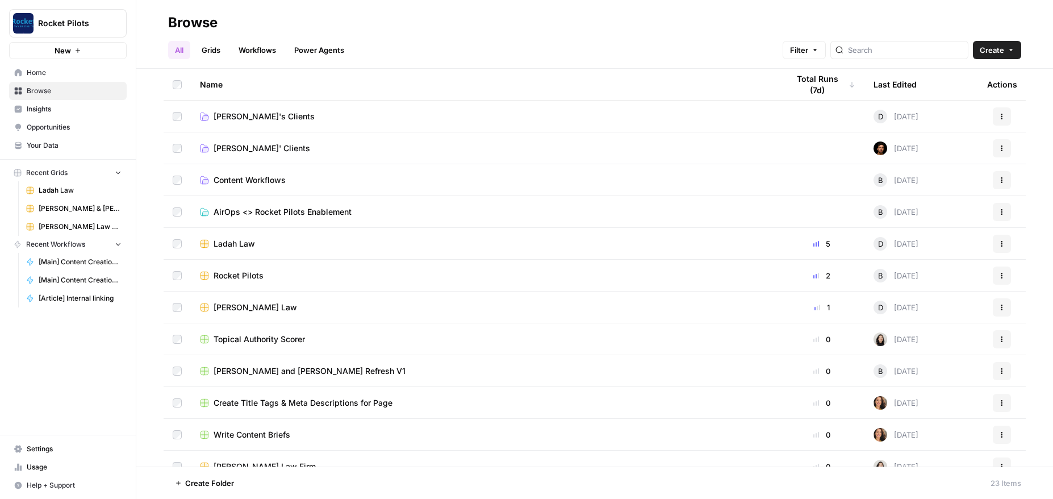
click at [455, 27] on div "Browse" at bounding box center [594, 23] width 853 height 18
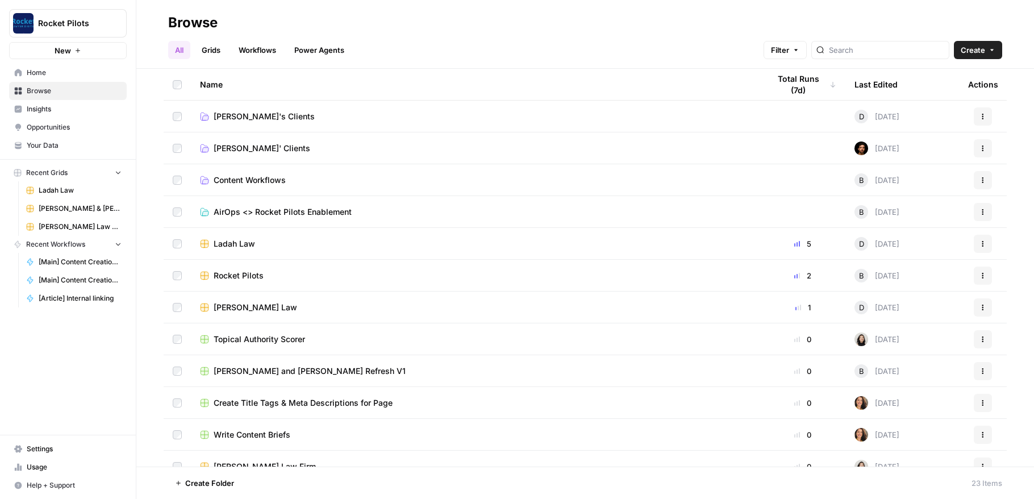
click at [240, 306] on span "[PERSON_NAME] Law" at bounding box center [256, 307] width 84 height 11
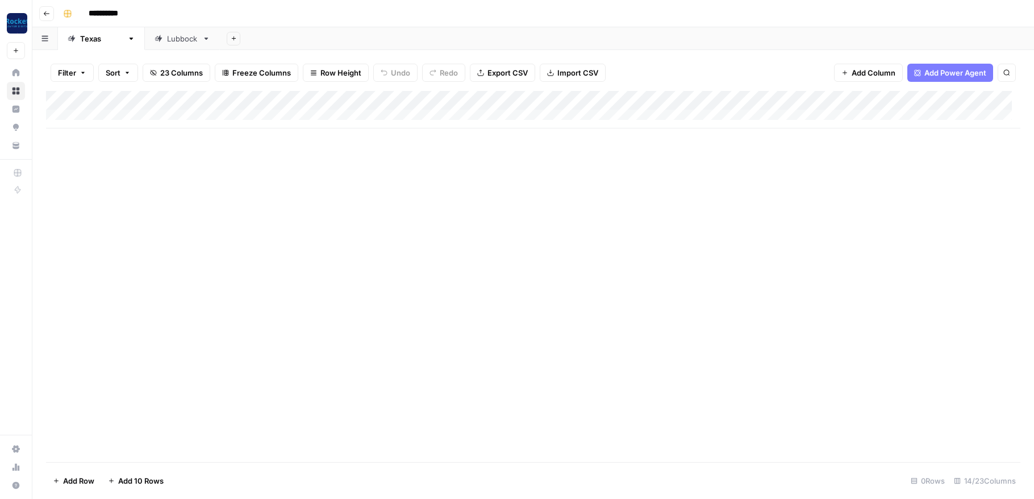
click at [167, 37] on div "Lubbock" at bounding box center [182, 38] width 31 height 11
click at [315, 8] on div "**********" at bounding box center [541, 14] width 964 height 18
